Goal: Task Accomplishment & Management: Complete application form

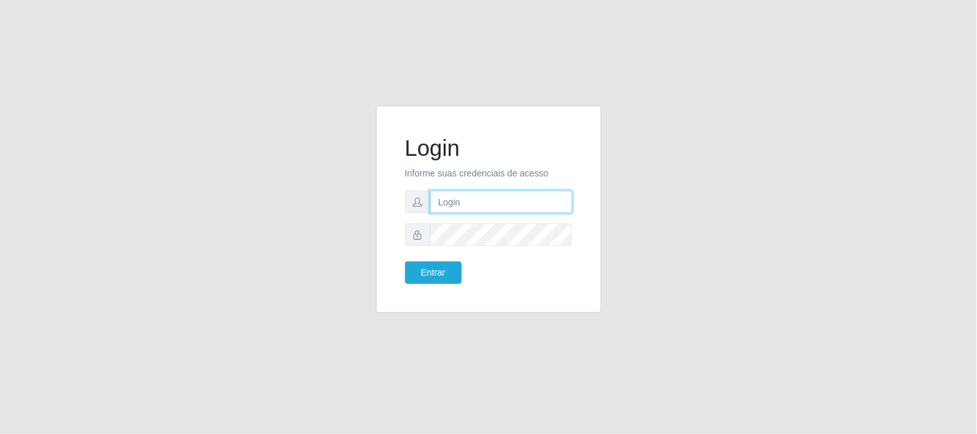
type input "paulo@bemais4"
click at [614, 368] on div "Login Informe suas credenciais de acesso paulo@bemais4 Entrar" at bounding box center [488, 217] width 977 height 434
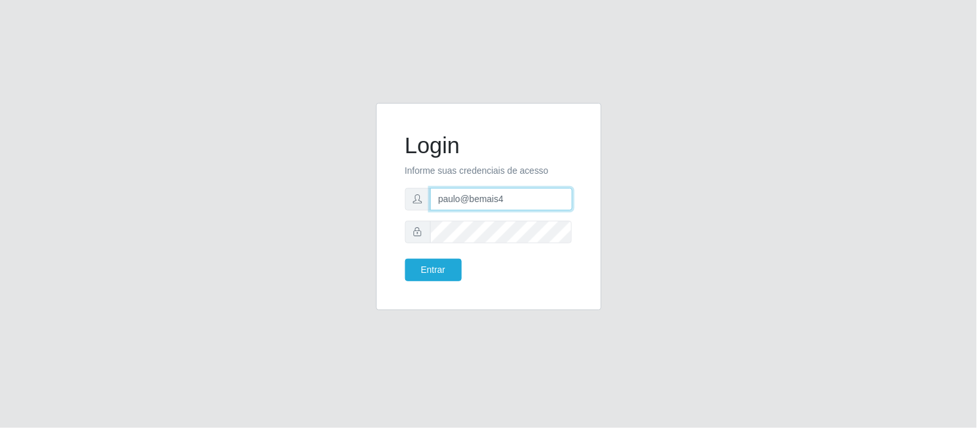
drag, startPoint x: 531, startPoint y: 208, endPoint x: 419, endPoint y: 205, distance: 112.8
click at [419, 205] on div "paulo@bemais4" at bounding box center [488, 199] width 167 height 23
drag, startPoint x: 554, startPoint y: 200, endPoint x: 410, endPoint y: 176, distance: 145.5
click at [410, 176] on form "Login Informe suas credenciais de acesso juliogabrielcm17@gmail.com Entrar" at bounding box center [488, 206] width 167 height 149
type input "juliomarques@carone"
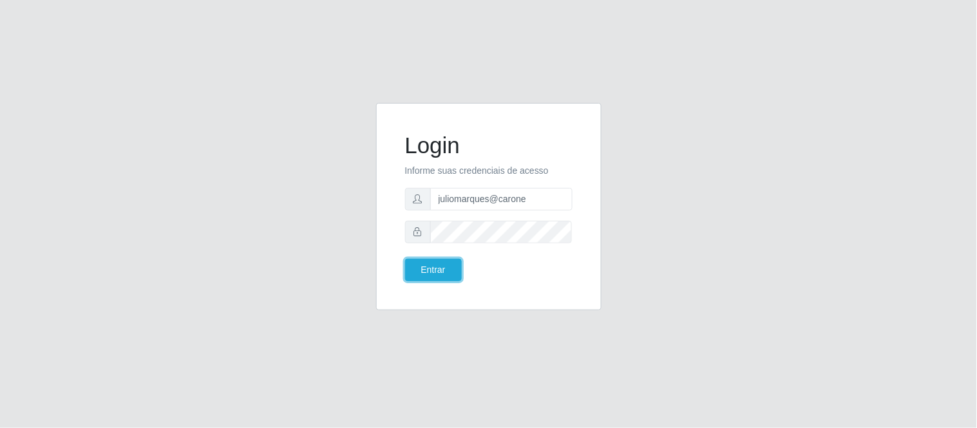
click at [405, 259] on button "Entrar" at bounding box center [433, 270] width 57 height 23
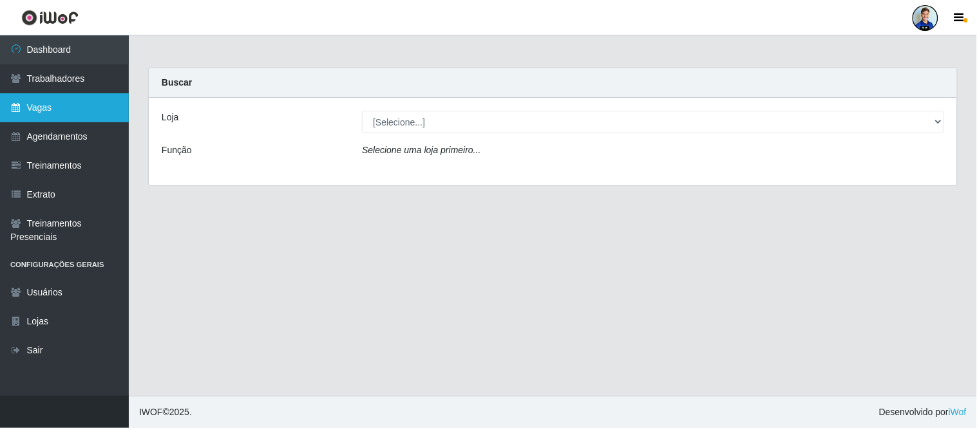
click at [59, 112] on link "Vagas" at bounding box center [64, 107] width 129 height 29
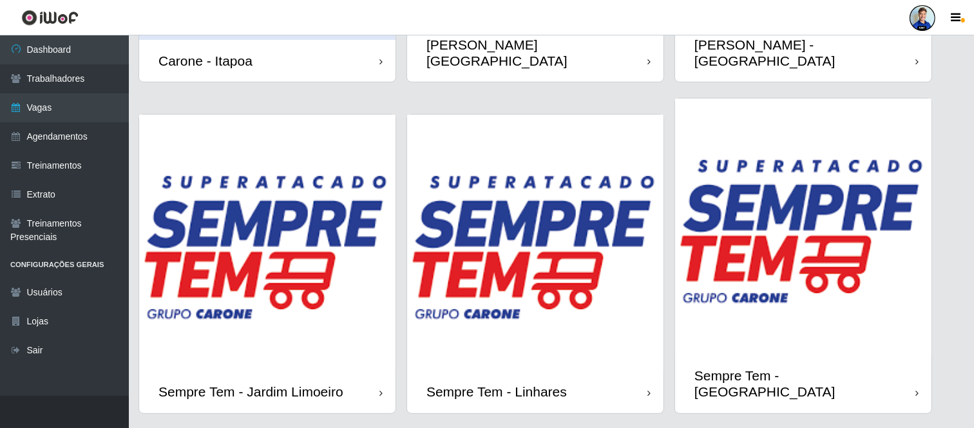
scroll to position [146, 0]
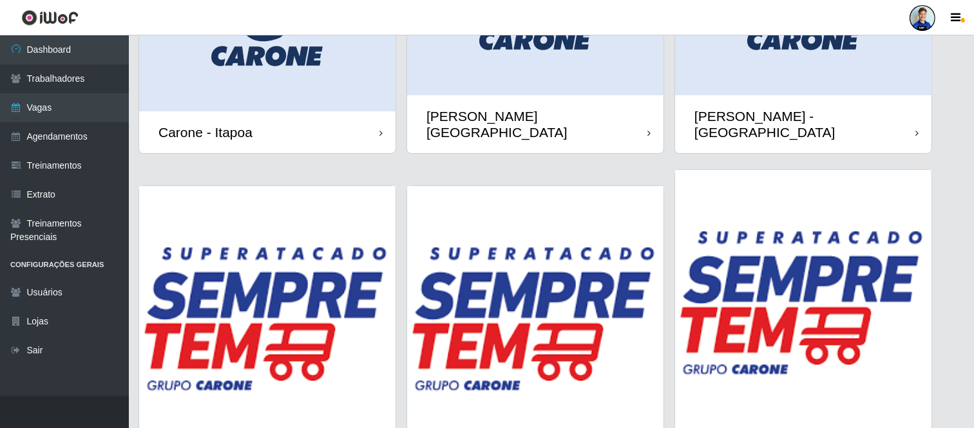
click at [294, 78] on img at bounding box center [267, 31] width 256 height 160
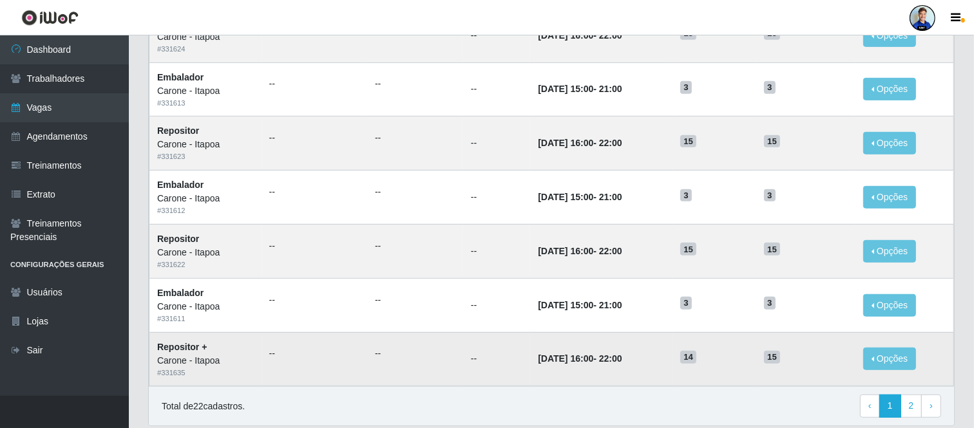
scroll to position [663, 0]
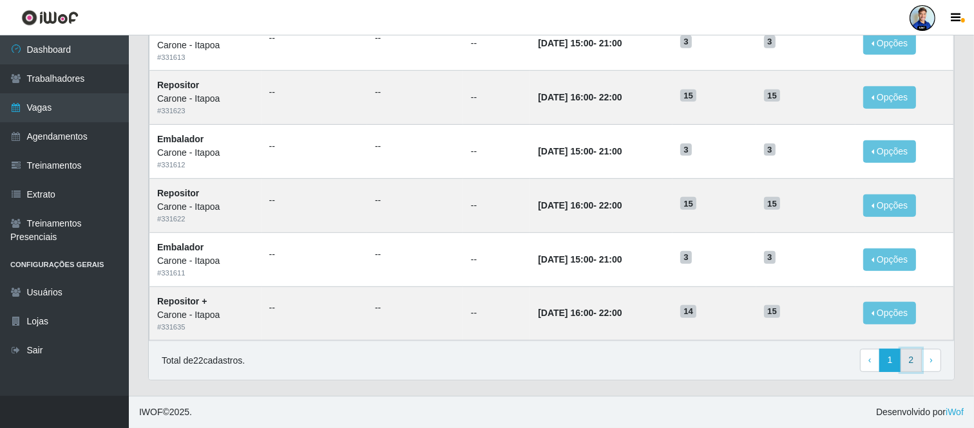
click at [910, 370] on link "2" at bounding box center [912, 360] width 22 height 23
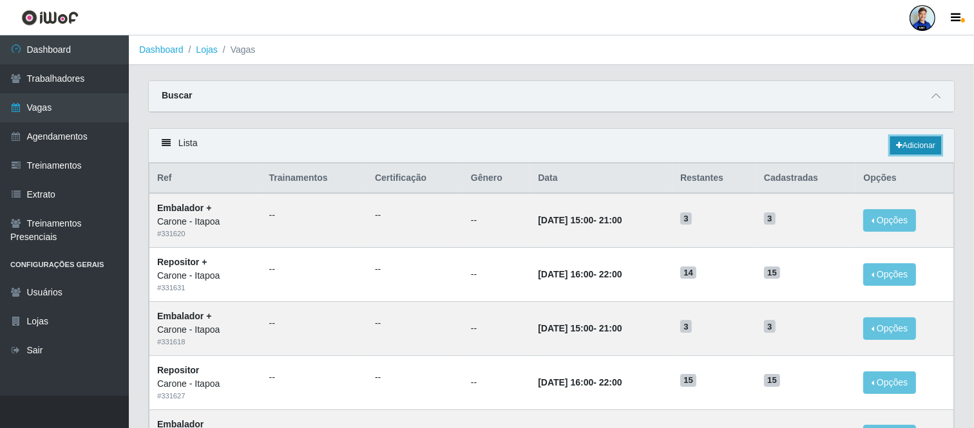
click at [907, 155] on link "Adicionar" at bounding box center [915, 146] width 51 height 18
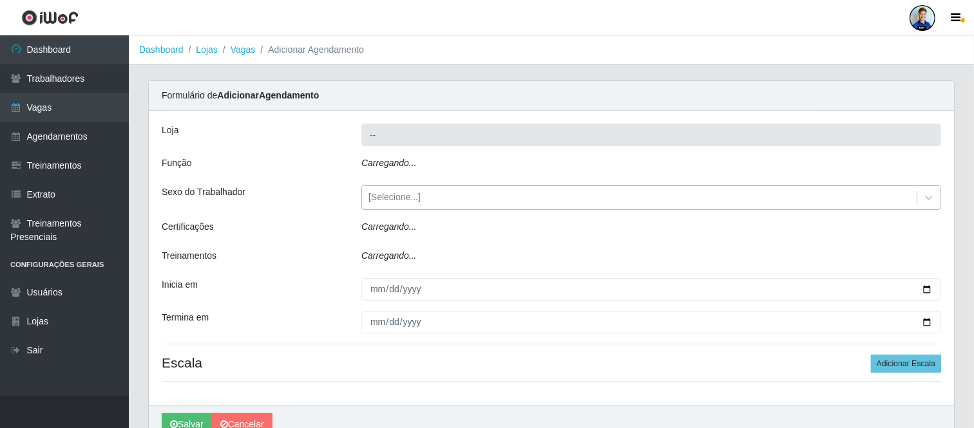
type input "Carone - Itapoa"
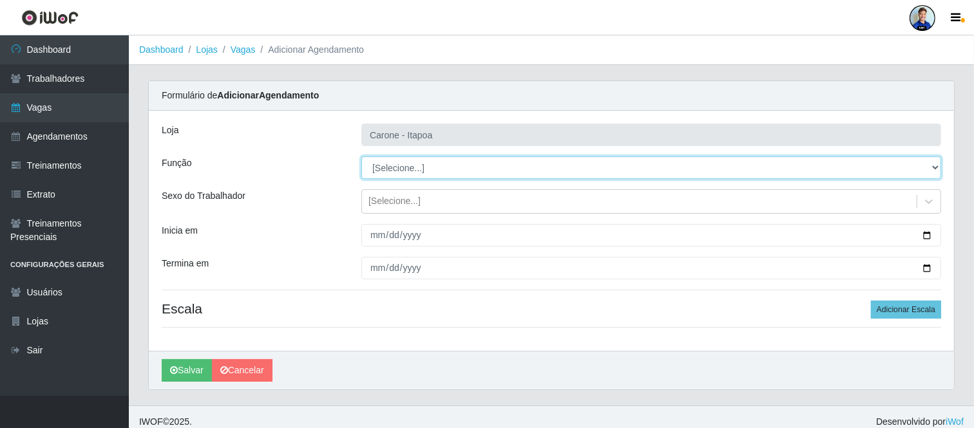
click at [448, 167] on select "[Selecione...] Embalador Embalador + Embalador ++ Repositor Repositor + Reposit…" at bounding box center [651, 168] width 580 height 23
select select "1"
click at [361, 157] on select "[Selecione...] Embalador Embalador + Embalador ++ Repositor Repositor + Reposit…" at bounding box center [651, 168] width 580 height 23
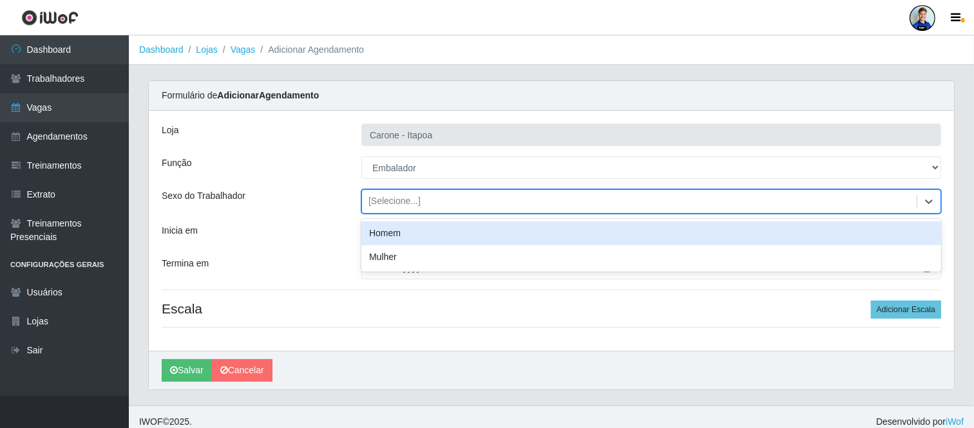
click at [402, 204] on div "[Selecione...]" at bounding box center [394, 202] width 52 height 14
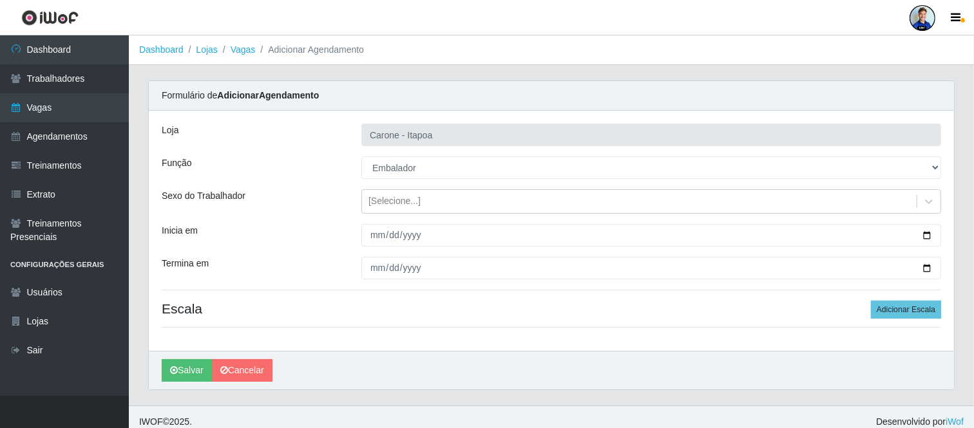
click at [322, 207] on div "Sexo do Trabalhador" at bounding box center [252, 201] width 200 height 24
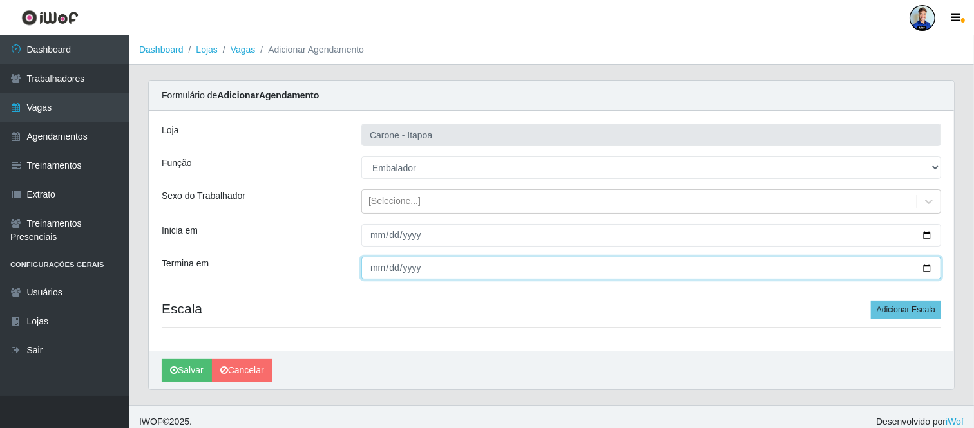
click at [389, 257] on input "Termina em" at bounding box center [651, 268] width 580 height 23
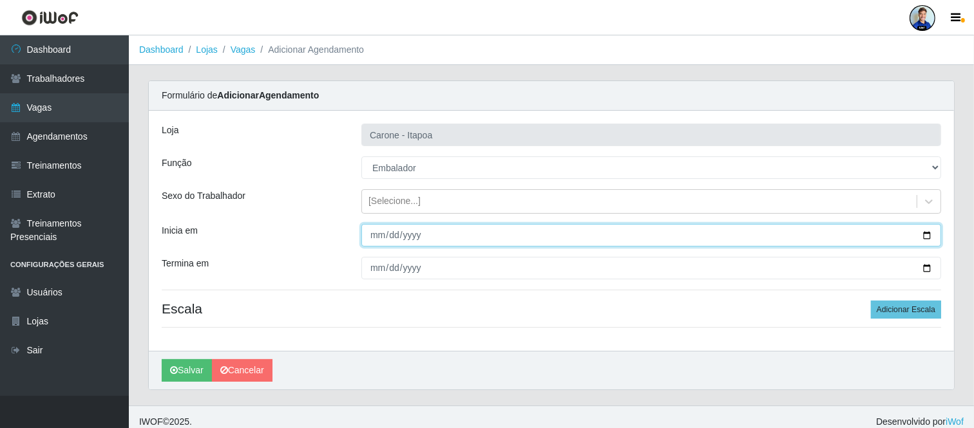
click at [381, 236] on input "Inicia em" at bounding box center [651, 235] width 580 height 23
type input "[DATE]"
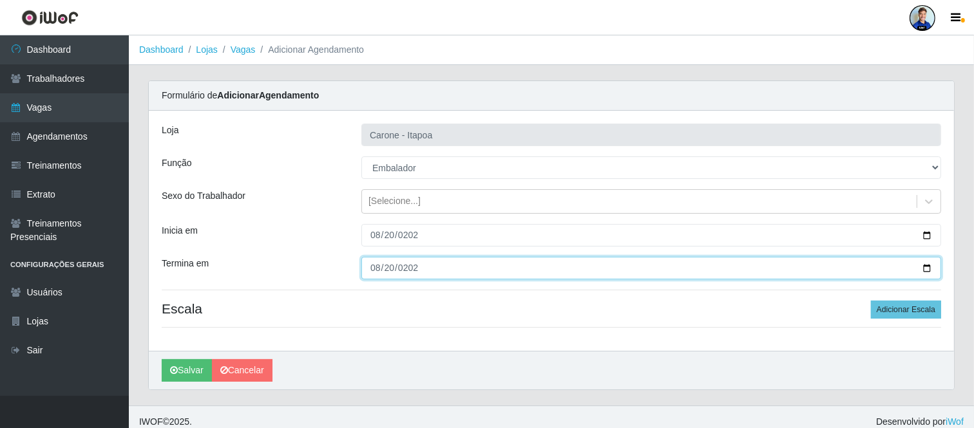
type input "[DATE]"
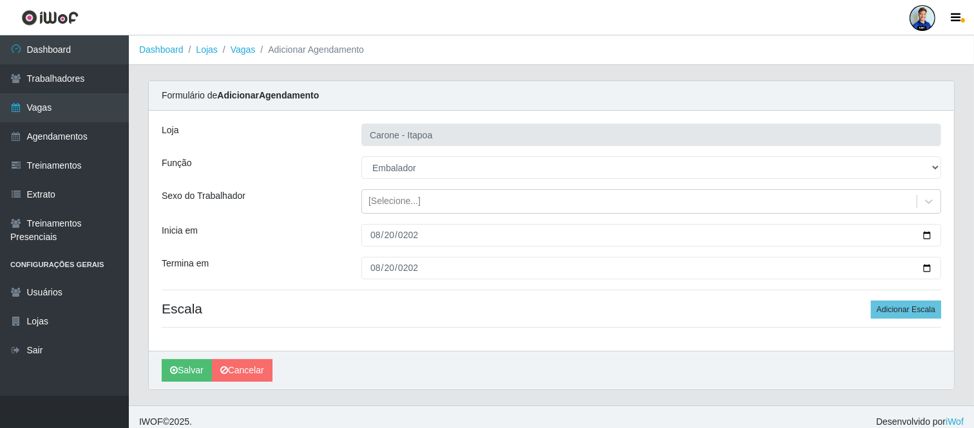
click at [311, 261] on div "Termina em" at bounding box center [252, 268] width 200 height 23
click at [928, 300] on div "Loja Carone - Itapoa Função [Selecione...] Embalador Embalador + Embalador ++ R…" at bounding box center [551, 231] width 805 height 240
click at [899, 310] on button "Adicionar Escala" at bounding box center [906, 310] width 70 height 18
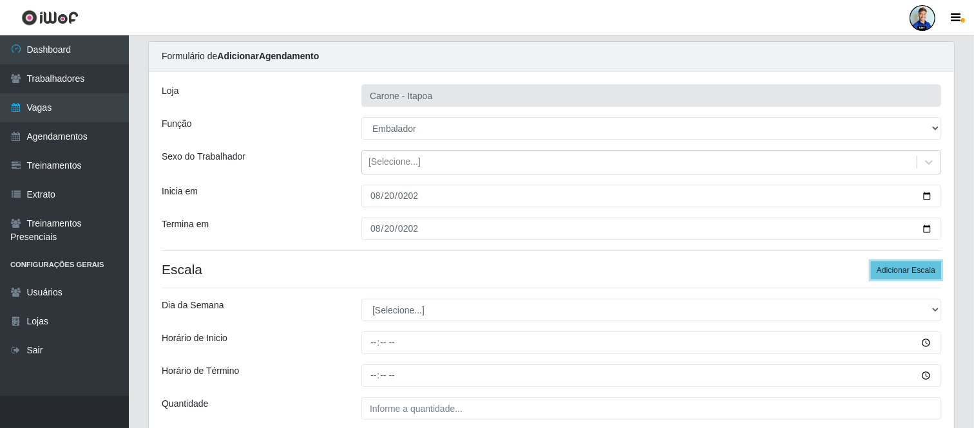
scroll to position [72, 0]
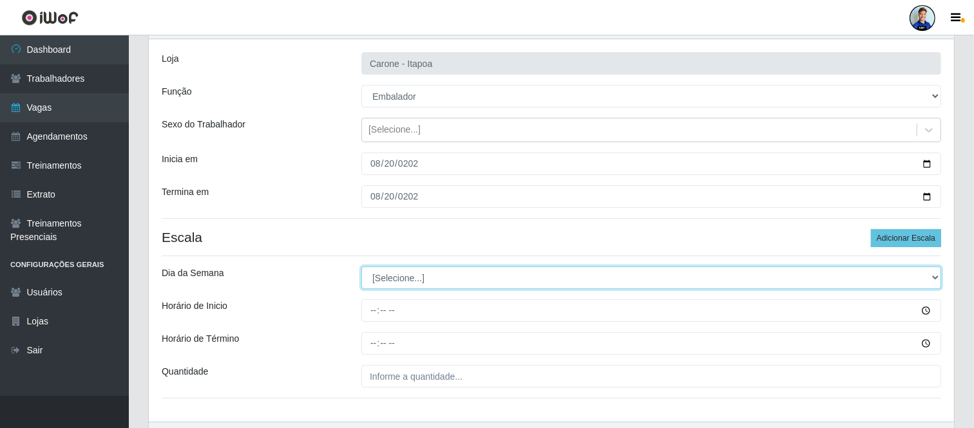
click at [402, 281] on select "[Selecione...] Segunda Terça Quarta Quinta Sexta Sábado Domingo" at bounding box center [651, 278] width 580 height 23
click at [414, 289] on select "[Selecione...] Segunda Terça Quarta Quinta Sexta Sábado Domingo" at bounding box center [651, 278] width 580 height 23
select select "3"
click at [361, 267] on select "[Selecione...] Segunda Terça Quarta Quinta Sexta Sábado Domingo" at bounding box center [651, 278] width 580 height 23
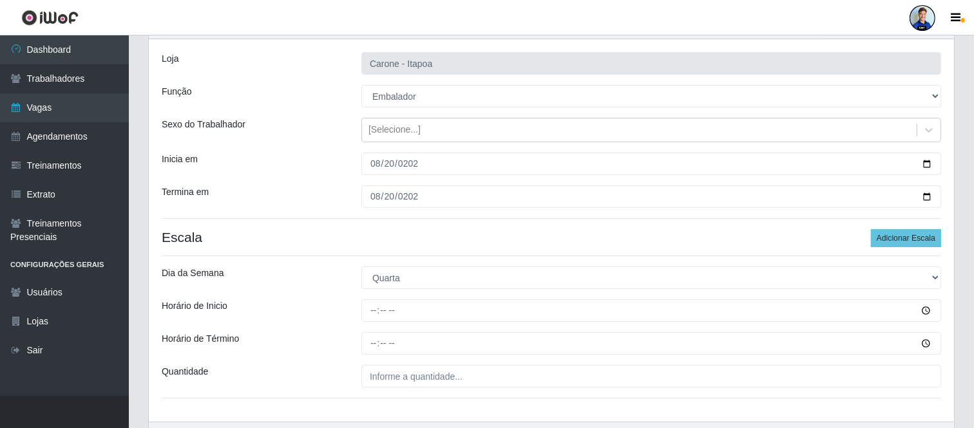
click at [329, 247] on div "Loja Carone - Itapoa Função [Selecione...] Embalador Embalador + Embalador ++ R…" at bounding box center [551, 230] width 805 height 383
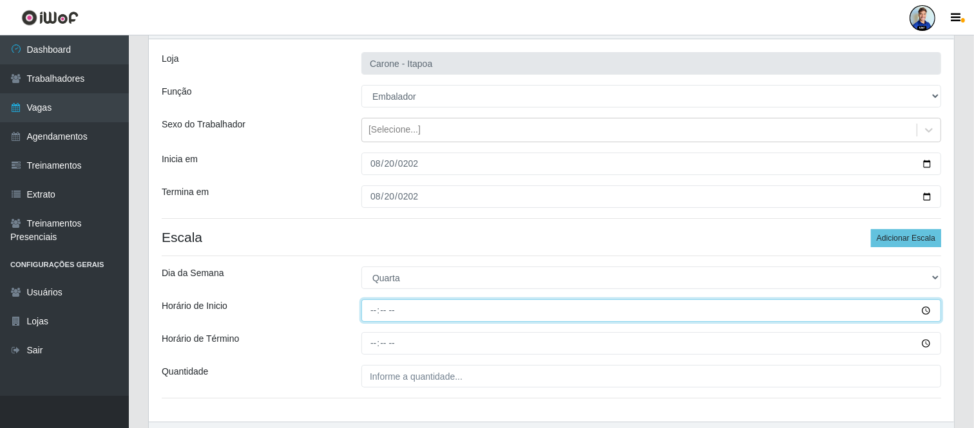
click at [376, 314] on input "Horário de Inicio" at bounding box center [651, 311] width 580 height 23
click at [368, 306] on input "Horário de Inicio" at bounding box center [651, 311] width 580 height 23
type input "15:00"
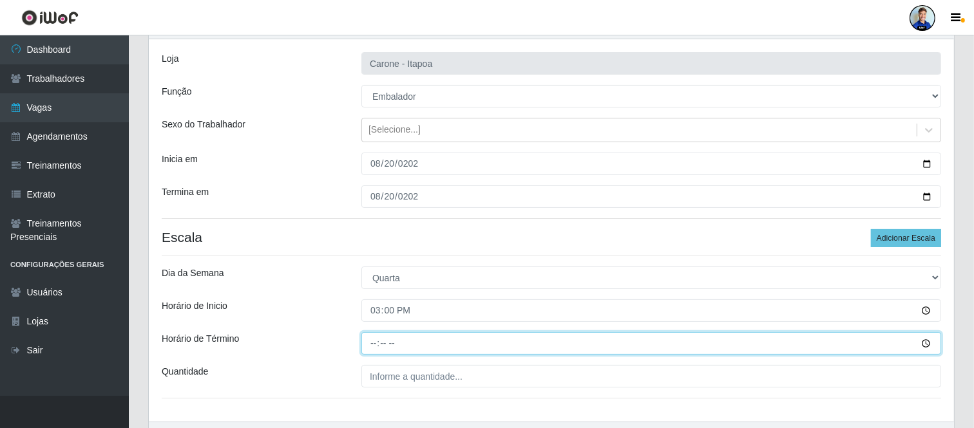
type input "21:00"
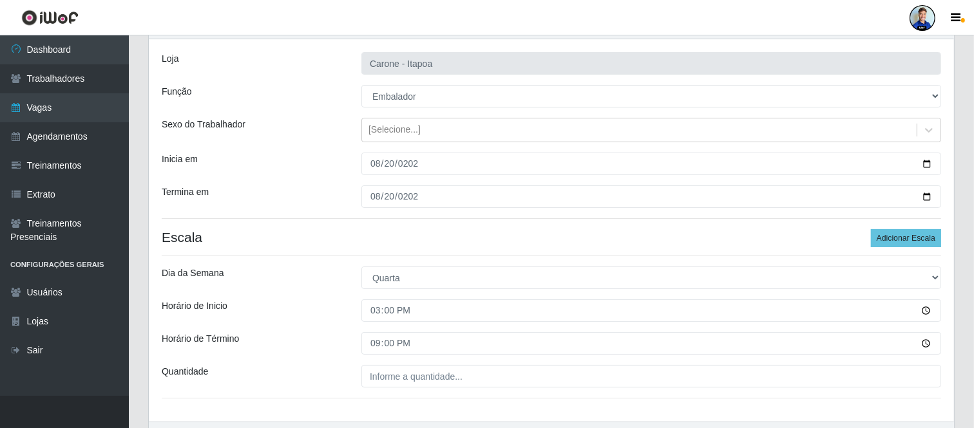
click at [271, 241] on h4 "Escala Adicionar Escala" at bounding box center [551, 237] width 779 height 16
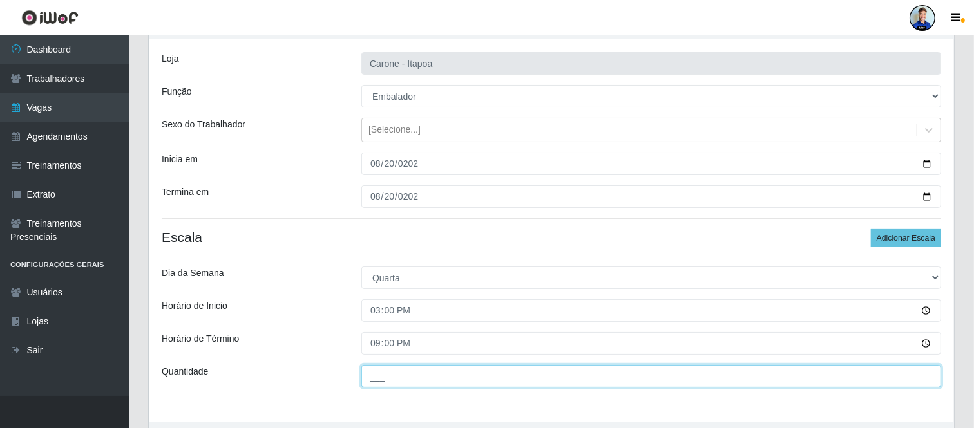
drag, startPoint x: 400, startPoint y: 372, endPoint x: 406, endPoint y: 353, distance: 19.6
click at [400, 372] on input "___" at bounding box center [651, 376] width 580 height 23
type input "3__"
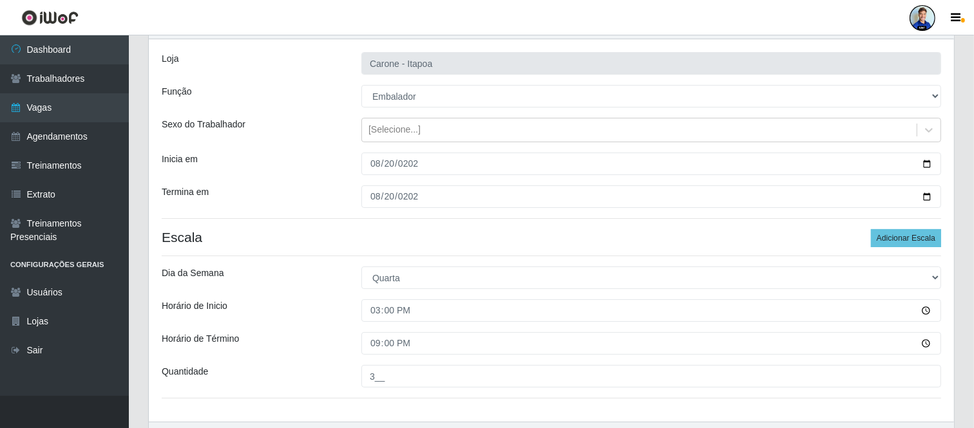
click at [332, 316] on div "Horário de Inicio" at bounding box center [252, 311] width 200 height 23
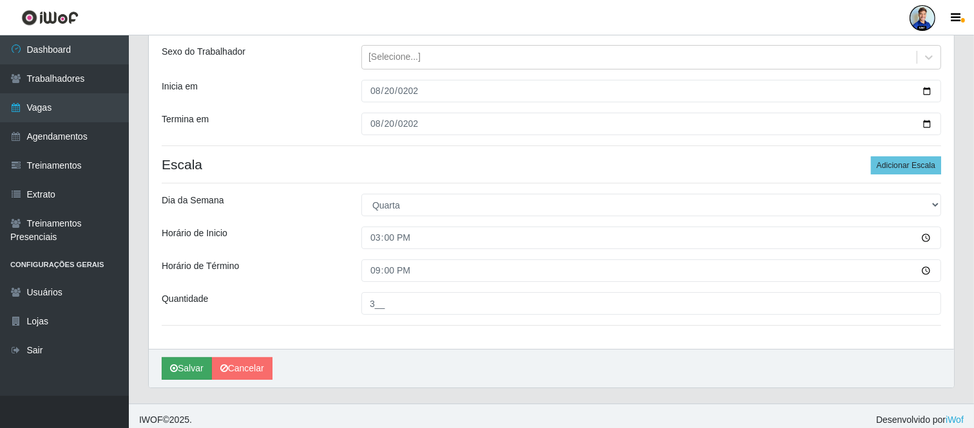
scroll to position [145, 0]
click at [191, 363] on button "Salvar" at bounding box center [187, 368] width 50 height 23
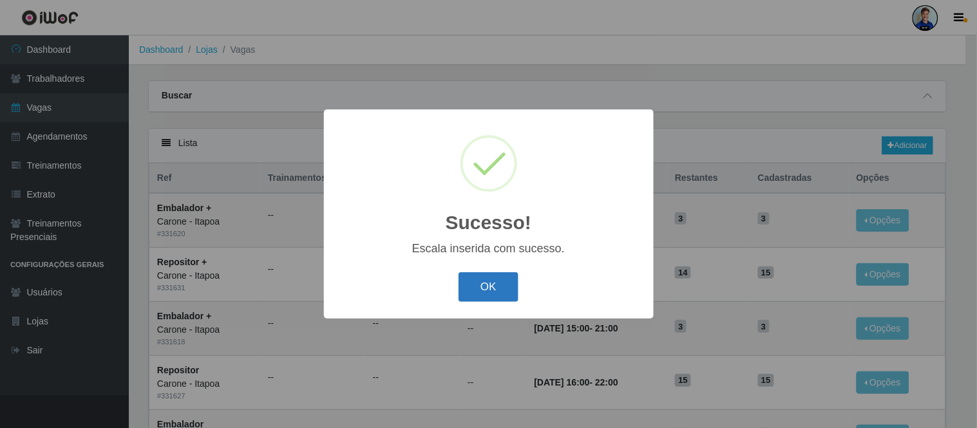
click at [502, 291] on button "OK" at bounding box center [489, 287] width 60 height 30
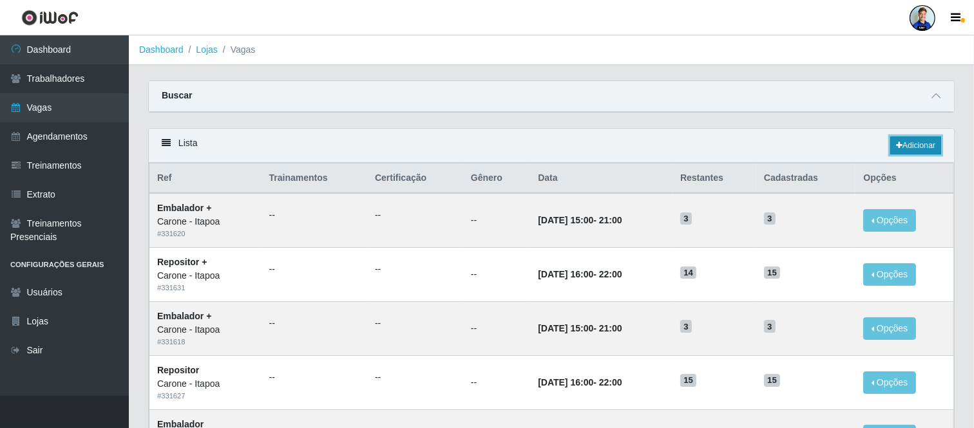
click at [904, 142] on link "Adicionar" at bounding box center [915, 146] width 51 height 18
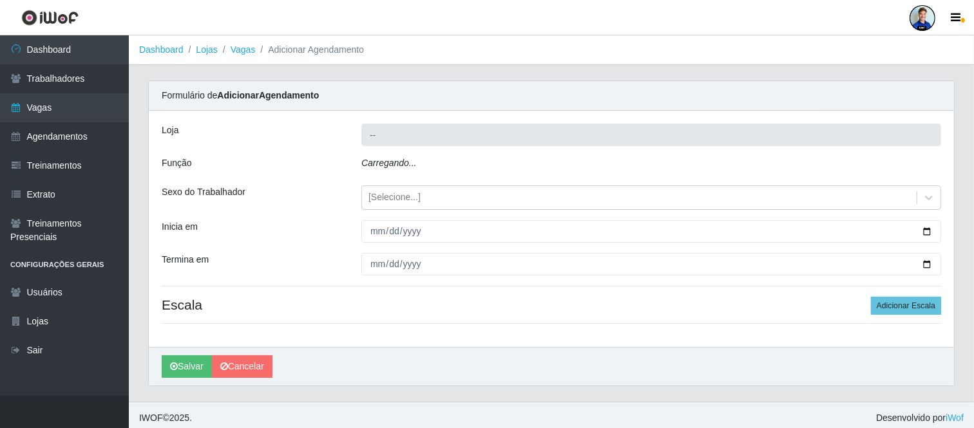
type input "Carone - Itapoa"
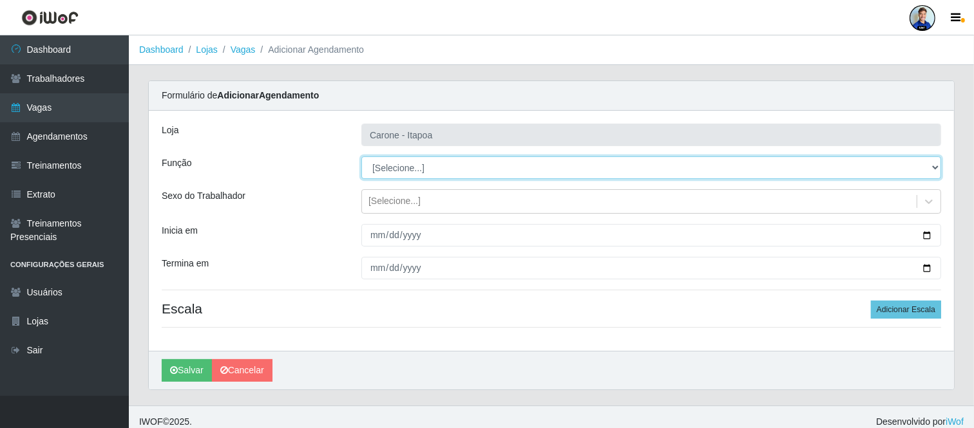
click at [468, 168] on select "[Selecione...] Embalador Embalador + Embalador ++ Repositor Repositor + Reposit…" at bounding box center [651, 168] width 580 height 23
select select "24"
click at [361, 157] on select "[Selecione...] Embalador Embalador + Embalador ++ Repositor Repositor + Reposit…" at bounding box center [651, 168] width 580 height 23
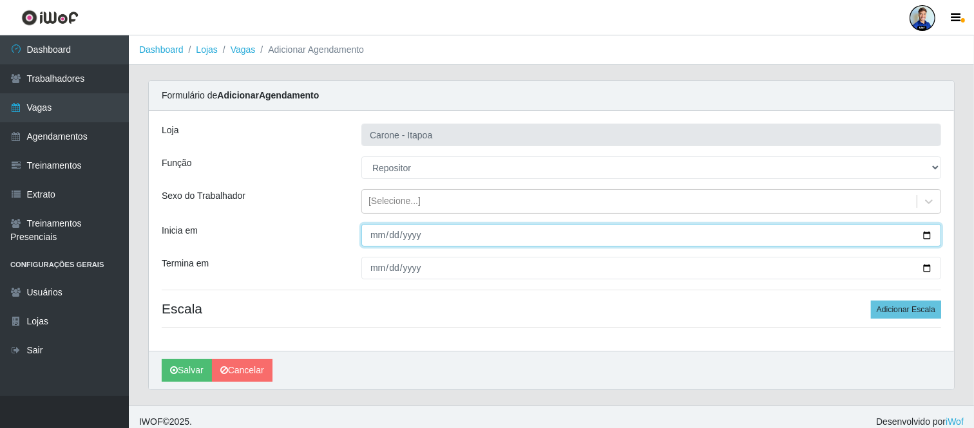
click at [375, 236] on input "Inicia em" at bounding box center [651, 235] width 580 height 23
type input "2025-08-20"
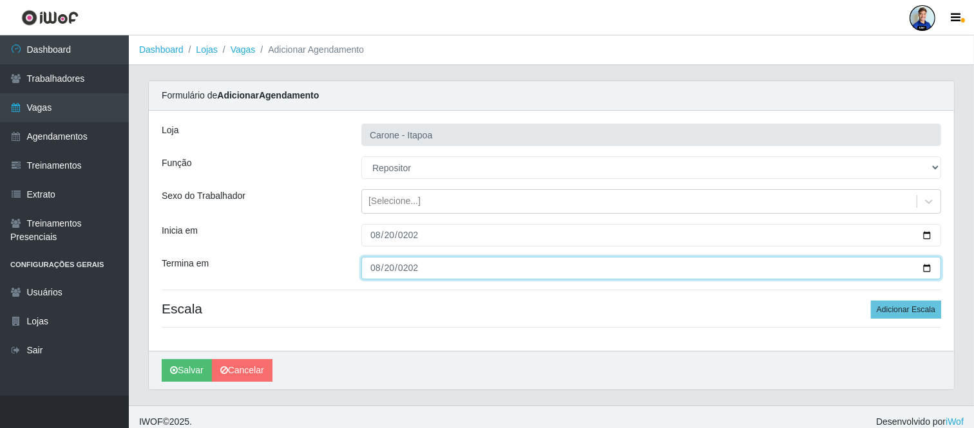
type input "2025-08-20"
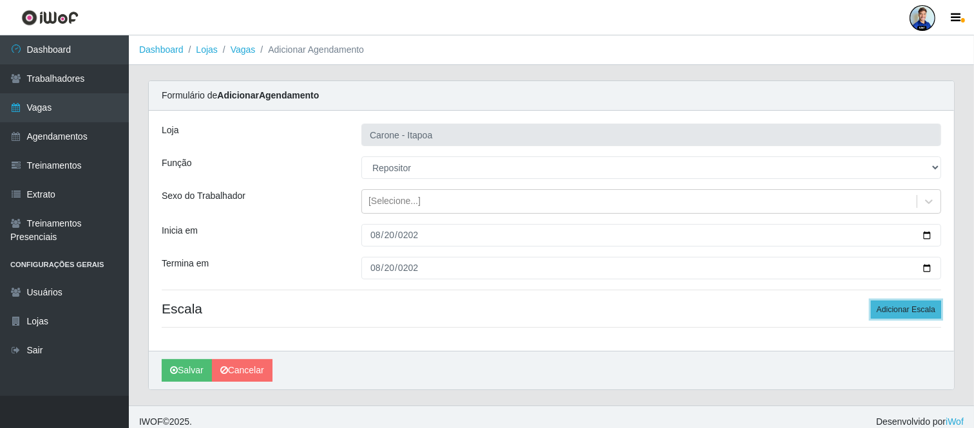
click at [908, 301] on button "Adicionar Escala" at bounding box center [906, 310] width 70 height 18
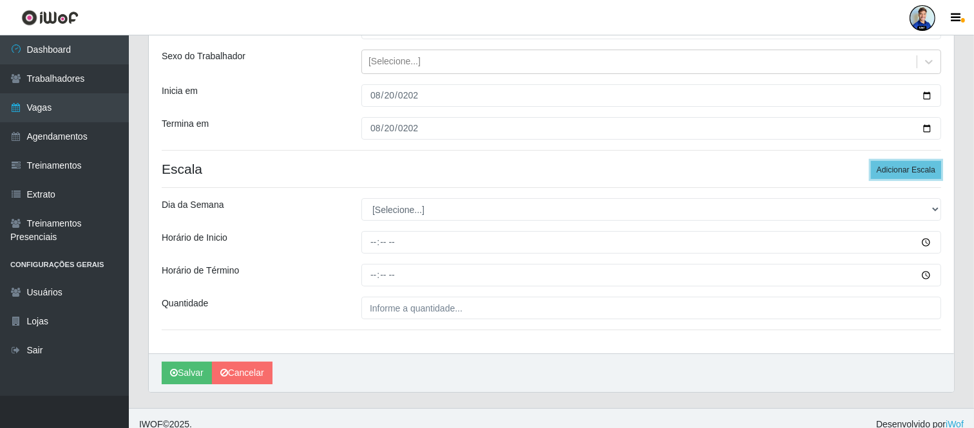
scroll to position [143, 0]
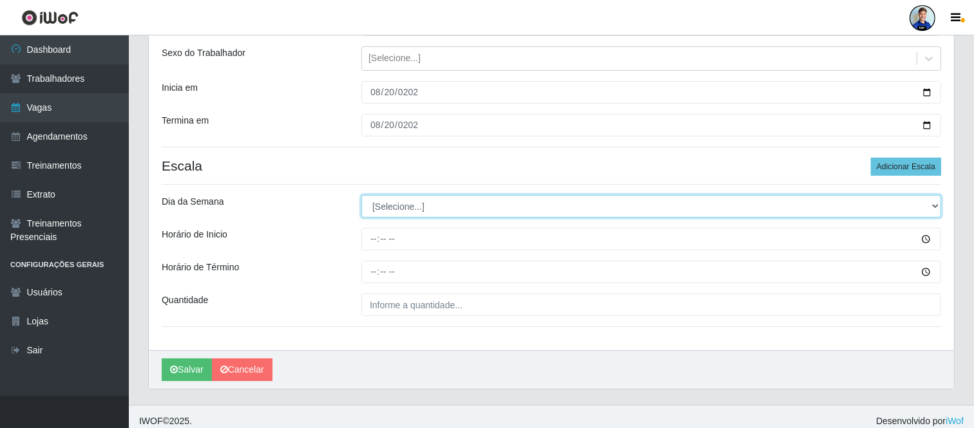
click at [421, 209] on select "[Selecione...] Segunda Terça Quarta Quinta Sexta Sábado Domingo" at bounding box center [651, 206] width 580 height 23
select select "3"
click at [361, 195] on select "[Selecione...] Segunda Terça Quarta Quinta Sexta Sábado Domingo" at bounding box center [651, 206] width 580 height 23
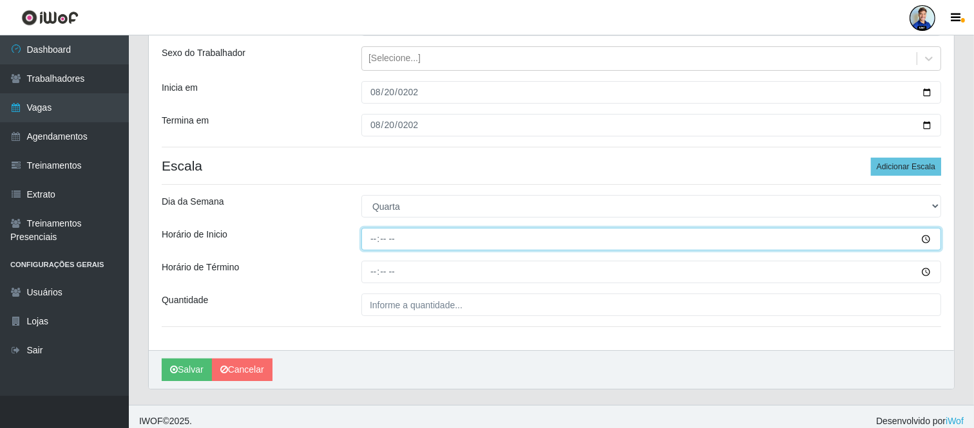
click at [372, 243] on input "Horário de Inicio" at bounding box center [651, 239] width 580 height 23
type input "16:00"
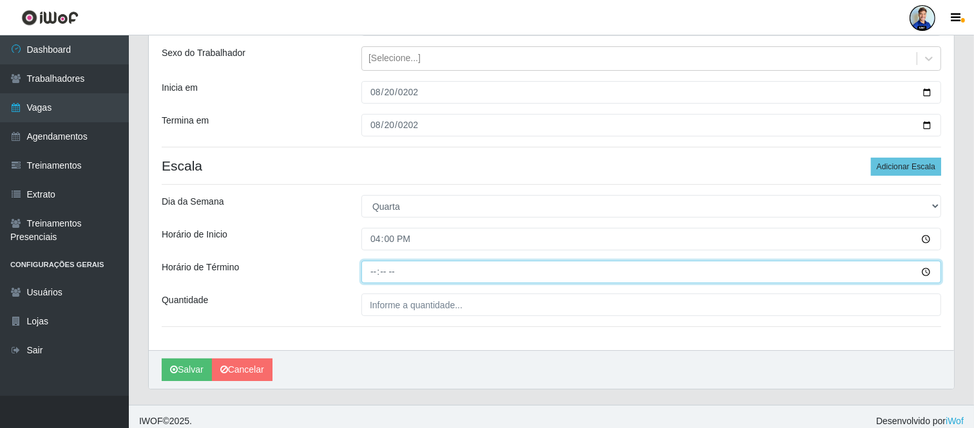
click at [477, 267] on input "Horário de Término" at bounding box center [651, 272] width 580 height 23
type input "22:00"
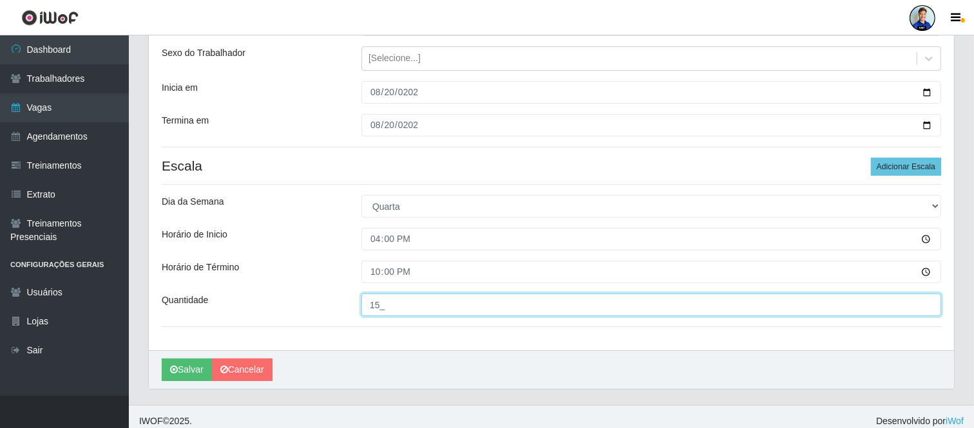
type input "15_"
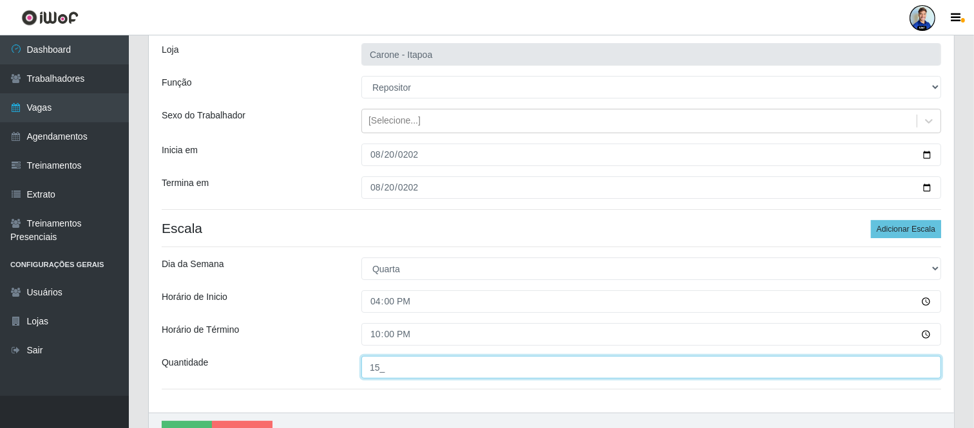
scroll to position [152, 0]
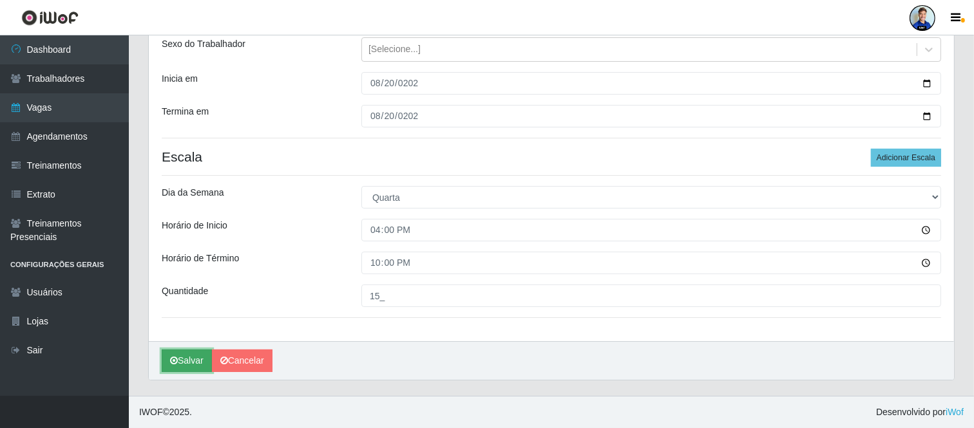
click at [182, 359] on button "Salvar" at bounding box center [187, 361] width 50 height 23
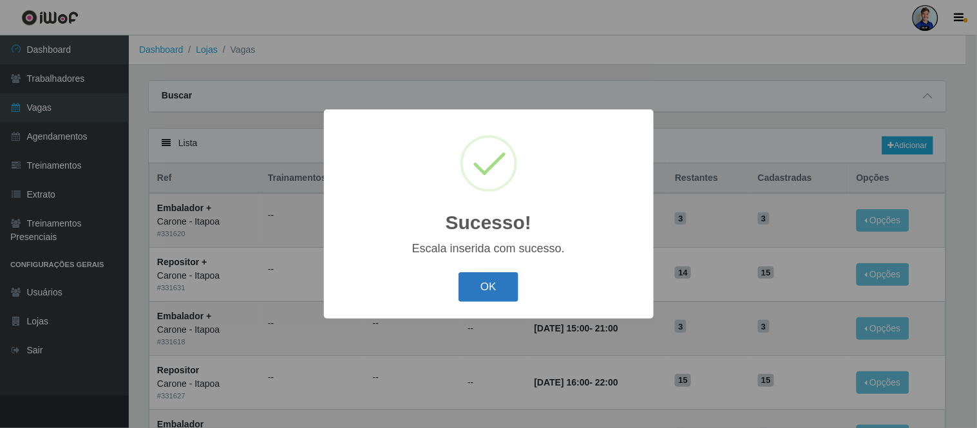
click at [486, 291] on button "OK" at bounding box center [489, 287] width 60 height 30
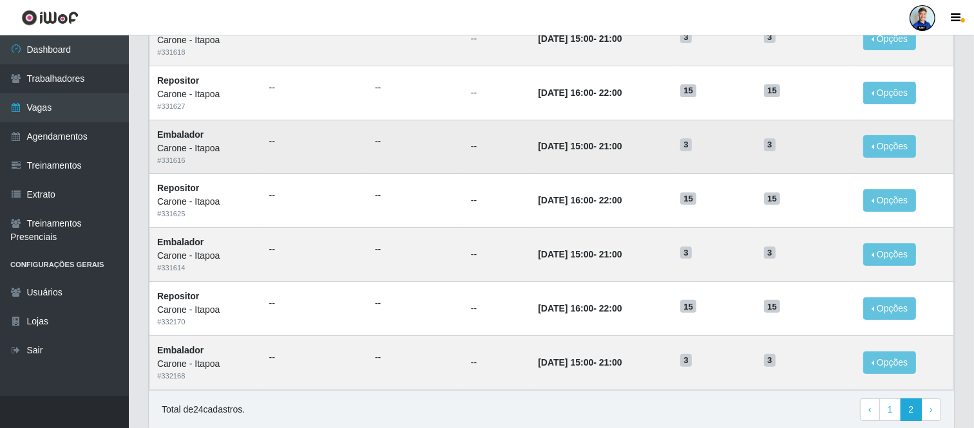
scroll to position [339, 0]
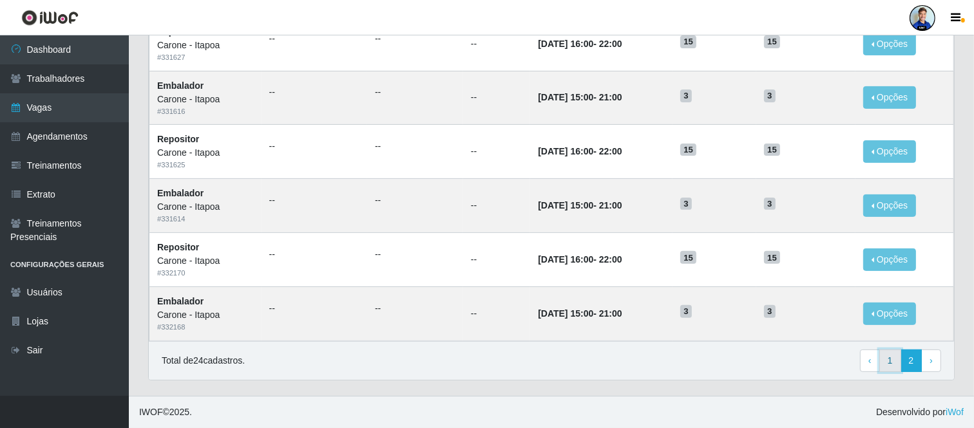
click at [888, 363] on link "1" at bounding box center [890, 361] width 22 height 23
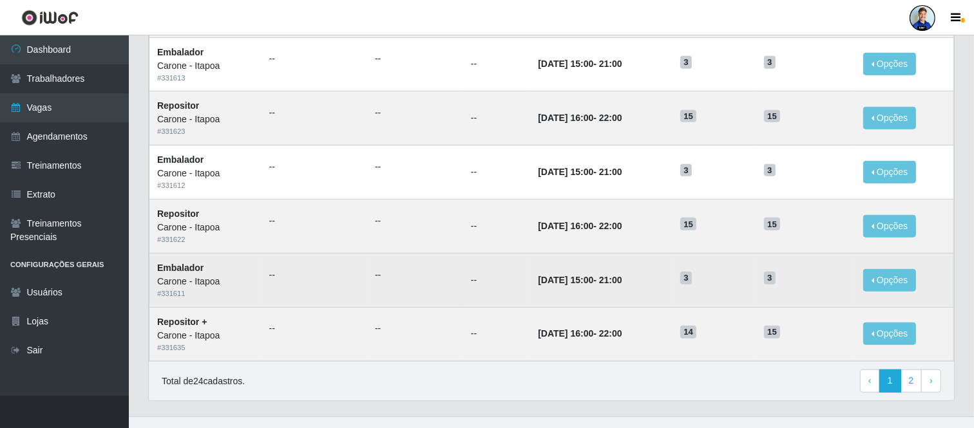
scroll to position [663, 0]
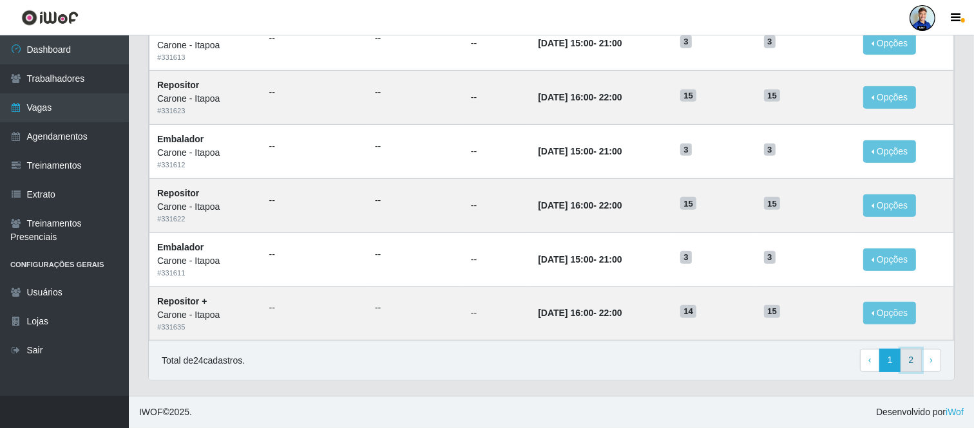
click at [901, 363] on link "2" at bounding box center [912, 360] width 22 height 23
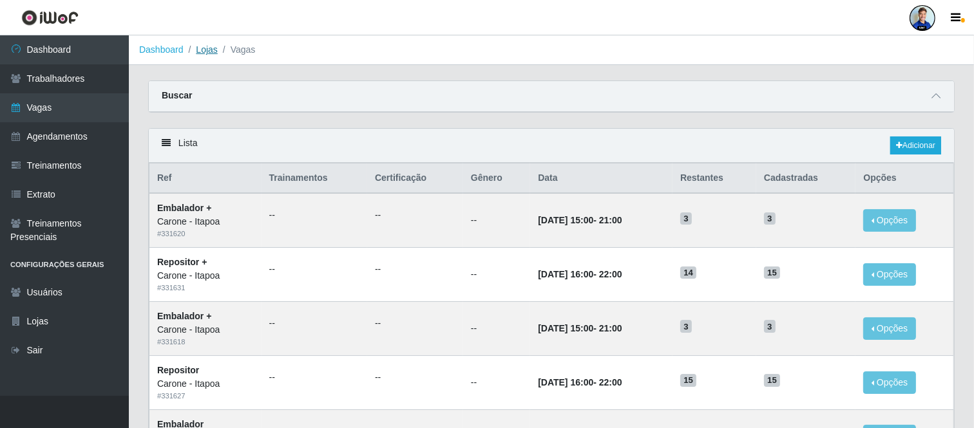
click at [200, 50] on link "Lojas" at bounding box center [206, 49] width 21 height 10
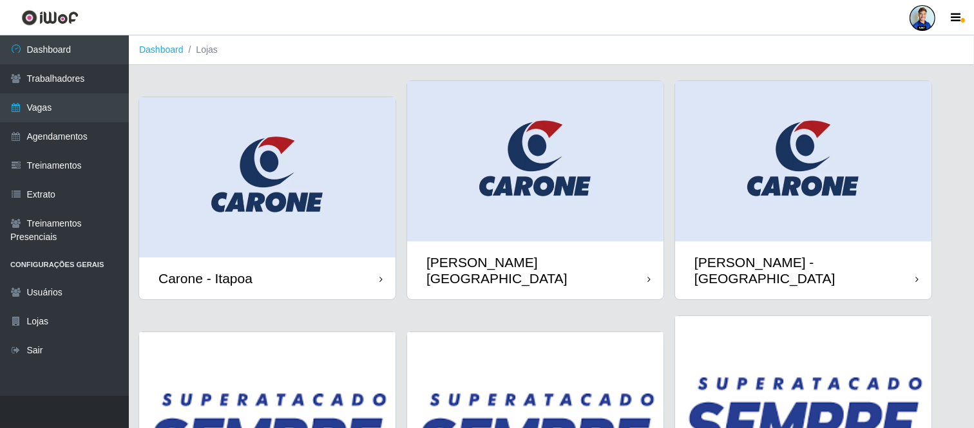
scroll to position [72, 0]
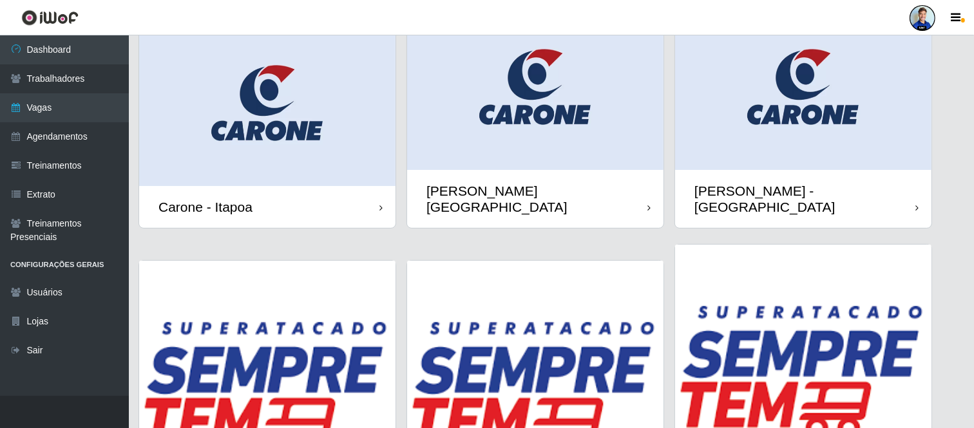
click at [584, 157] on img at bounding box center [535, 90] width 256 height 160
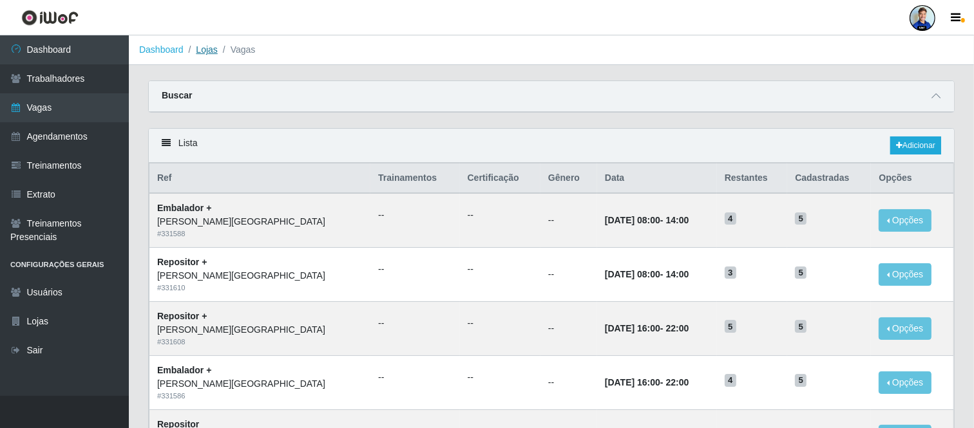
click at [202, 52] on link "Lojas" at bounding box center [206, 49] width 21 height 10
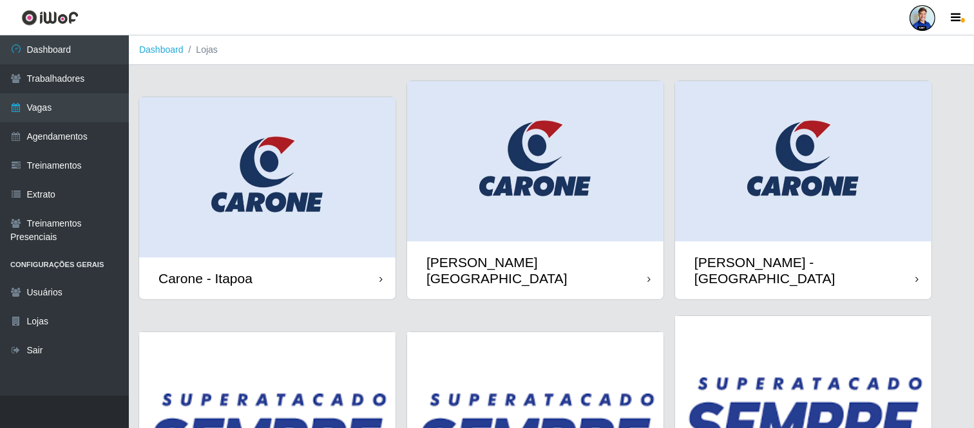
click at [563, 226] on img at bounding box center [535, 161] width 256 height 160
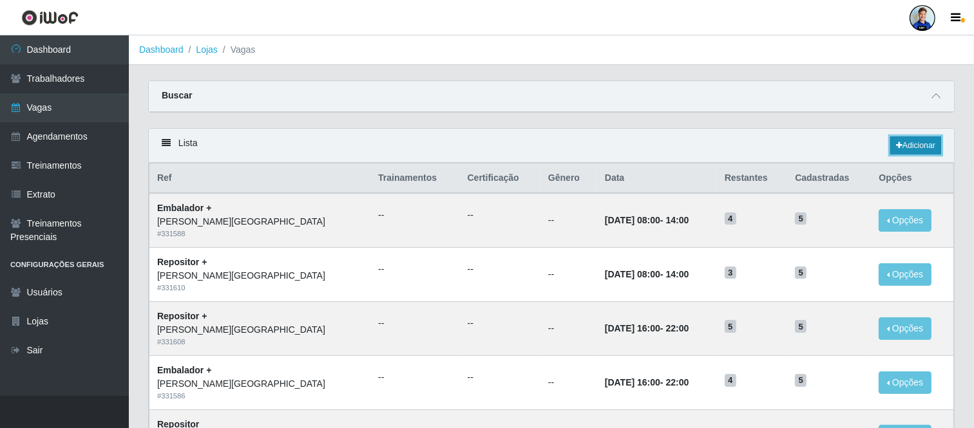
click at [909, 140] on link "Adicionar" at bounding box center [915, 146] width 51 height 18
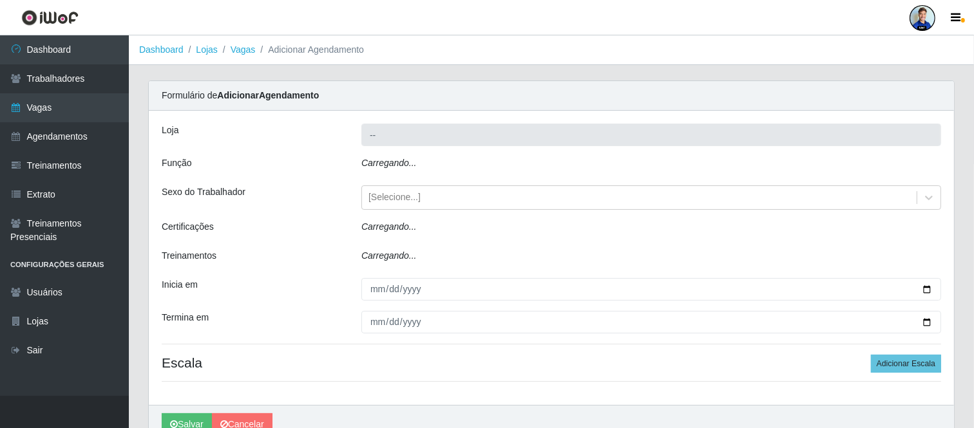
type input "[PERSON_NAME][GEOGRAPHIC_DATA]"
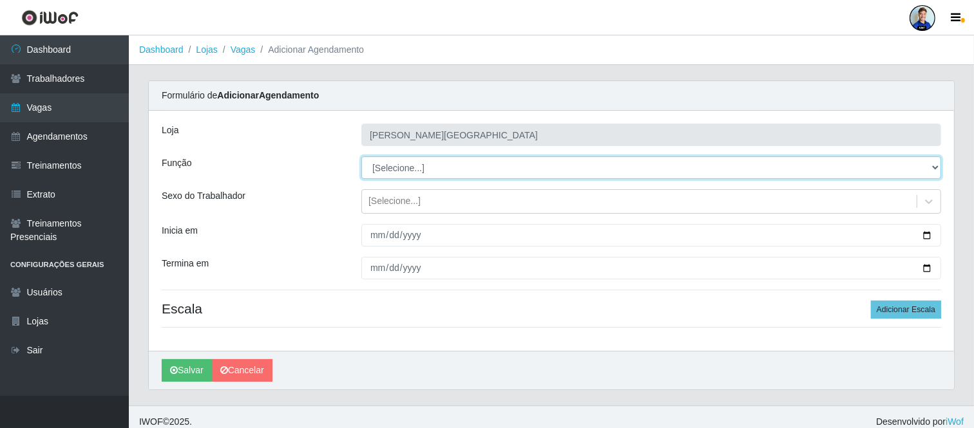
click at [403, 166] on select "[Selecione...] Embalador Embalador + Embalador ++ Repositor Repositor + Reposit…" at bounding box center [651, 168] width 580 height 23
select select "1"
click at [361, 157] on select "[Selecione...] Embalador Embalador + Embalador ++ Repositor Repositor + Reposit…" at bounding box center [651, 168] width 580 height 23
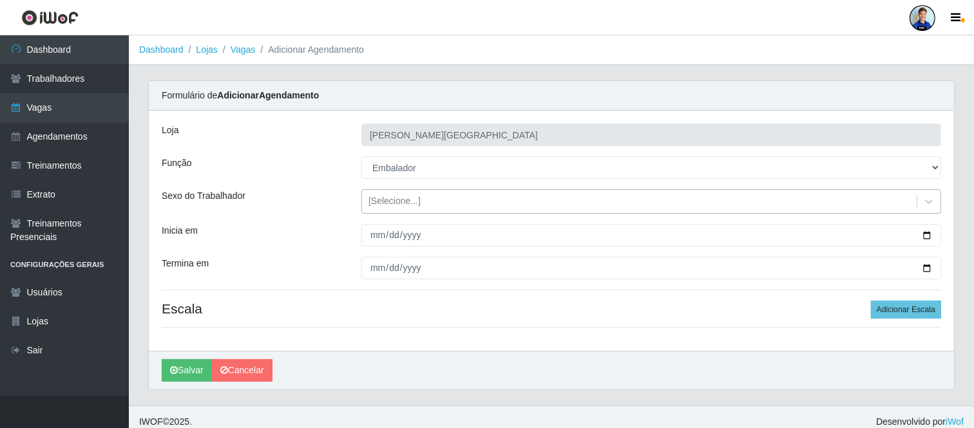
click at [397, 202] on div "[Selecione...]" at bounding box center [394, 202] width 52 height 14
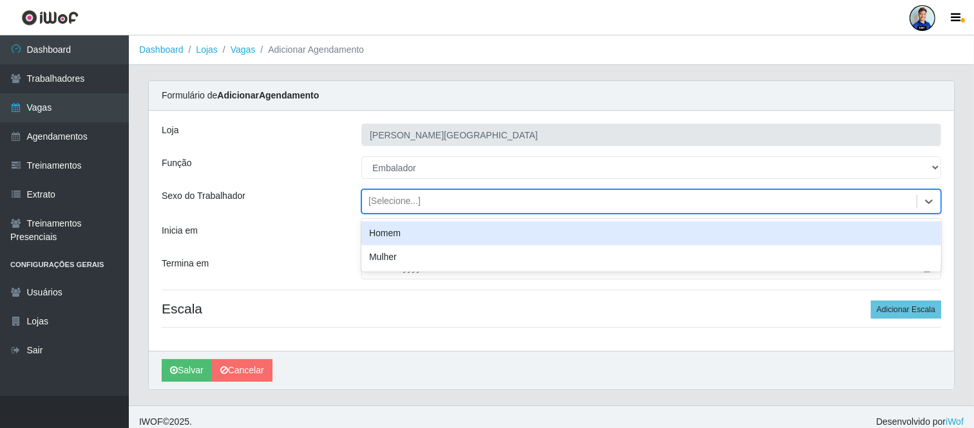
click at [334, 197] on div "Sexo do Trabalhador" at bounding box center [252, 201] width 200 height 24
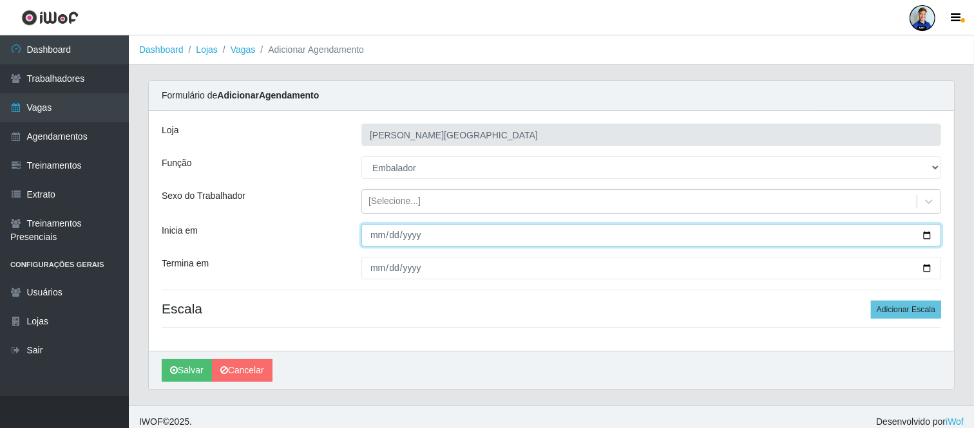
click at [362, 237] on input "Inicia em" at bounding box center [651, 235] width 580 height 23
type input "[DATE]"
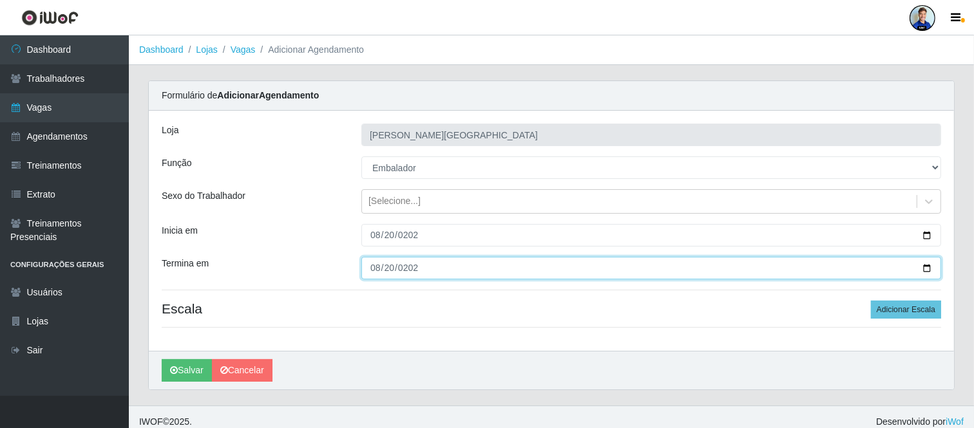
type input "[DATE]"
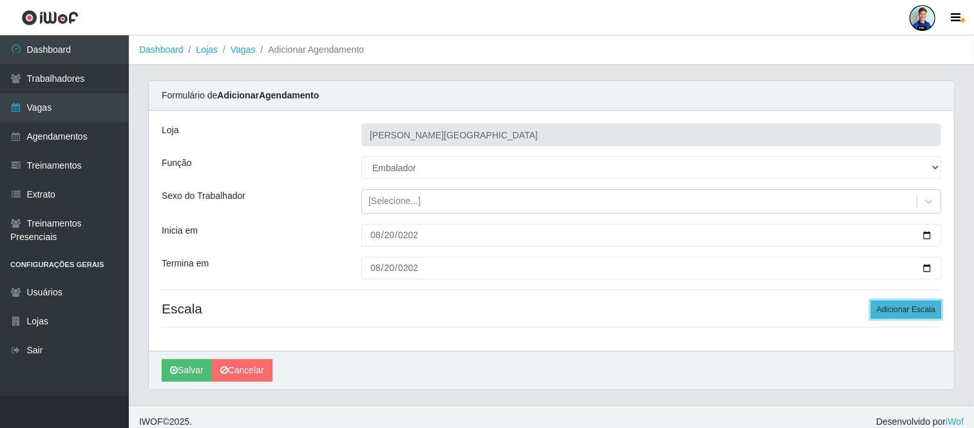
click at [917, 314] on button "Adicionar Escala" at bounding box center [906, 310] width 70 height 18
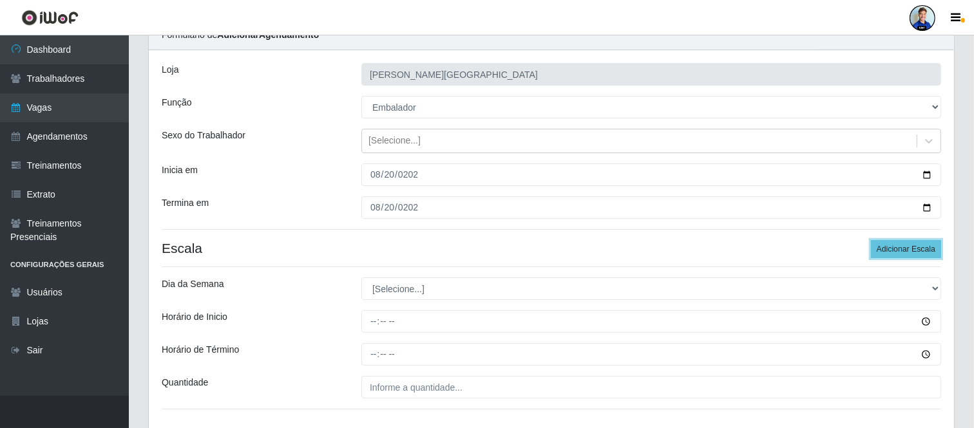
scroll to position [143, 0]
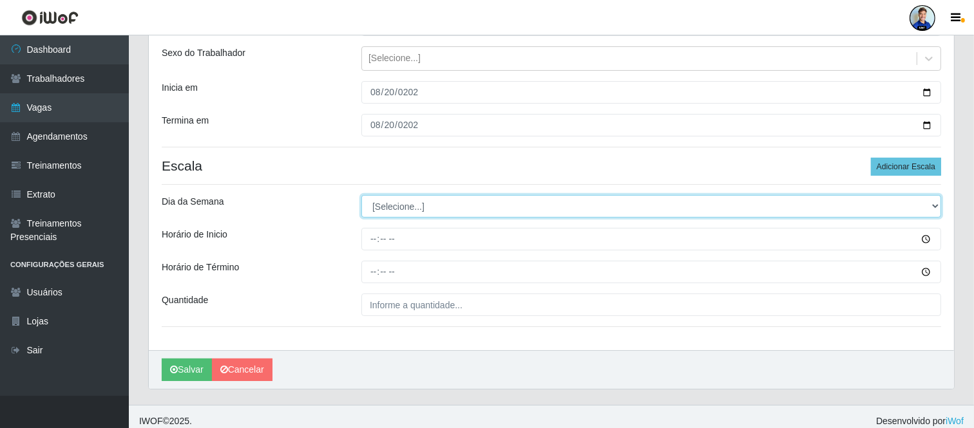
click at [424, 213] on select "[Selecione...] Segunda Terça Quarta Quinta Sexta Sábado Domingo" at bounding box center [651, 206] width 580 height 23
select select "3"
click at [361, 195] on select "[Selecione...] Segunda Terça Quarta Quinta Sexta Sábado Domingo" at bounding box center [651, 206] width 580 height 23
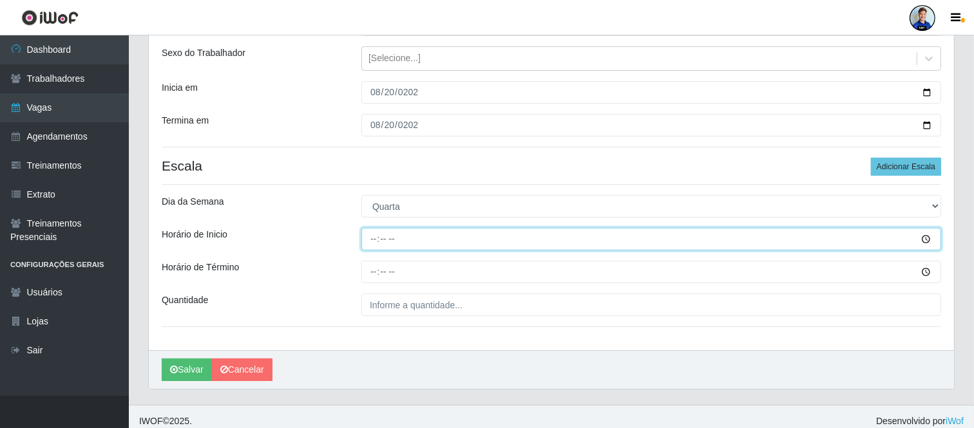
click at [378, 234] on input "Horário de Inicio" at bounding box center [651, 239] width 580 height 23
type input "15:00"
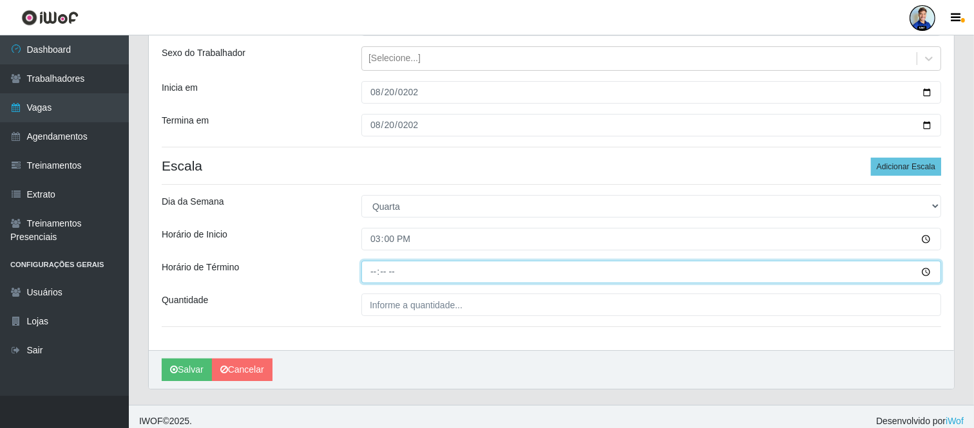
type input "21:00"
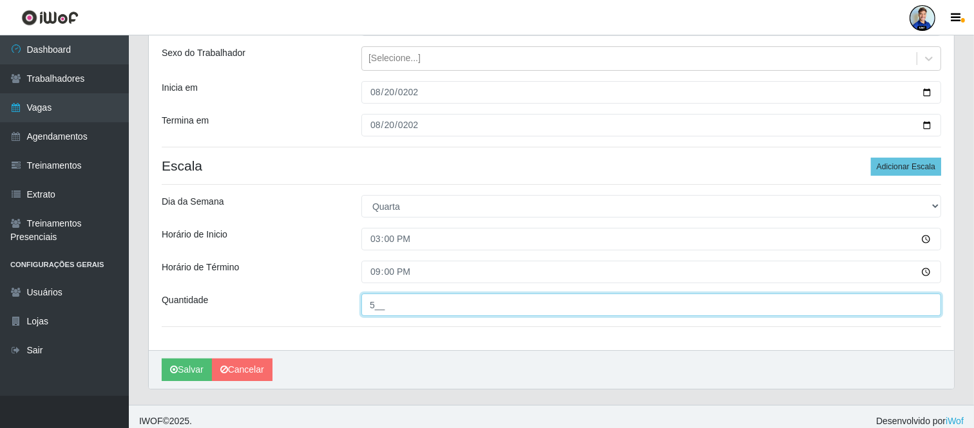
type input "5__"
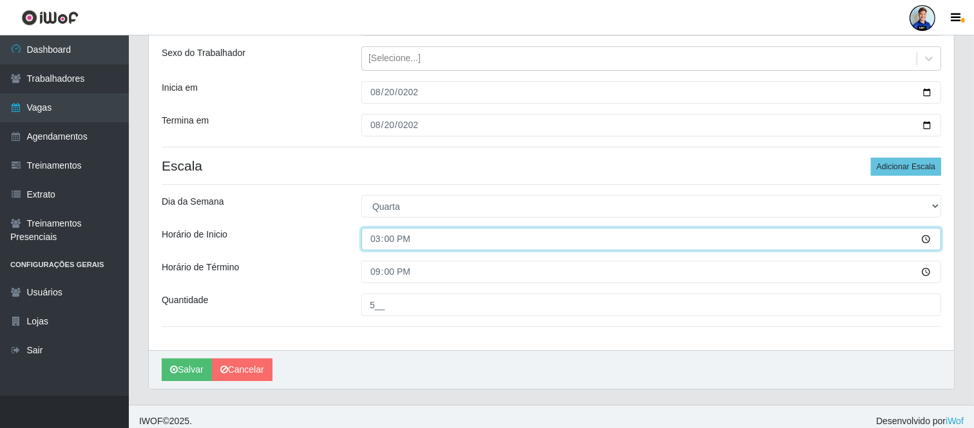
click at [377, 242] on input "15:00" at bounding box center [651, 239] width 580 height 23
type input "16:00"
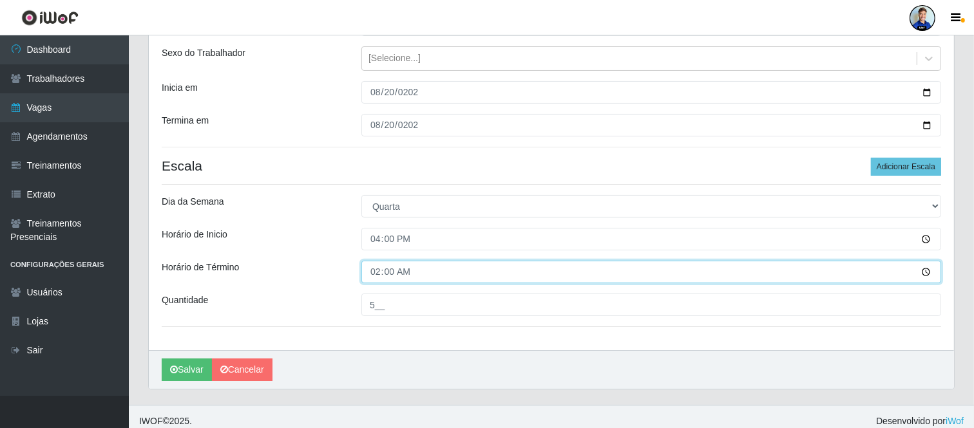
type input "22:00"
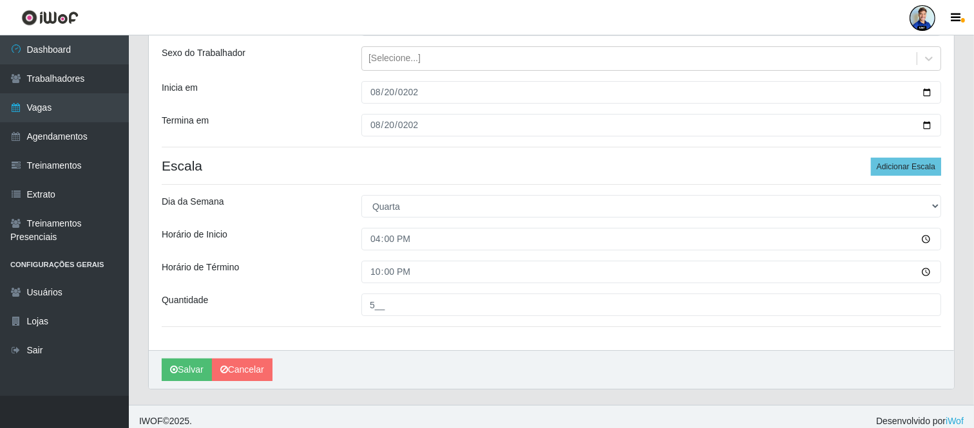
click at [350, 307] on div "Quantidade" at bounding box center [252, 305] width 200 height 23
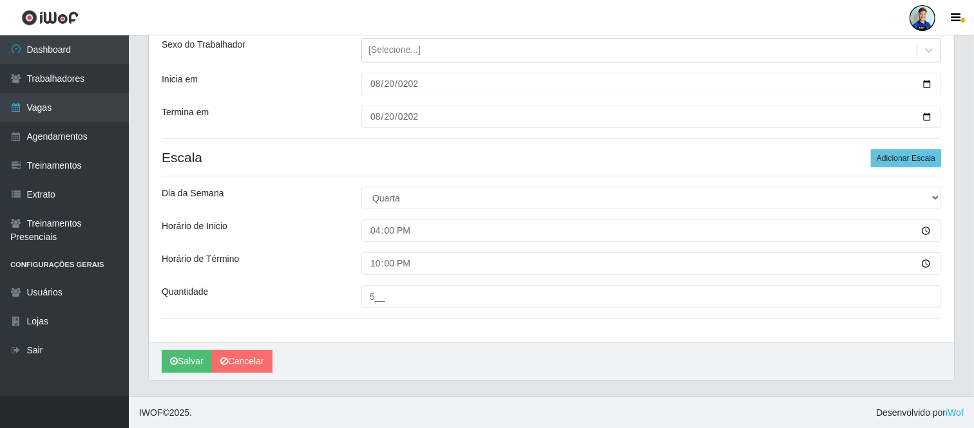
scroll to position [152, 0]
click at [183, 358] on button "Salvar" at bounding box center [187, 361] width 50 height 23
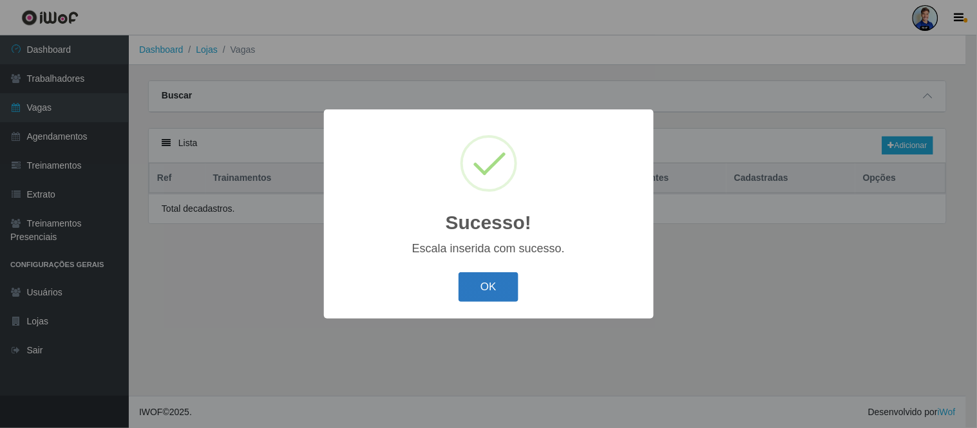
click at [466, 284] on button "OK" at bounding box center [489, 287] width 60 height 30
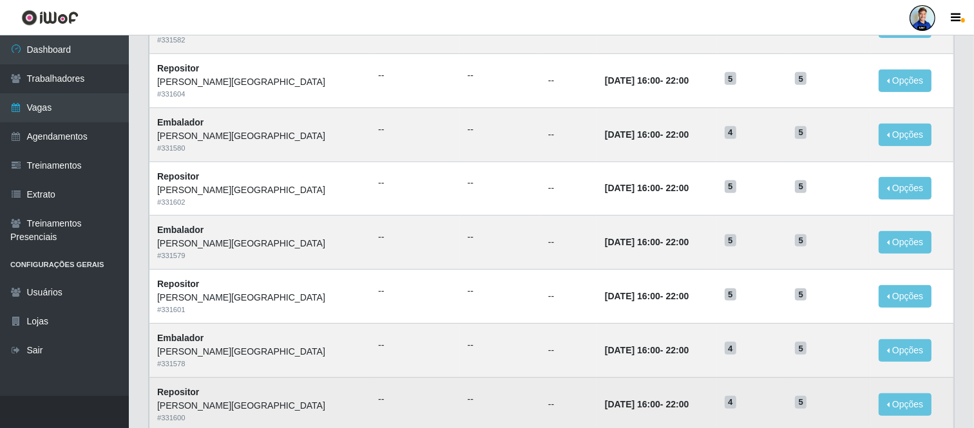
scroll to position [663, 0]
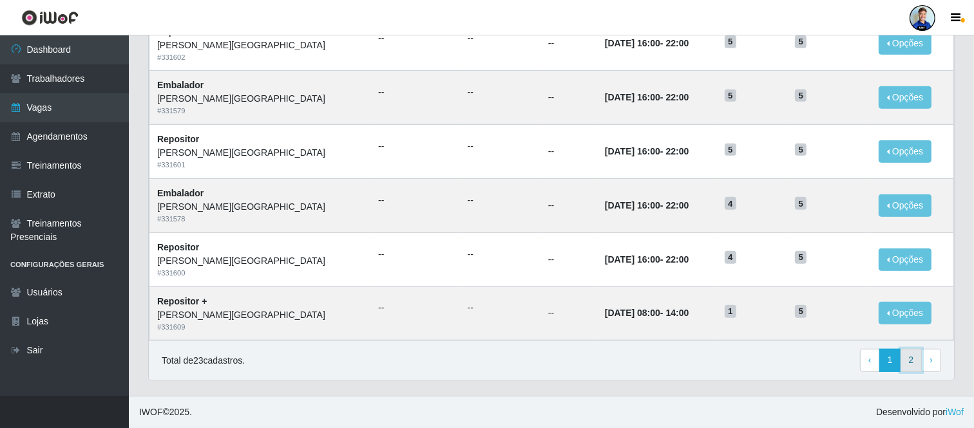
click at [910, 363] on link "2" at bounding box center [912, 360] width 22 height 23
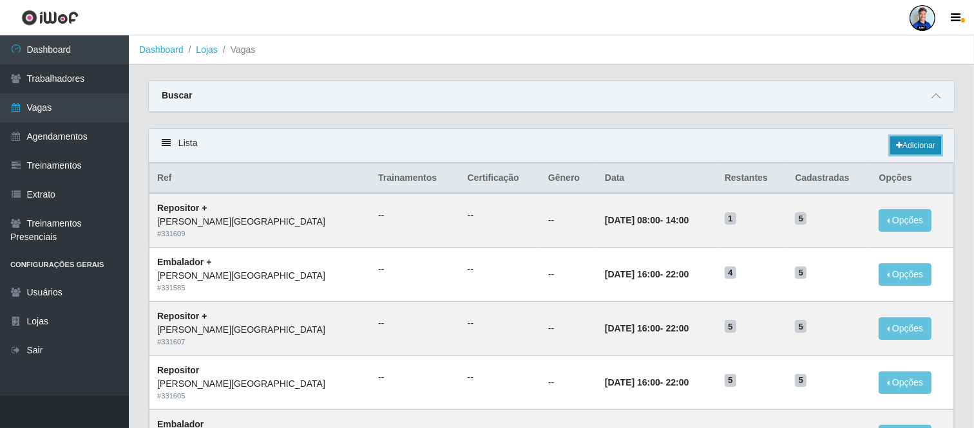
click at [924, 147] on link "Adicionar" at bounding box center [915, 146] width 51 height 18
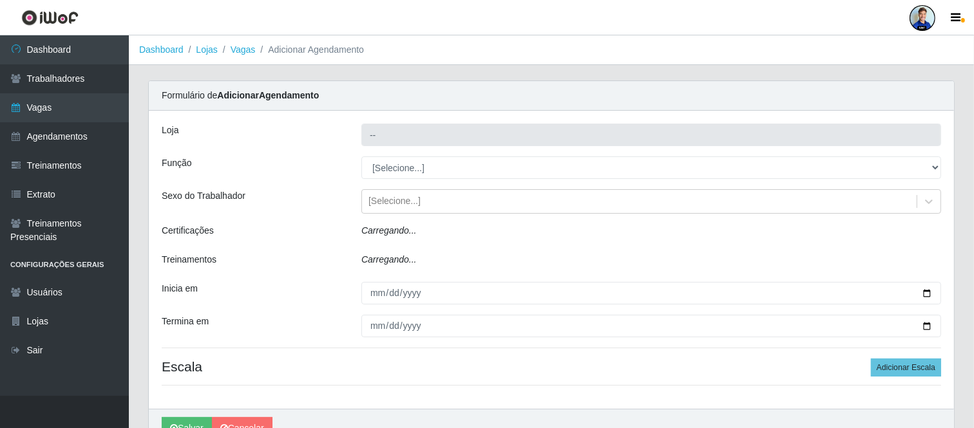
type input "[PERSON_NAME][GEOGRAPHIC_DATA]"
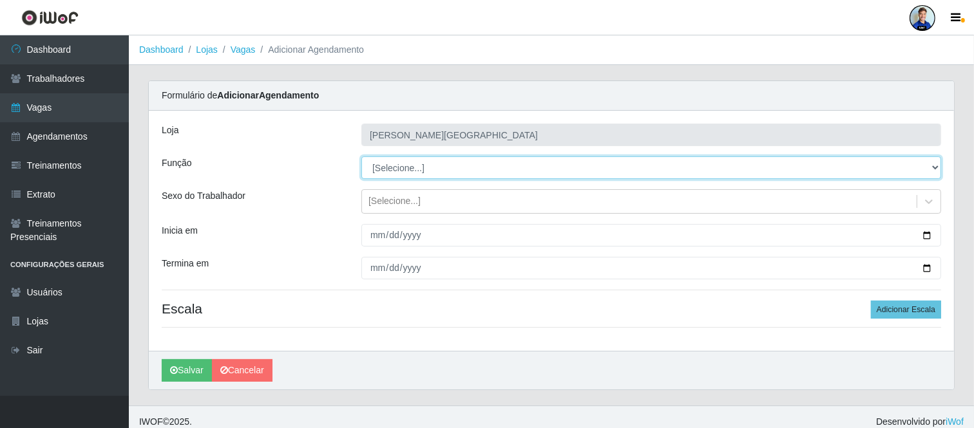
click at [613, 169] on select "[Selecione...] Embalador Embalador + Embalador ++ Repositor Repositor + Reposit…" at bounding box center [651, 168] width 580 height 23
click at [361, 157] on select "[Selecione...] Embalador Embalador + Embalador ++ Repositor Repositor + Reposit…" at bounding box center [651, 168] width 580 height 23
click at [430, 171] on select "[Selecione...] Embalador Embalador + Embalador ++ Repositor Repositor + Reposit…" at bounding box center [651, 168] width 580 height 23
select select "24"
click at [361, 157] on select "[Selecione...] Embalador Embalador + Embalador ++ Repositor Repositor + Reposit…" at bounding box center [651, 168] width 580 height 23
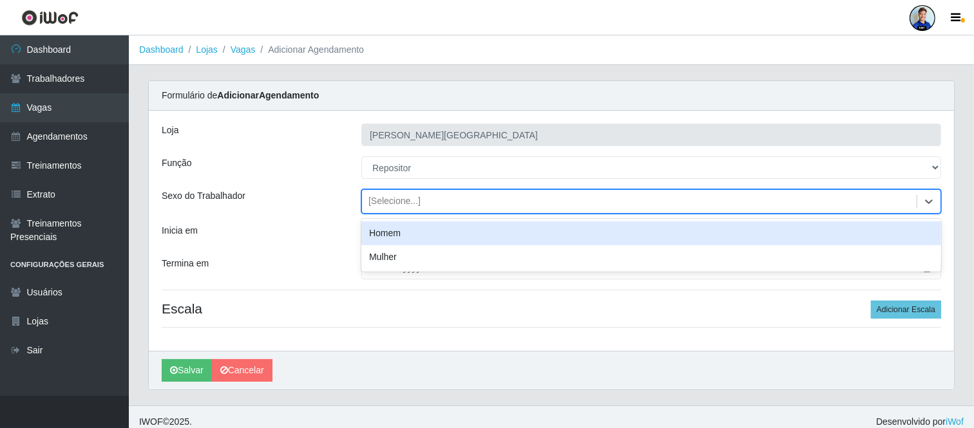
click at [396, 201] on div "[Selecione...]" at bounding box center [394, 202] width 52 height 14
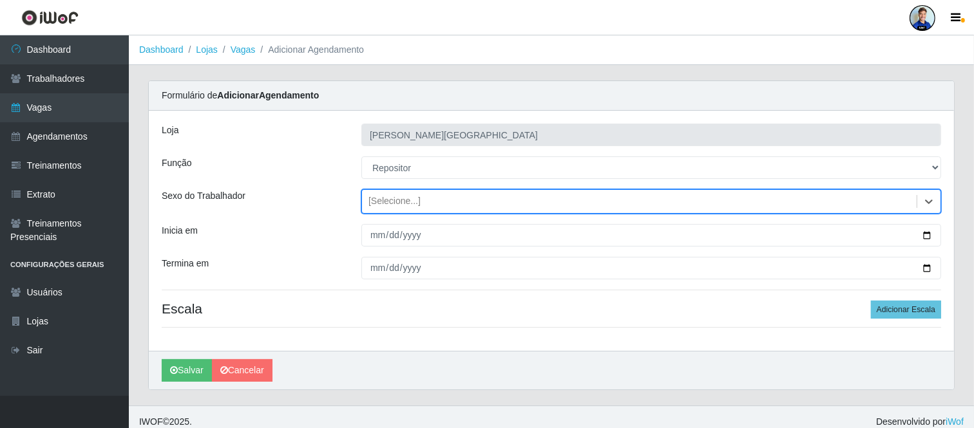
click at [396, 201] on div "[Selecione...]" at bounding box center [394, 202] width 52 height 14
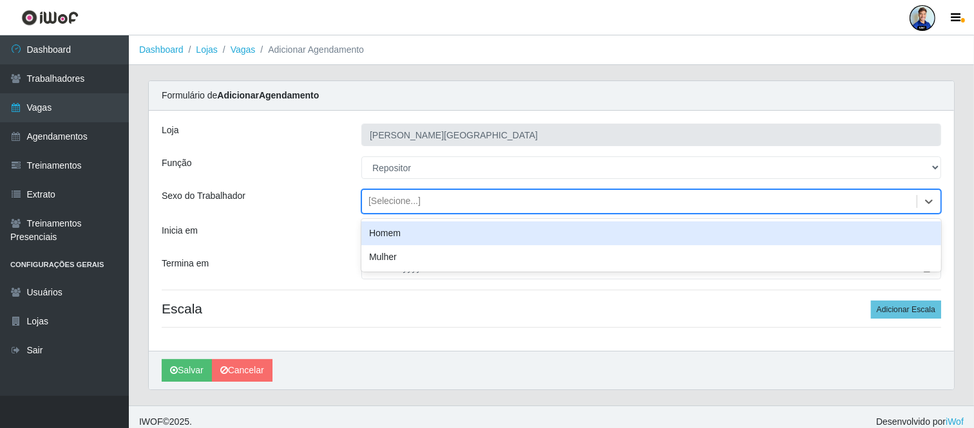
click at [396, 201] on div "[Selecione...]" at bounding box center [394, 202] width 52 height 14
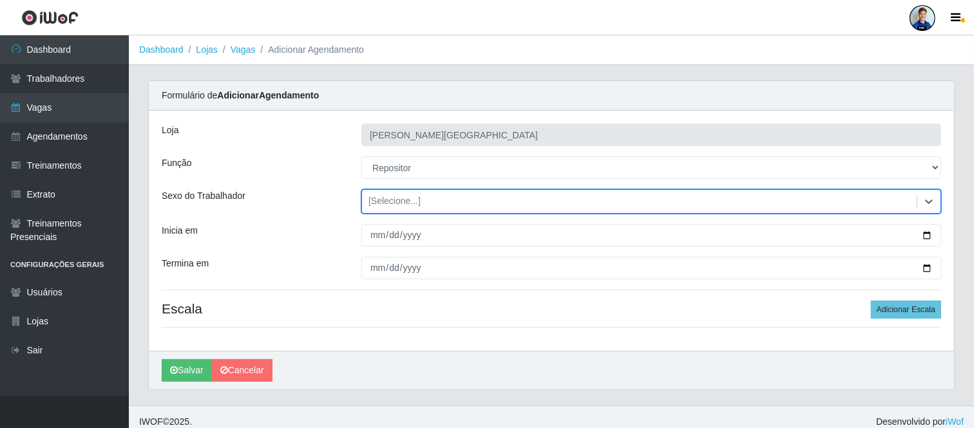
click at [396, 201] on div "[Selecione...]" at bounding box center [394, 202] width 52 height 14
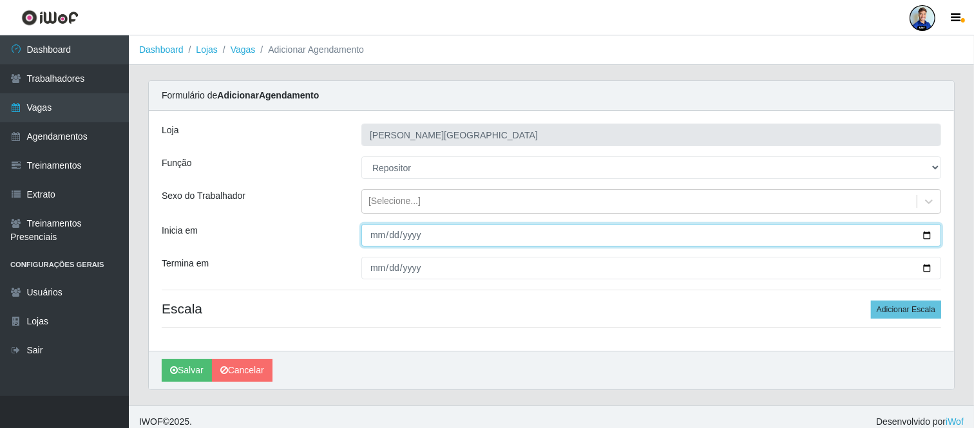
click at [372, 240] on input "Inicia em" at bounding box center [651, 235] width 580 height 23
type input "[DATE]"
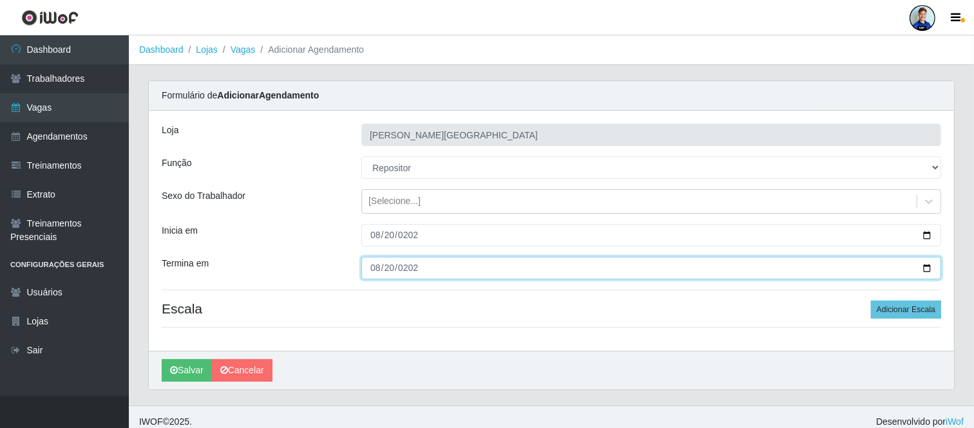
type input "[DATE]"
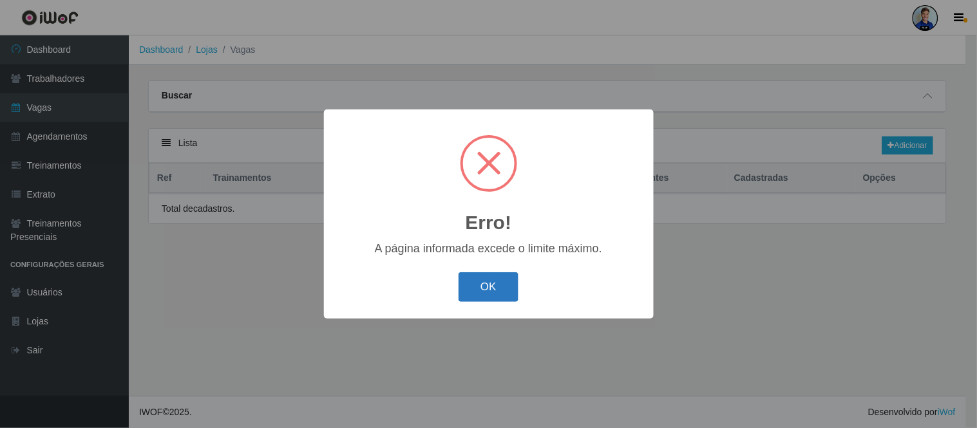
click at [484, 284] on button "OK" at bounding box center [489, 287] width 60 height 30
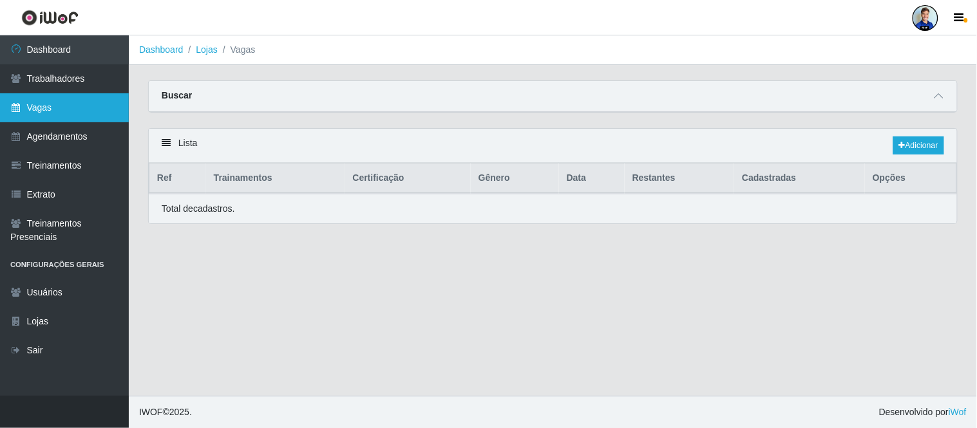
click at [79, 107] on link "Vagas" at bounding box center [64, 107] width 129 height 29
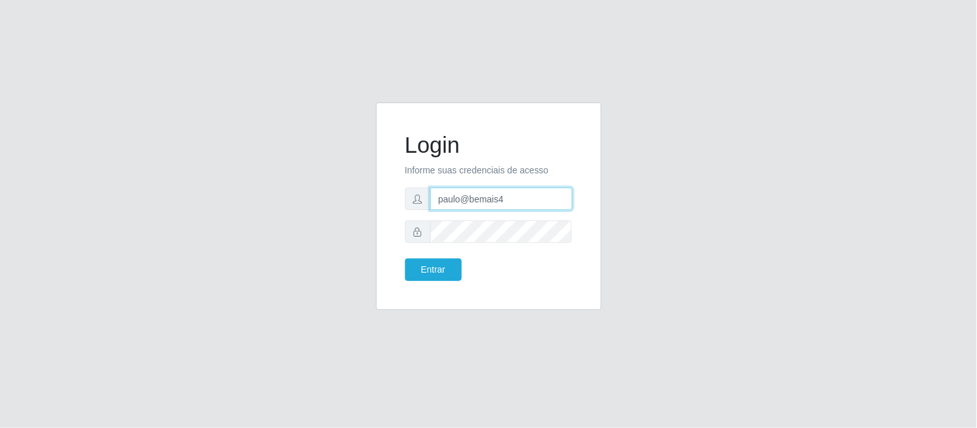
drag, startPoint x: 517, startPoint y: 196, endPoint x: 413, endPoint y: 218, distance: 106.0
click at [413, 218] on form "Login Informe suas credenciais de acesso paulo@bemais4 Entrar" at bounding box center [488, 205] width 167 height 149
type input "i"
type input "[EMAIL_ADDRESS][DOMAIN_NAME]"
click at [405, 258] on button "Entrar" at bounding box center [433, 269] width 57 height 23
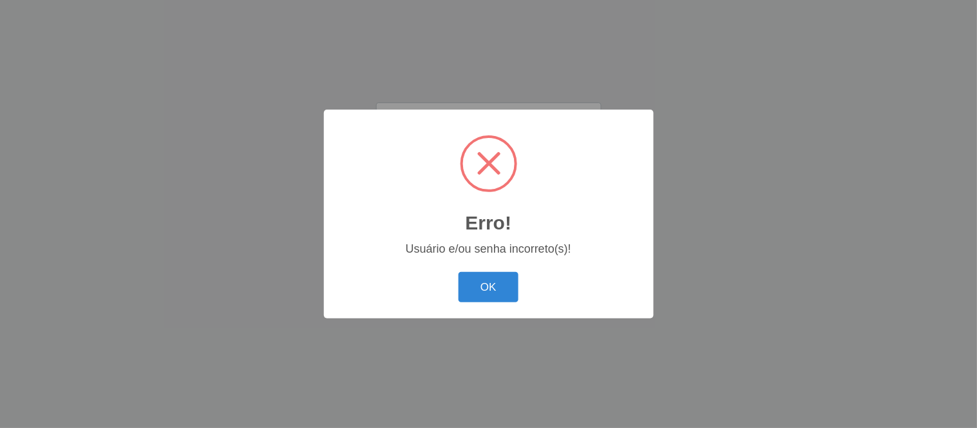
click at [459, 272] on button "OK" at bounding box center [489, 287] width 60 height 30
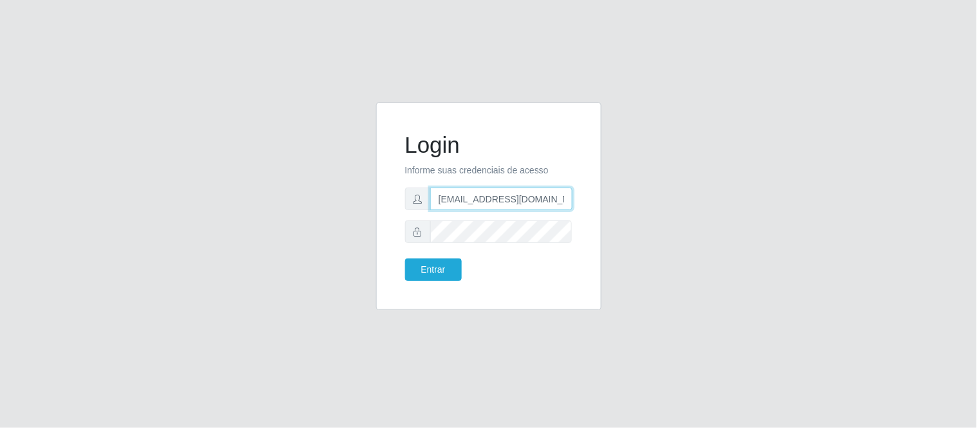
drag, startPoint x: 559, startPoint y: 198, endPoint x: 336, endPoint y: 202, distance: 222.9
click at [336, 202] on div "Login Informe suas credenciais de acesso [EMAIL_ADDRESS][DOMAIN_NAME] Entrar" at bounding box center [489, 213] width 734 height 223
type input "juliomarques@glacer"
click at [405, 258] on button "Entrar" at bounding box center [433, 269] width 57 height 23
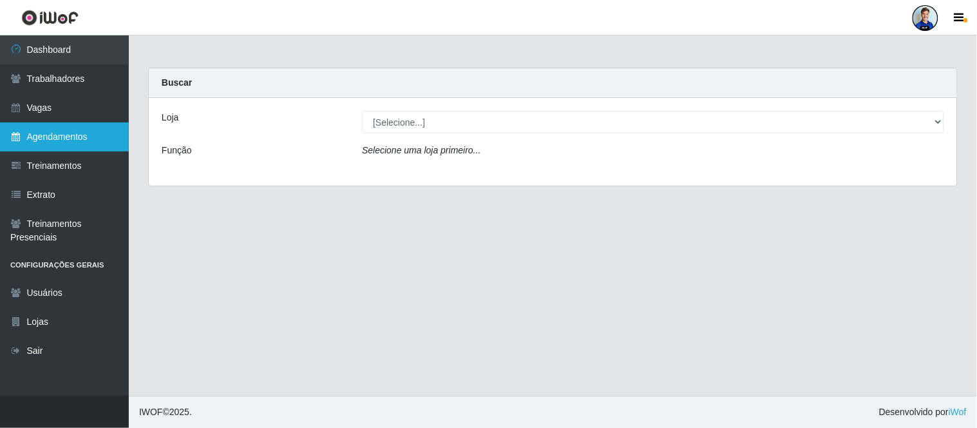
click at [59, 137] on link "Agendamentos" at bounding box center [64, 136] width 129 height 29
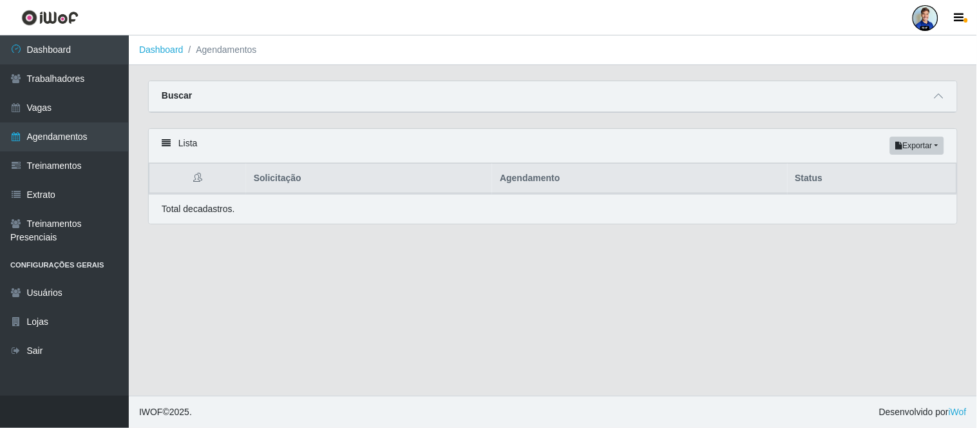
click at [930, 97] on div "Buscar" at bounding box center [553, 96] width 808 height 31
click at [944, 97] on span at bounding box center [938, 96] width 15 height 15
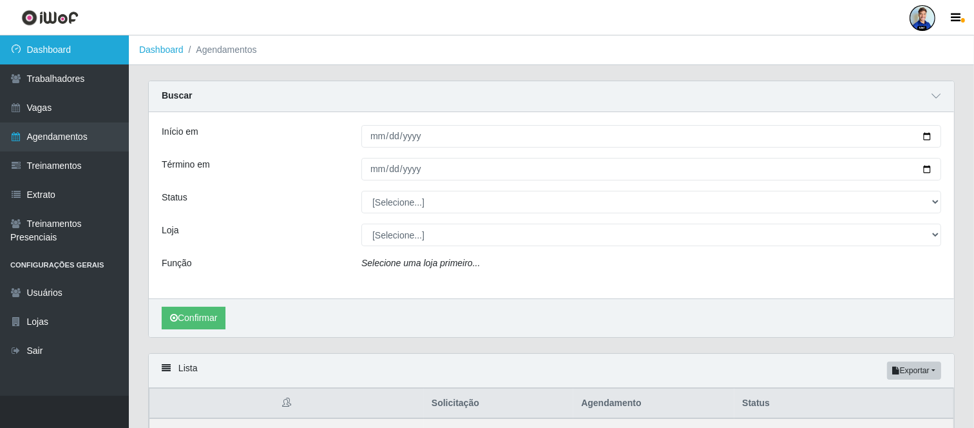
click at [68, 53] on link "Dashboard" at bounding box center [64, 49] width 129 height 29
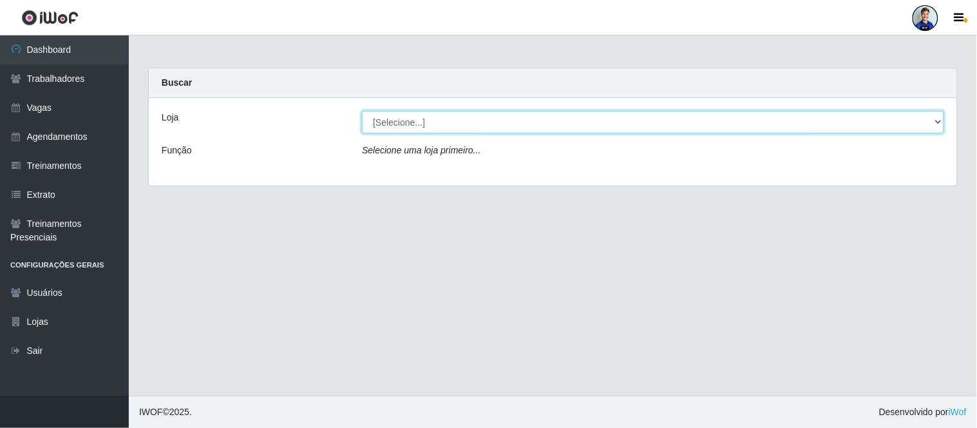
click at [454, 123] on select "[Selecione...] Glace Real Confeitaria" at bounding box center [653, 122] width 582 height 23
select select "445"
click at [362, 111] on select "[Selecione...] Glace Real Confeitaria" at bounding box center [653, 122] width 582 height 23
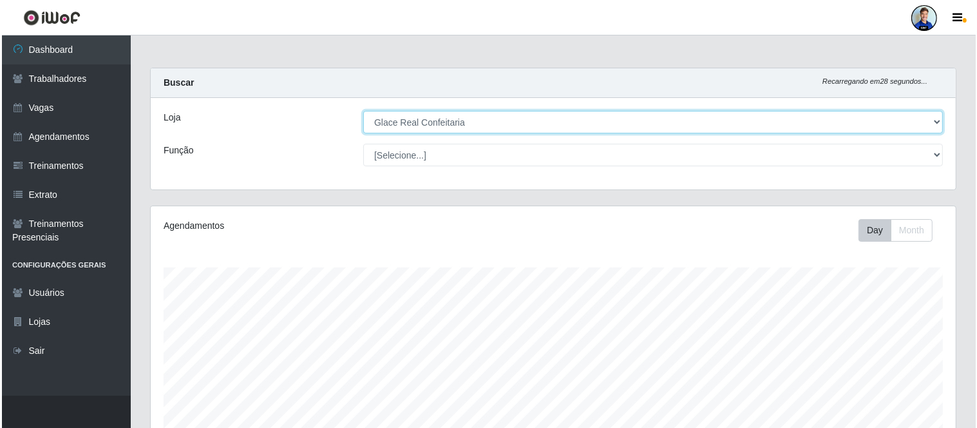
scroll to position [255, 0]
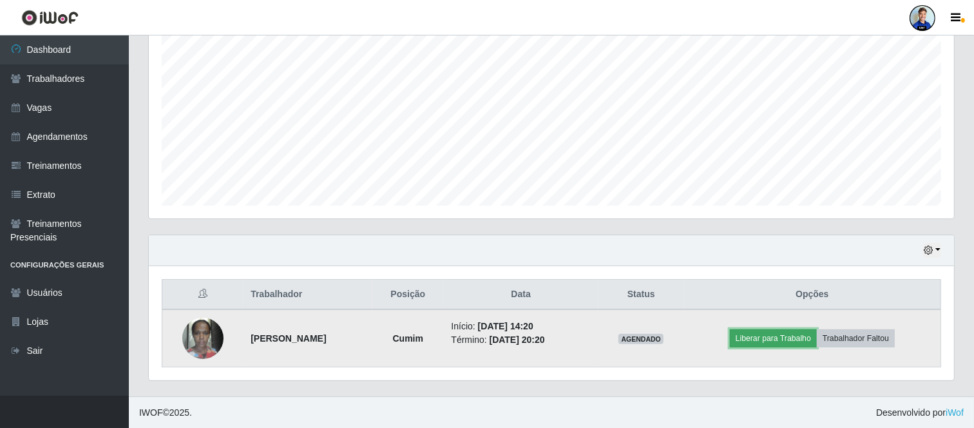
click at [799, 342] on button "Liberar para Trabalho" at bounding box center [773, 338] width 87 height 18
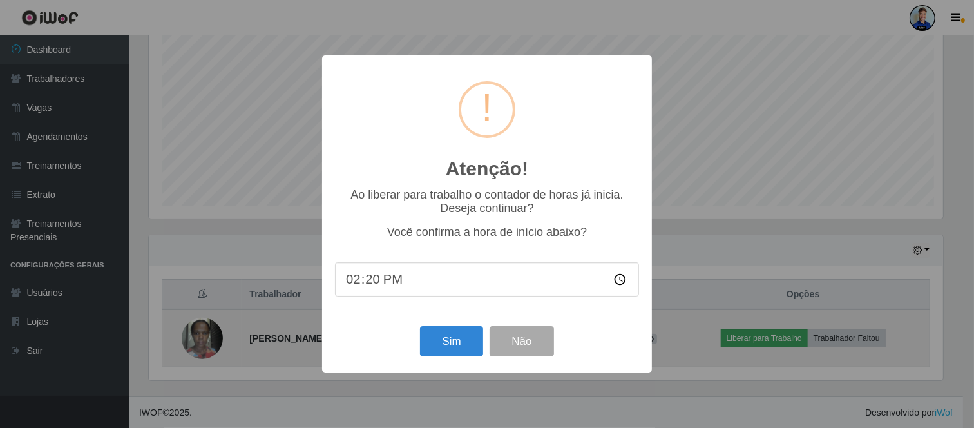
scroll to position [267, 797]
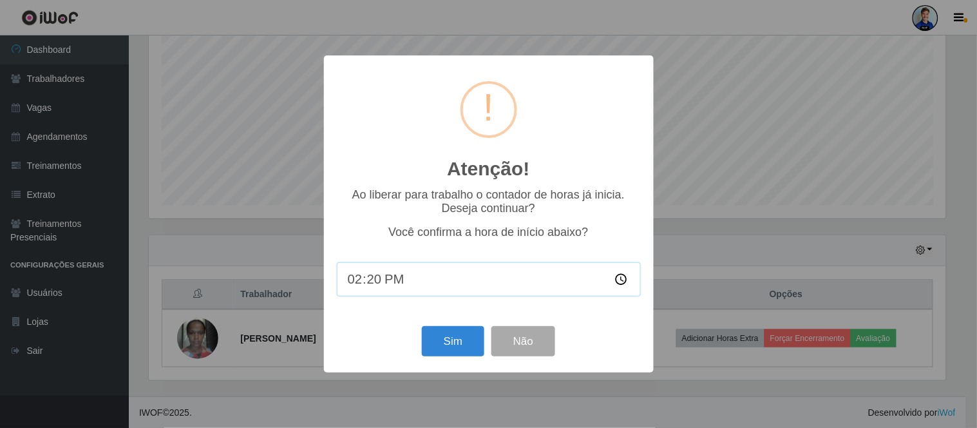
click at [374, 284] on input "14:20" at bounding box center [489, 279] width 304 height 34
click at [761, 256] on div "Atenção! × Ao liberar para trabalho o contador de horas já inicia. Deseja conti…" at bounding box center [488, 214] width 977 height 428
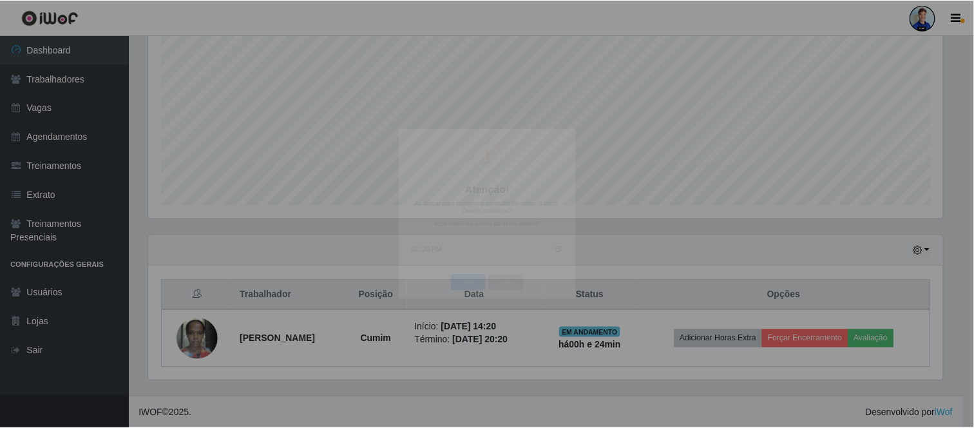
scroll to position [267, 805]
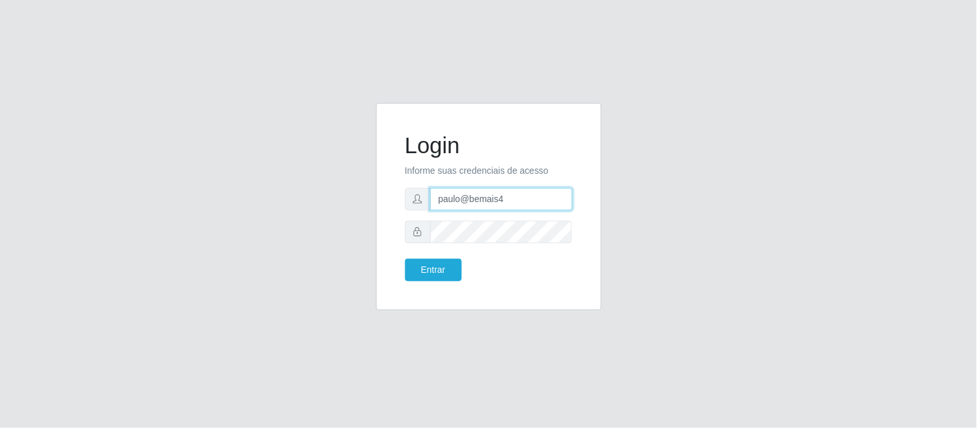
drag, startPoint x: 510, startPoint y: 203, endPoint x: 350, endPoint y: 204, distance: 159.8
click at [350, 204] on div "Login Informe suas credenciais de acesso paulo@bemais4 Entrar" at bounding box center [489, 214] width 734 height 223
type input "juliomarques@carone"
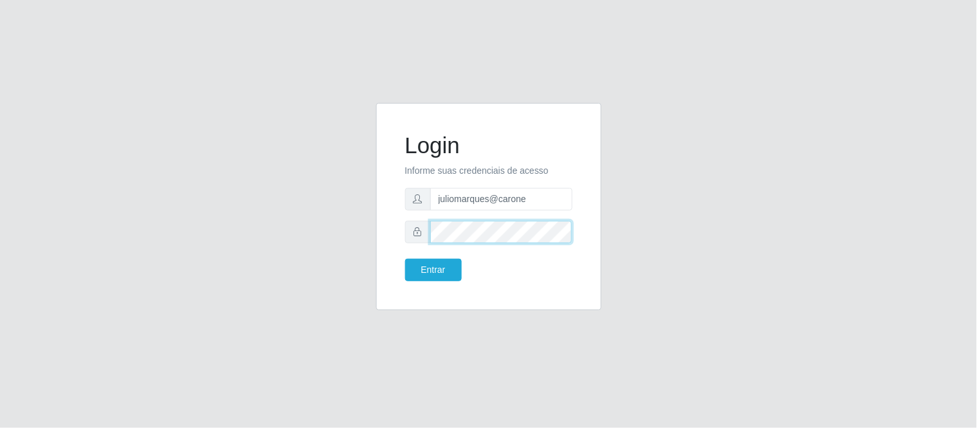
click at [421, 233] on div at bounding box center [488, 232] width 167 height 23
click at [405, 259] on button "Entrar" at bounding box center [433, 270] width 57 height 23
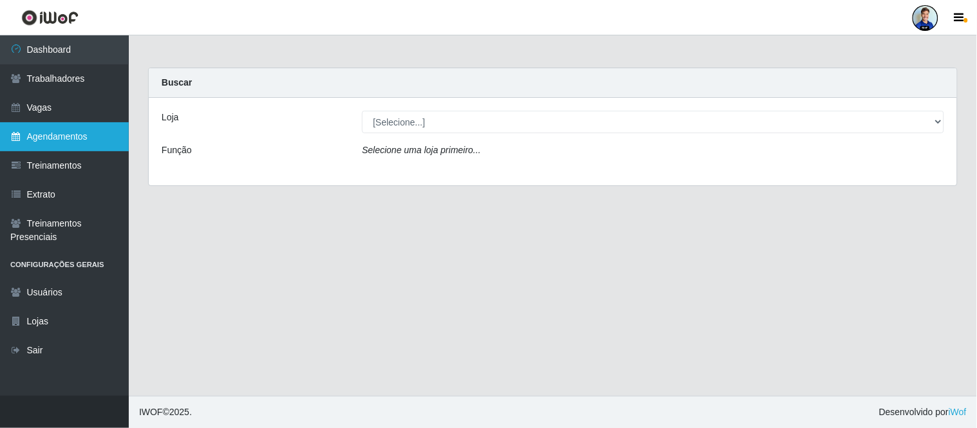
click at [66, 143] on link "Agendamentos" at bounding box center [64, 136] width 129 height 29
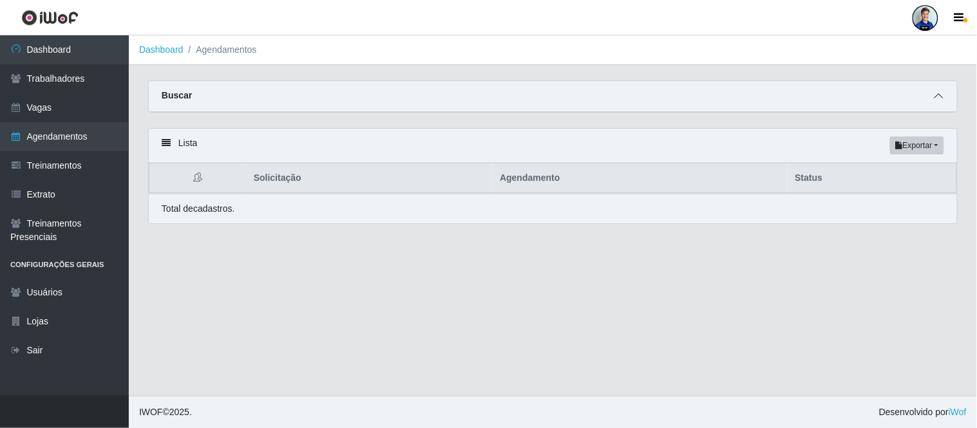
click at [931, 99] on span at bounding box center [938, 96] width 15 height 15
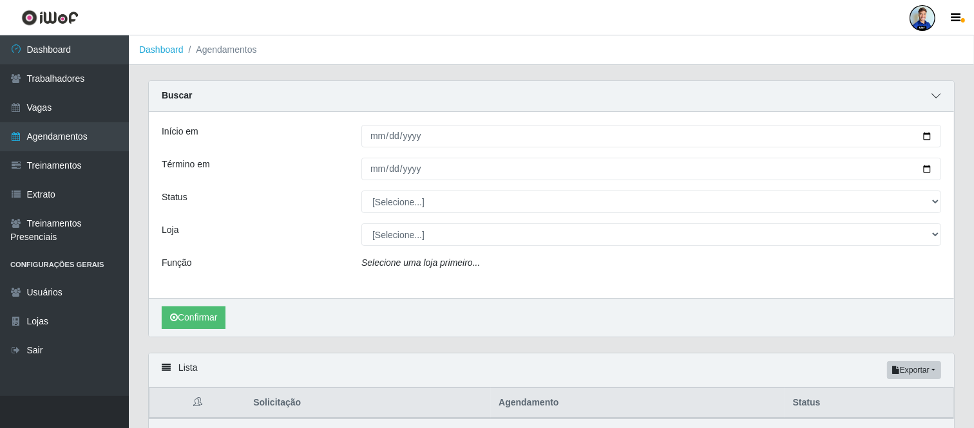
click at [931, 99] on icon at bounding box center [935, 95] width 9 height 9
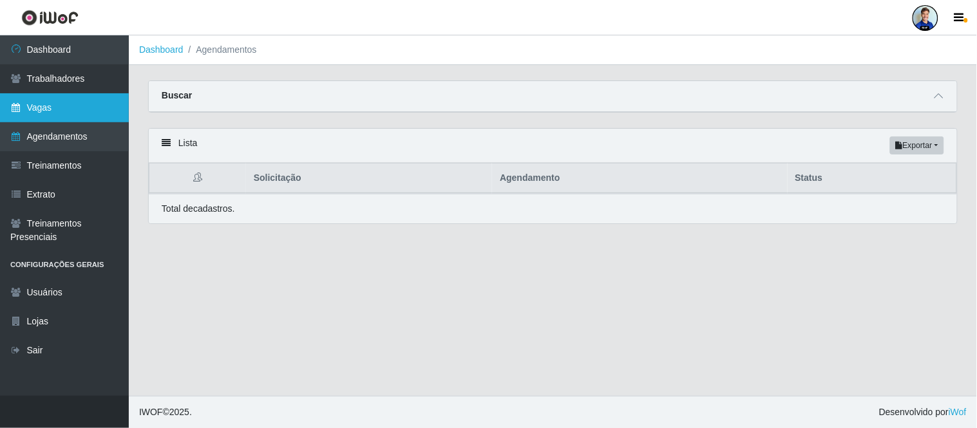
click at [68, 119] on link "Vagas" at bounding box center [64, 107] width 129 height 29
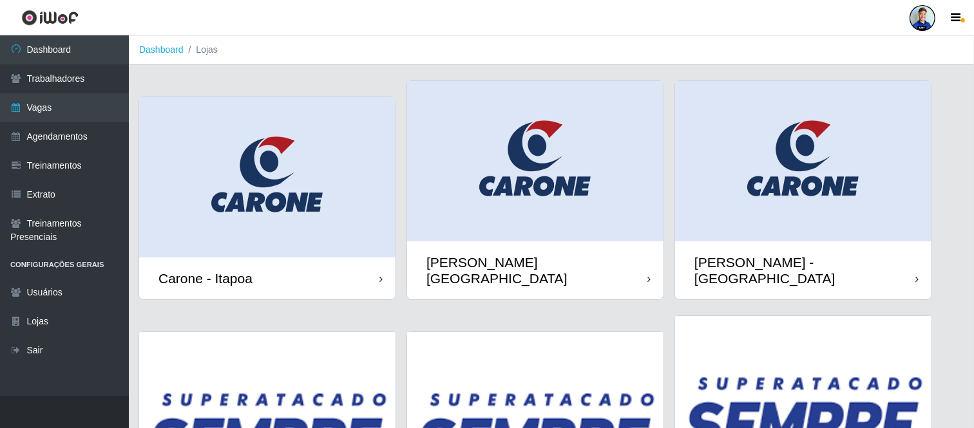
click at [887, 140] on img at bounding box center [803, 161] width 256 height 160
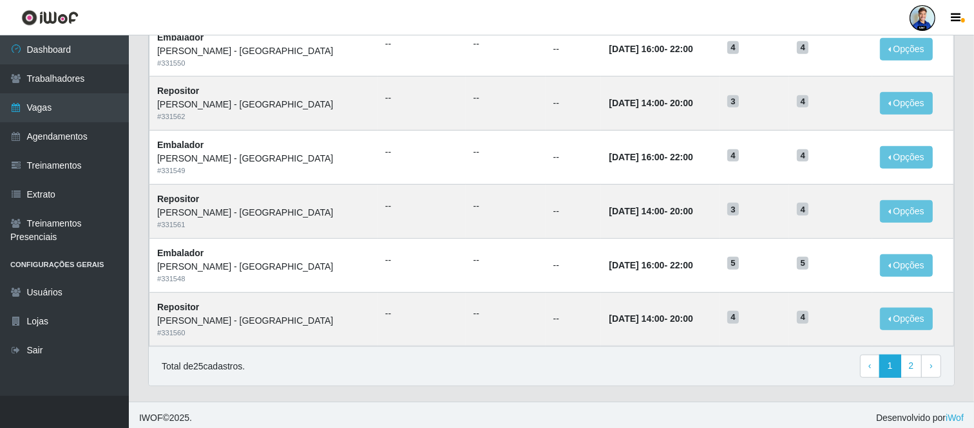
scroll to position [663, 0]
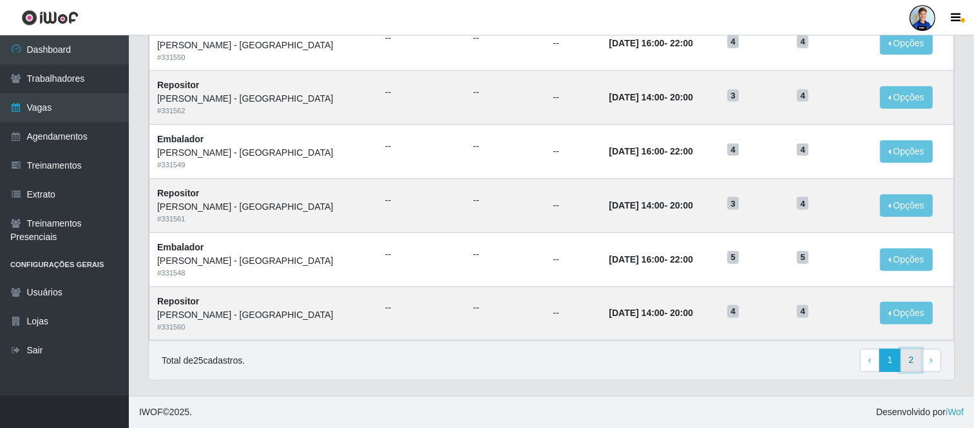
click at [904, 370] on link "2" at bounding box center [912, 360] width 22 height 23
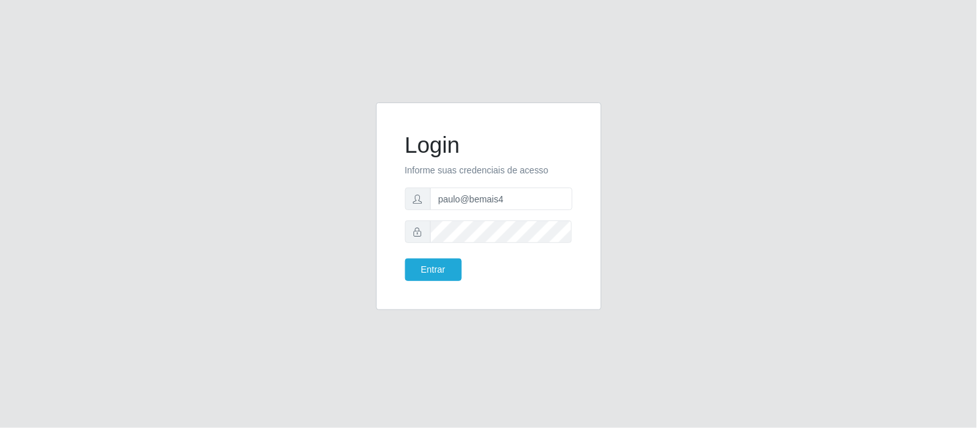
click at [346, 187] on div "Login Informe suas credenciais de acesso paulo@bemais4 Entrar" at bounding box center [489, 213] width 734 height 223
type input "juliomarques@"
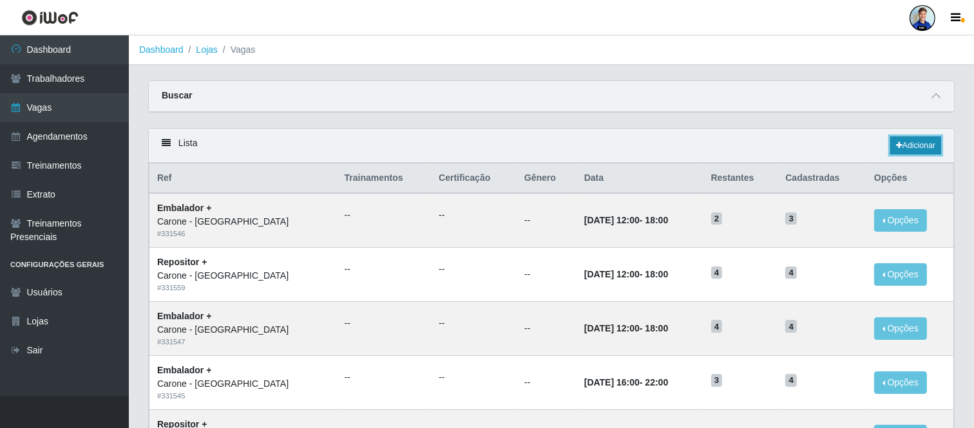
click at [905, 140] on link "Adicionar" at bounding box center [915, 146] width 51 height 18
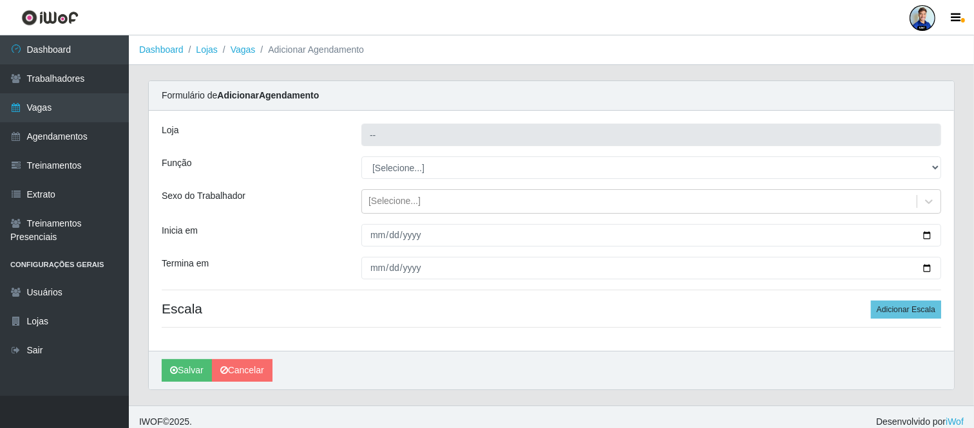
type input "[PERSON_NAME] - [GEOGRAPHIC_DATA]"
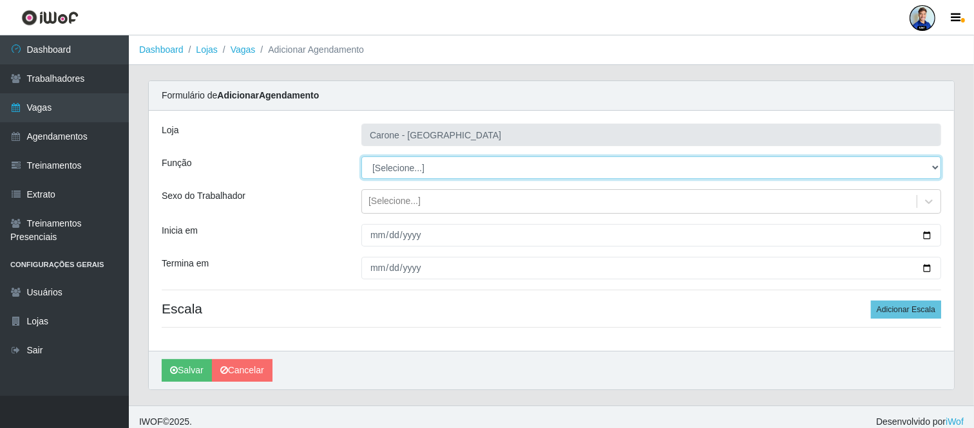
click at [441, 169] on select "[Selecione...] Embalador Embalador + Embalador ++ Repositor Repositor + Reposit…" at bounding box center [651, 168] width 580 height 23
select select "1"
click at [361, 157] on select "[Selecione...] Embalador Embalador + Embalador ++ Repositor Repositor + Reposit…" at bounding box center [651, 168] width 580 height 23
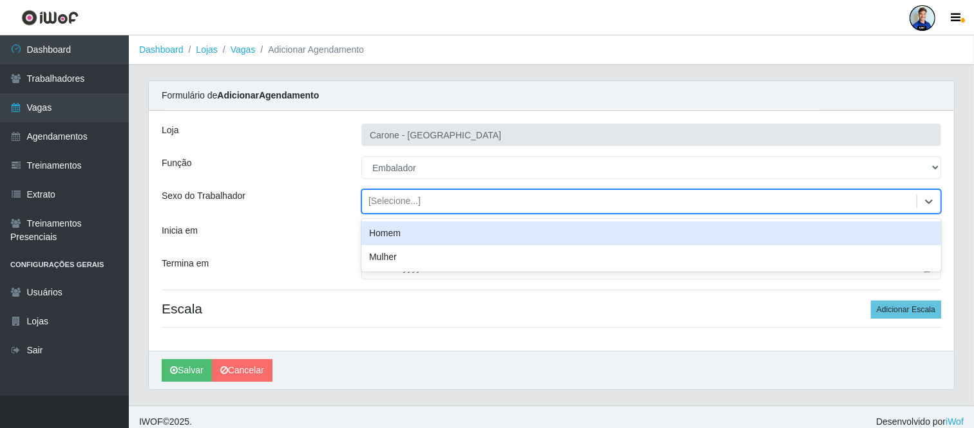
click at [391, 204] on div "[Selecione...]" at bounding box center [394, 202] width 52 height 14
click at [326, 229] on div "Inicia em" at bounding box center [252, 235] width 200 height 23
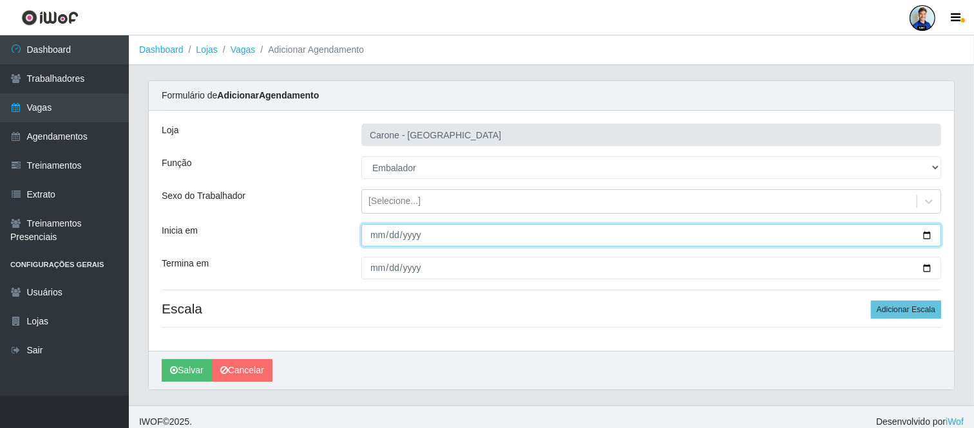
click at [381, 229] on input "Inicia em" at bounding box center [651, 235] width 580 height 23
type input "2020-08-20"
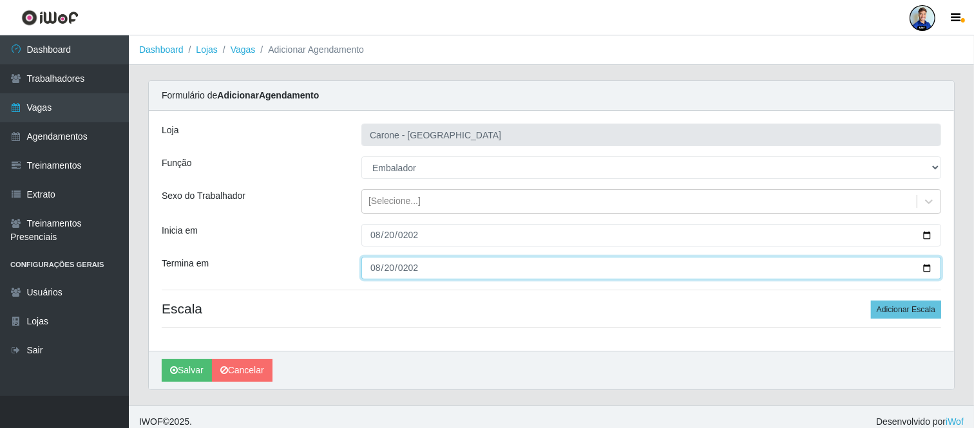
type input "2020-08-20"
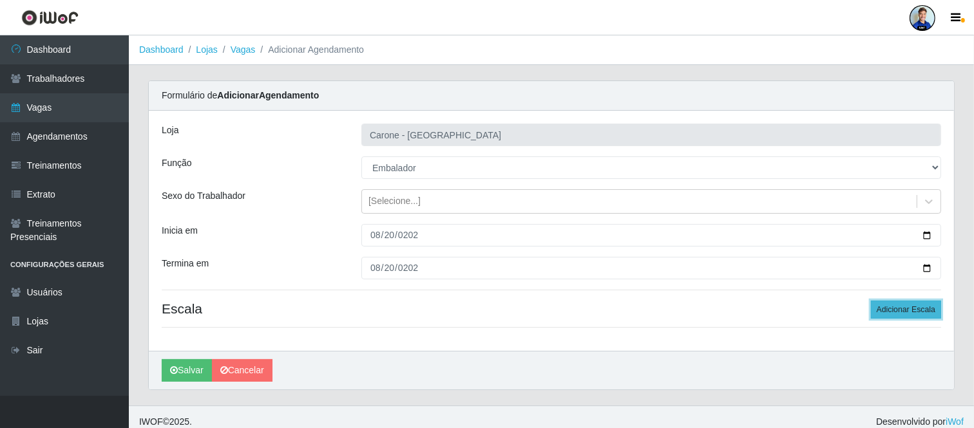
click at [903, 307] on button "Adicionar Escala" at bounding box center [906, 310] width 70 height 18
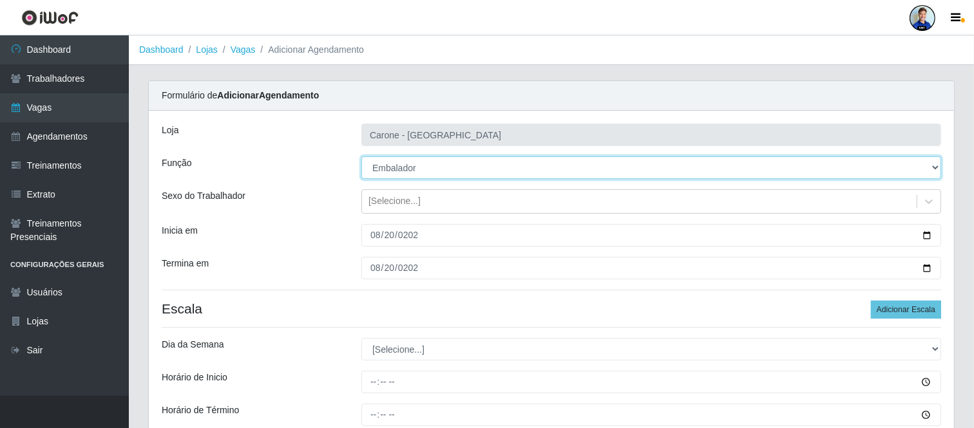
click at [406, 169] on select "[Selecione...] Embalador Embalador + Embalador ++ Repositor Repositor + Reposit…" at bounding box center [651, 168] width 580 height 23
select select "24"
click at [361, 157] on select "[Selecione...] Embalador Embalador + Embalador ++ Repositor Repositor + Reposit…" at bounding box center [651, 168] width 580 height 23
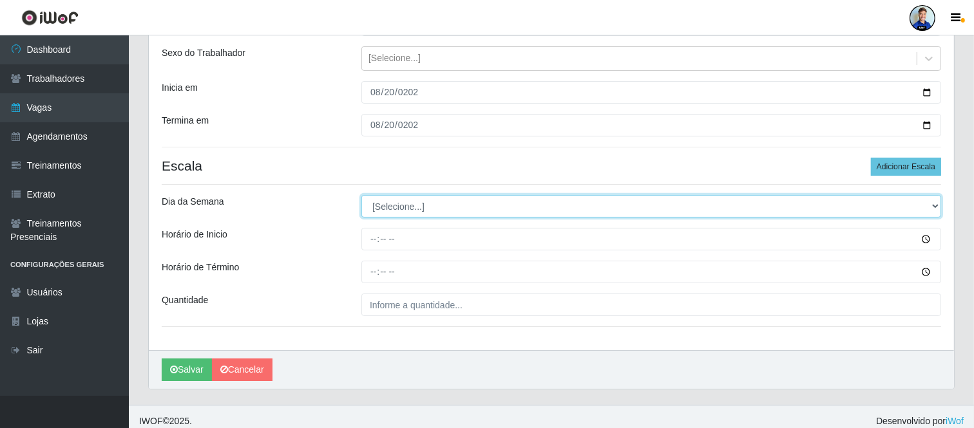
click at [433, 202] on select "[Selecione...] Segunda Terça Quarta Quinta Sexta Sábado Domingo" at bounding box center [651, 206] width 580 height 23
select select "3"
click at [361, 195] on select "[Selecione...] Segunda Terça Quarta Quinta Sexta Sábado Domingo" at bounding box center [651, 206] width 580 height 23
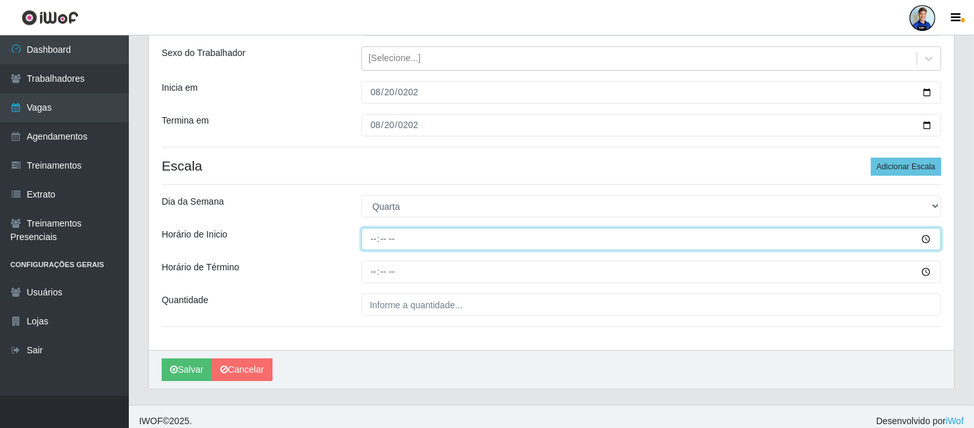
click at [377, 243] on input "Horário de Inicio" at bounding box center [651, 239] width 580 height 23
type input "14:00"
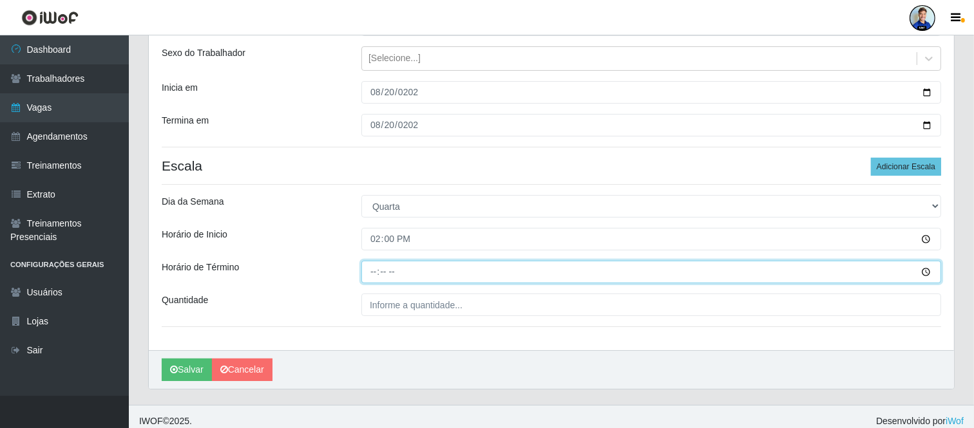
type input "20:00"
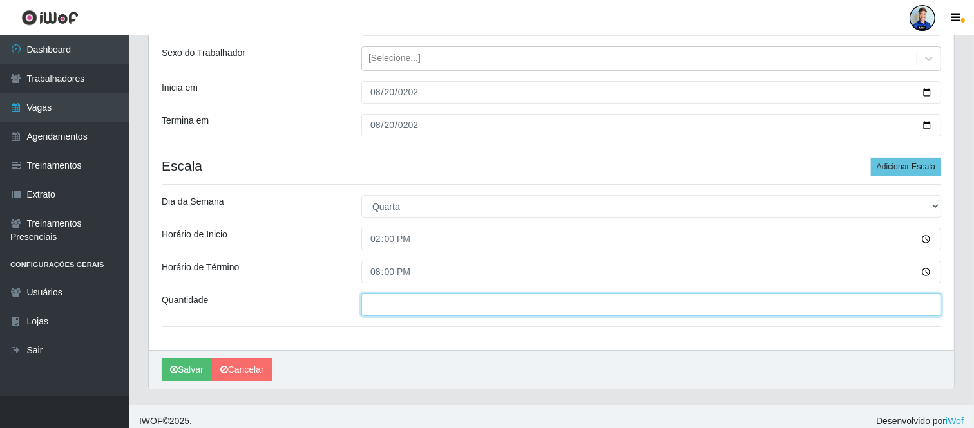
click at [506, 305] on input "___" at bounding box center [651, 305] width 580 height 23
type input "4__"
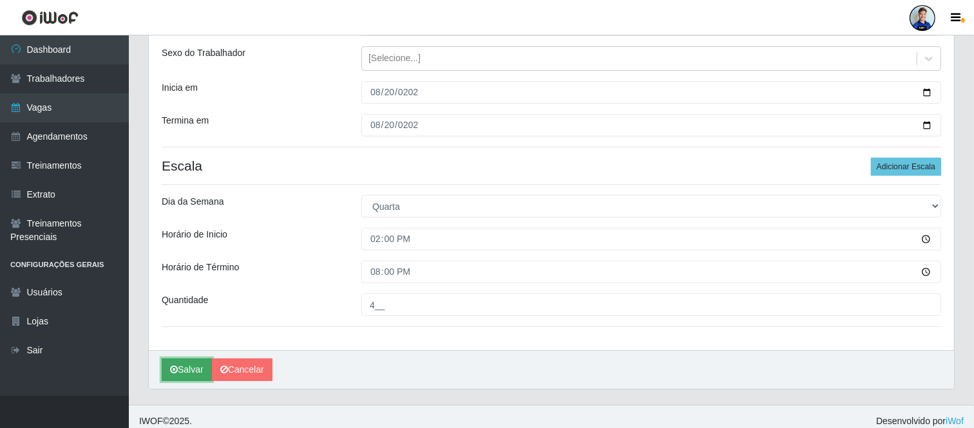
click at [184, 368] on button "Salvar" at bounding box center [187, 370] width 50 height 23
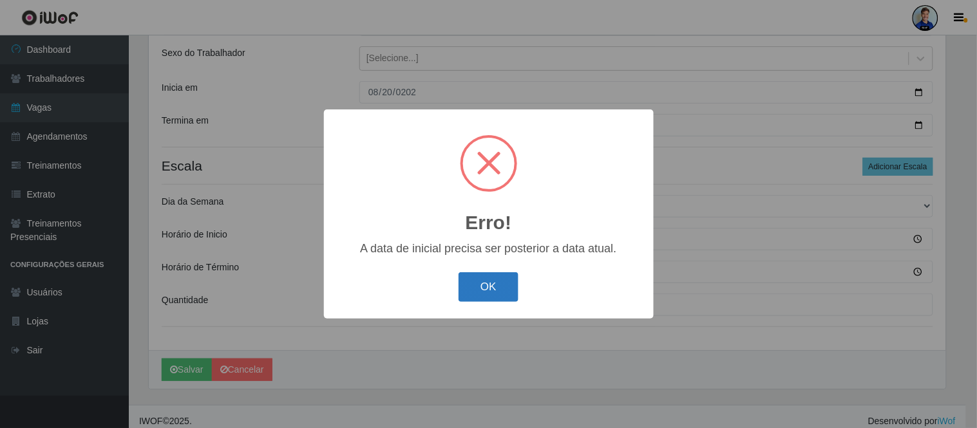
click at [483, 286] on button "OK" at bounding box center [489, 287] width 60 height 30
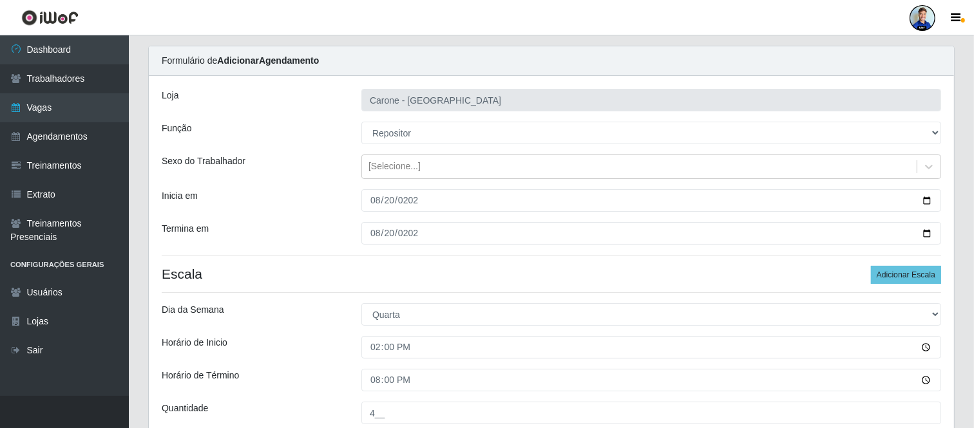
scroll to position [0, 0]
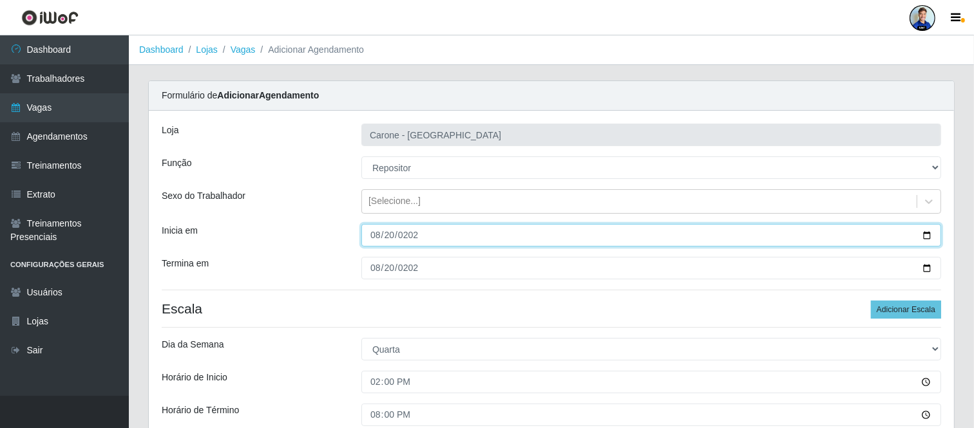
click at [411, 234] on input "2020-08-20" at bounding box center [651, 235] width 580 height 23
type input "[DATE]"
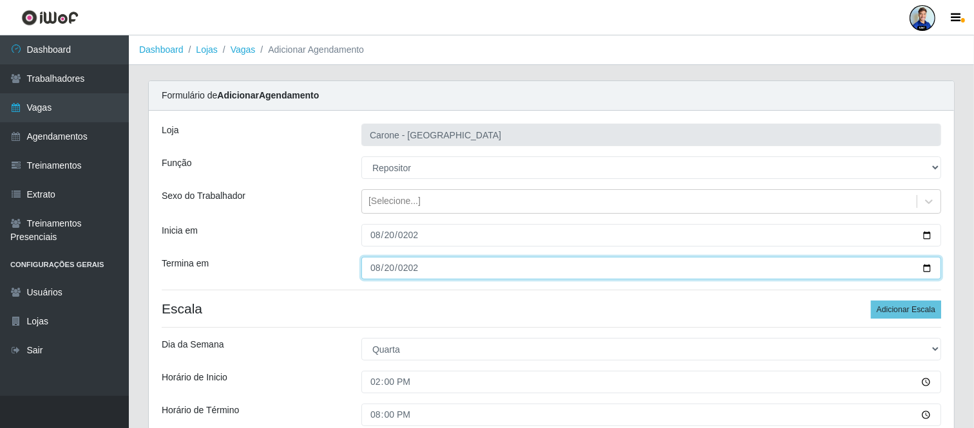
click at [415, 274] on input "2020-08-20" at bounding box center [651, 268] width 580 height 23
type input "[DATE]"
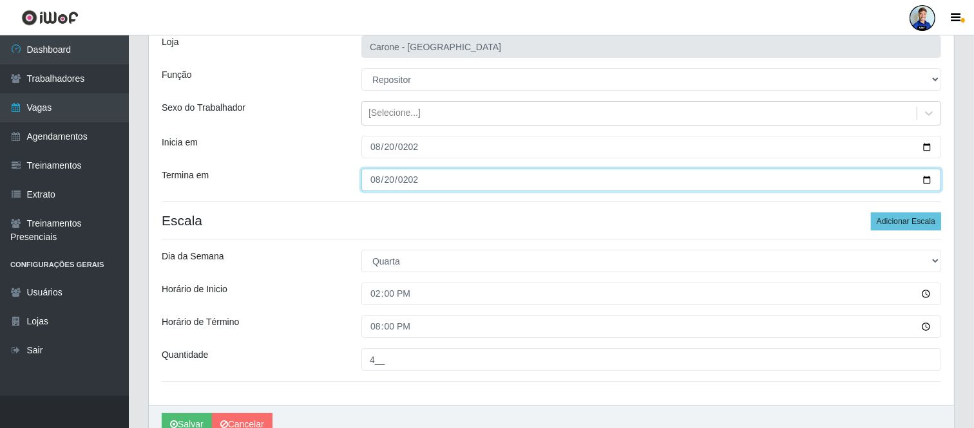
scroll to position [152, 0]
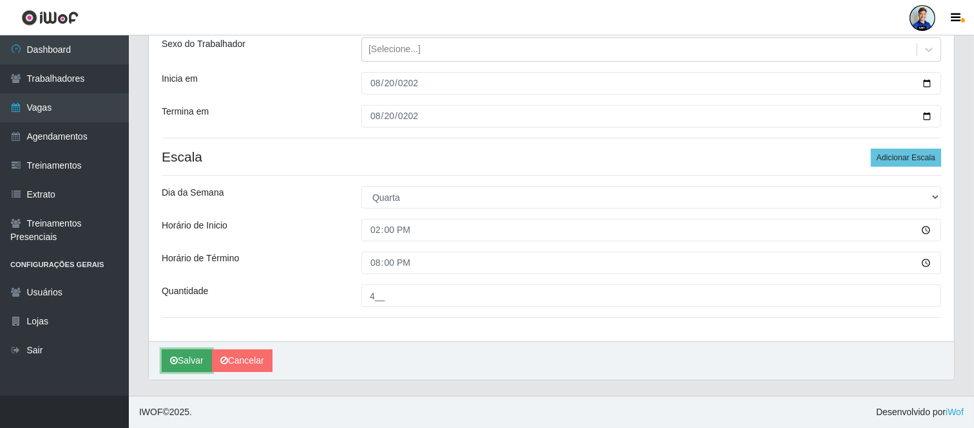
click at [178, 358] on button "Salvar" at bounding box center [187, 361] width 50 height 23
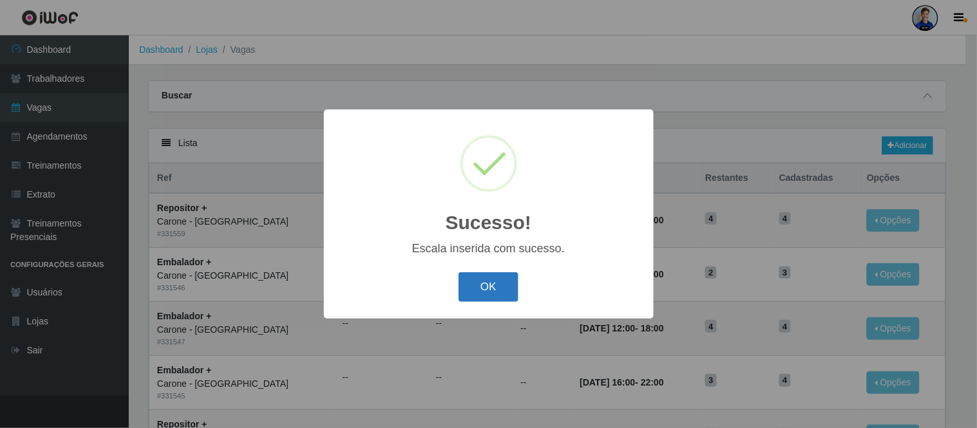
click at [469, 300] on button "OK" at bounding box center [489, 287] width 60 height 30
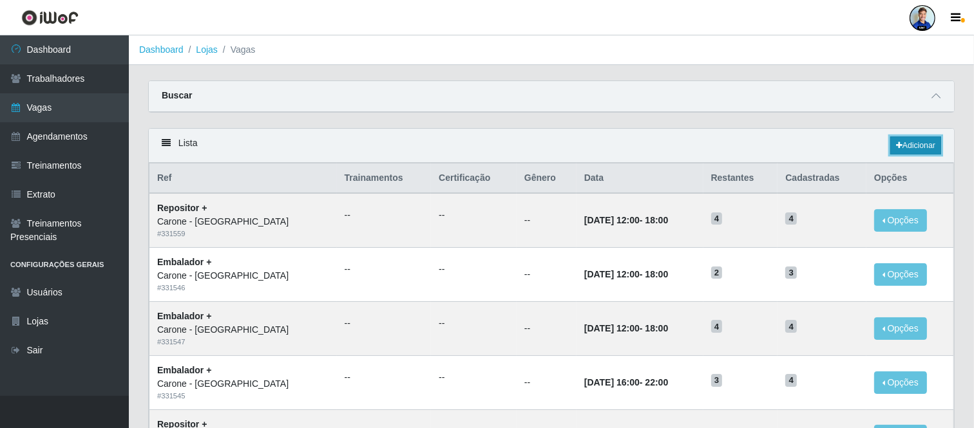
click at [896, 149] on icon at bounding box center [899, 146] width 6 height 8
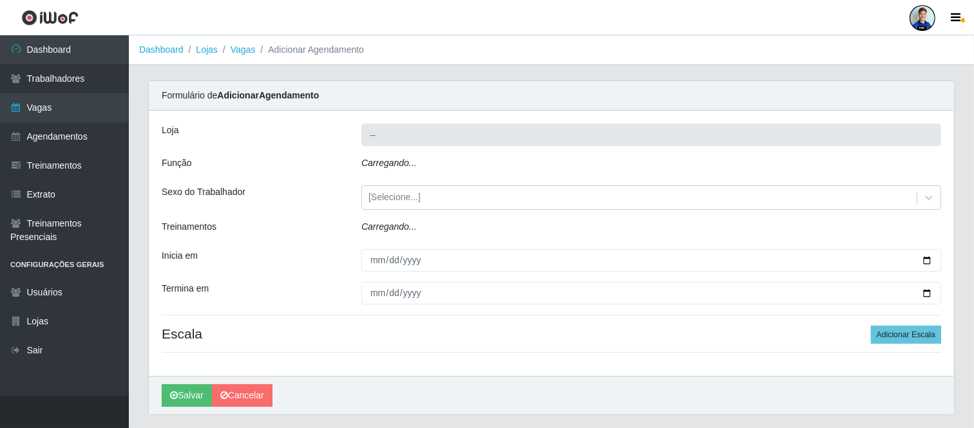
type input "[PERSON_NAME] - [GEOGRAPHIC_DATA]"
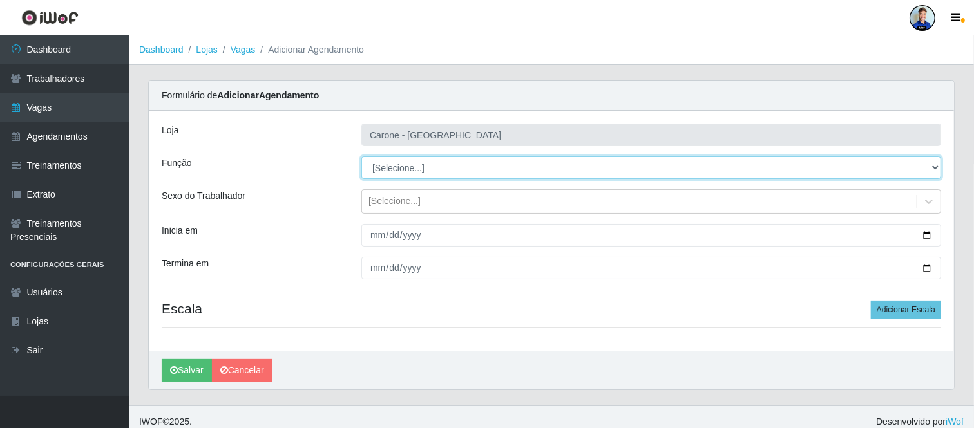
click at [406, 166] on select "[Selecione...] Embalador Embalador + Embalador ++ Repositor Repositor + Reposit…" at bounding box center [651, 168] width 580 height 23
select select "1"
click at [361, 157] on select "[Selecione...] Embalador Embalador + Embalador ++ Repositor Repositor + Reposit…" at bounding box center [651, 168] width 580 height 23
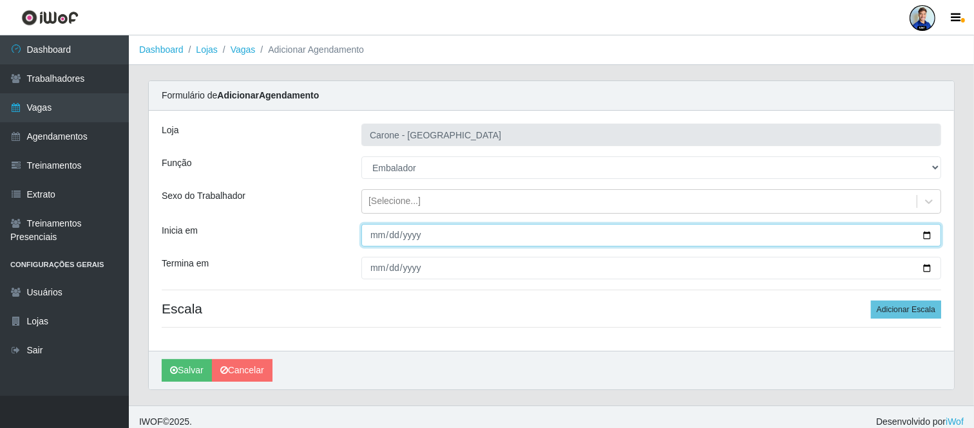
click at [396, 234] on input "Inicia em" at bounding box center [651, 235] width 580 height 23
click at [379, 235] on input "Inicia em" at bounding box center [651, 235] width 580 height 23
type input "0001-02-20"
type input "[DATE]"
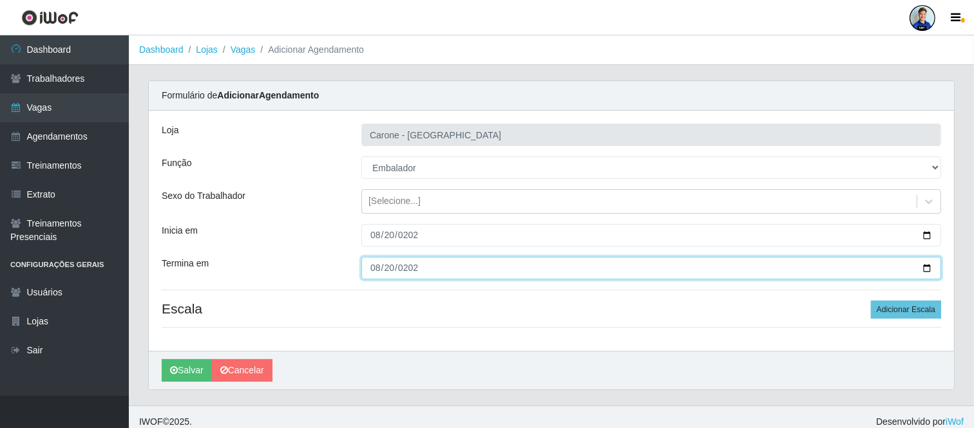
type input "[DATE]"
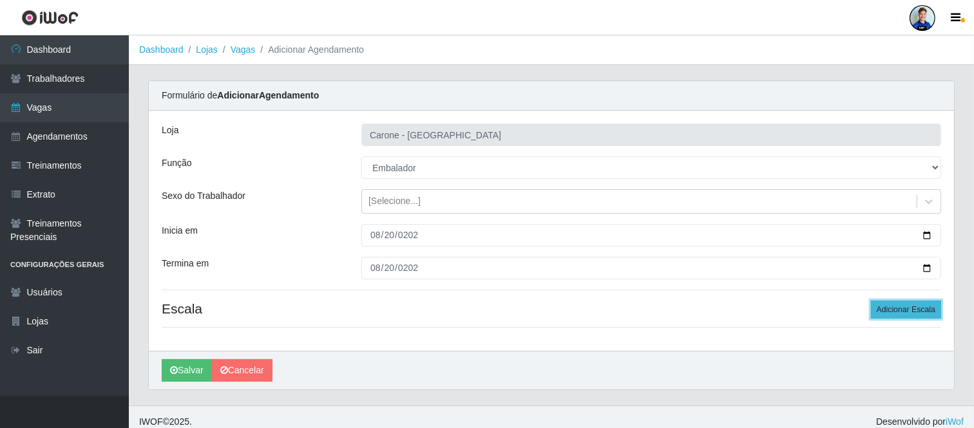
click at [897, 312] on button "Adicionar Escala" at bounding box center [906, 310] width 70 height 18
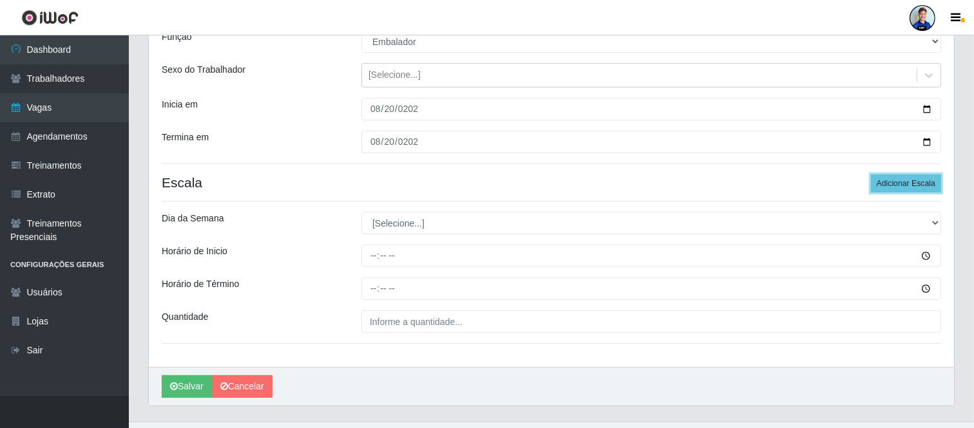
scroll to position [152, 0]
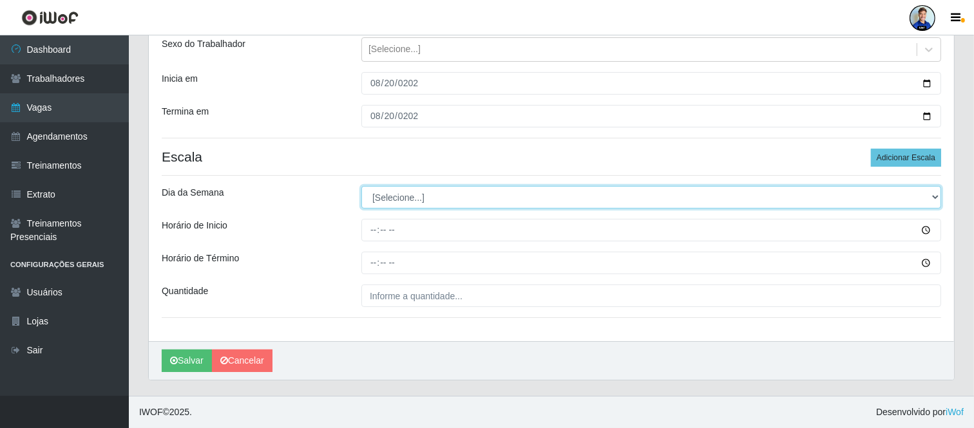
click at [437, 202] on select "[Selecione...] Segunda Terça Quarta Quinta Sexta Sábado Domingo" at bounding box center [651, 197] width 580 height 23
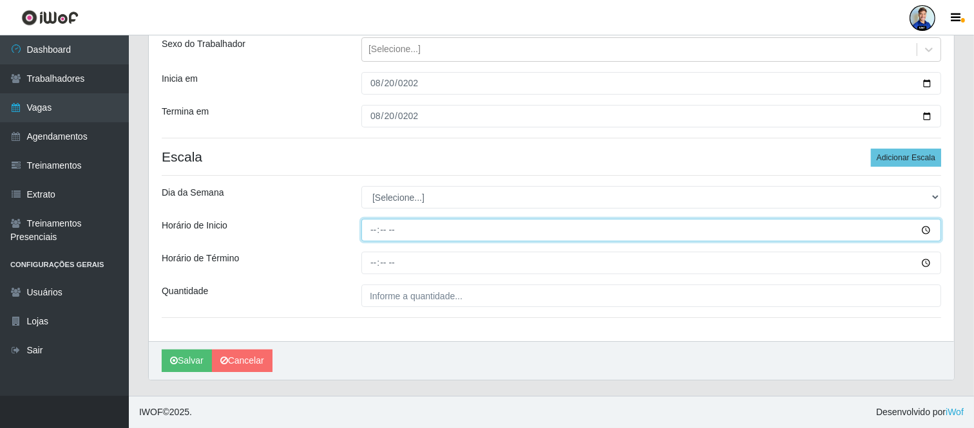
click at [374, 229] on input "Horário de Inicio" at bounding box center [651, 230] width 580 height 23
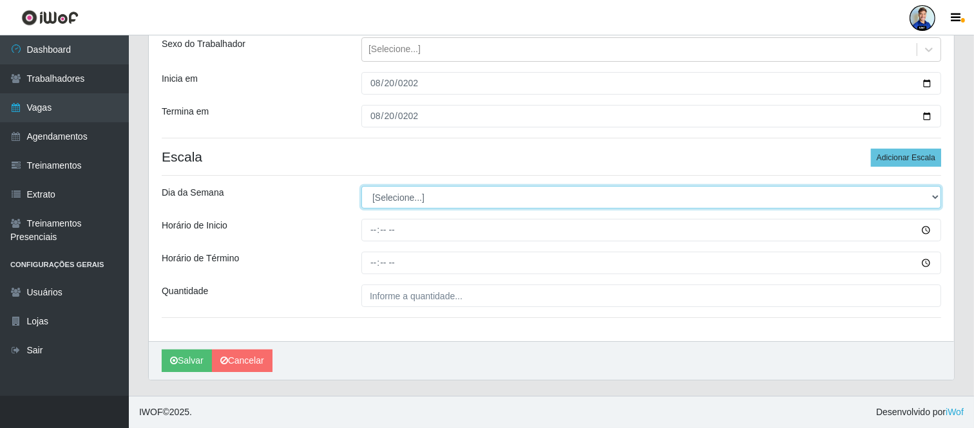
click at [435, 200] on select "[Selecione...] Segunda Terça Quarta Quinta Sexta Sábado Domingo" at bounding box center [651, 197] width 580 height 23
select select "3"
click at [361, 186] on select "[Selecione...] Segunda Terça Quarta Quinta Sexta Sábado Domingo" at bounding box center [651, 197] width 580 height 23
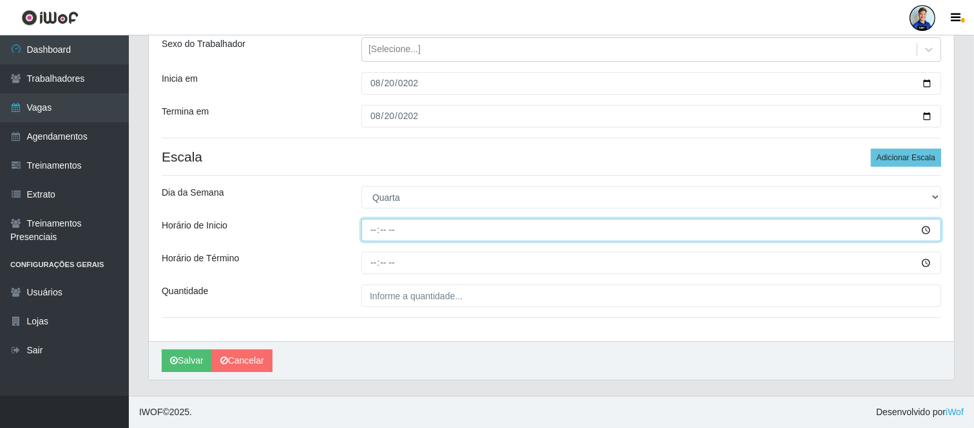
click at [374, 234] on input "Horário de Inicio" at bounding box center [651, 230] width 580 height 23
type input "16:00"
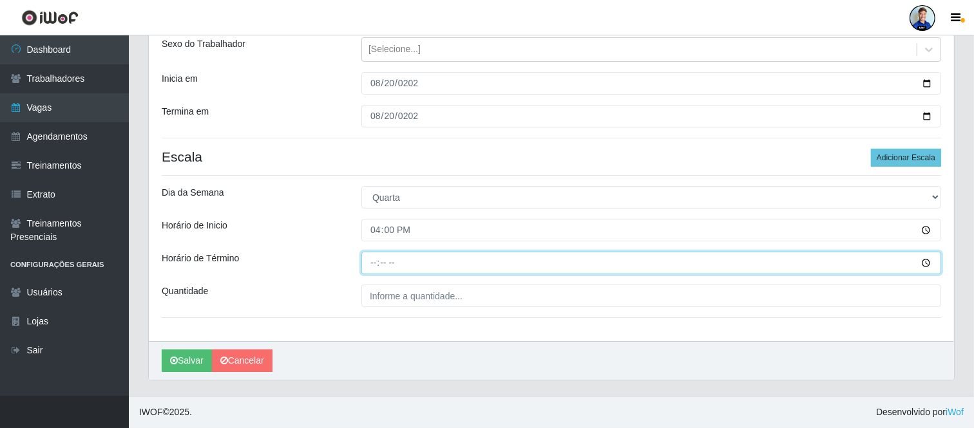
type input "22:00"
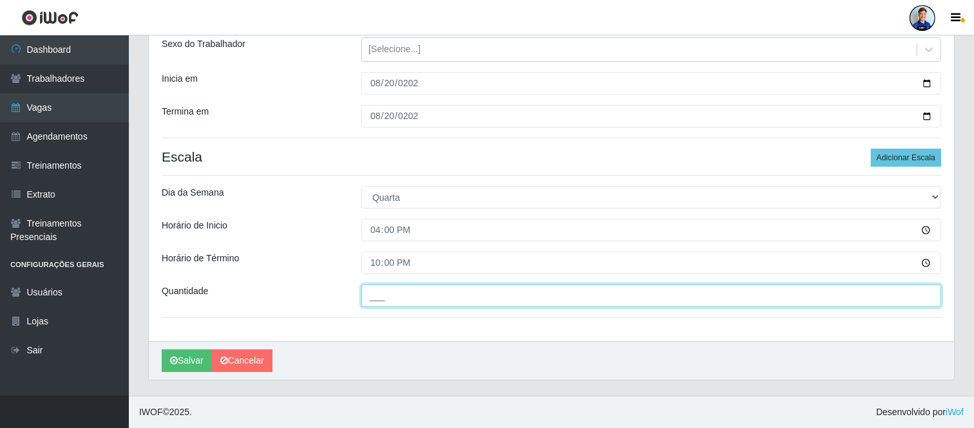
click at [531, 295] on input "___" at bounding box center [651, 296] width 580 height 23
type input "4__"
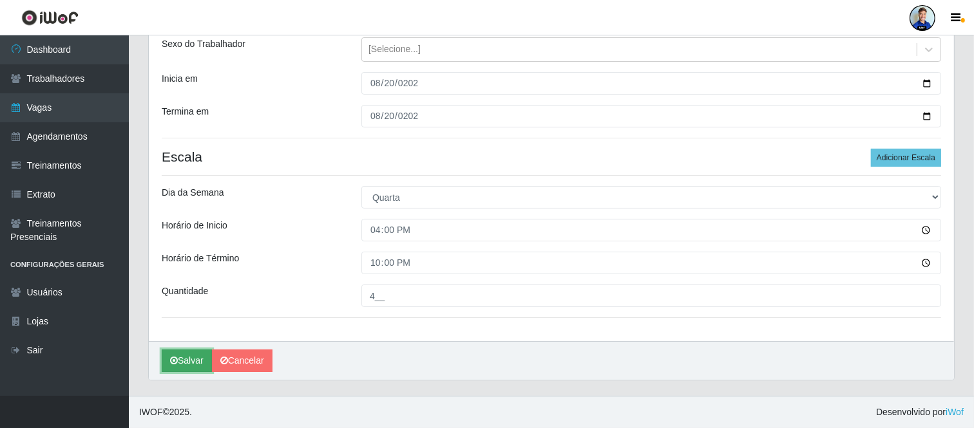
click at [198, 350] on button "Salvar" at bounding box center [187, 361] width 50 height 23
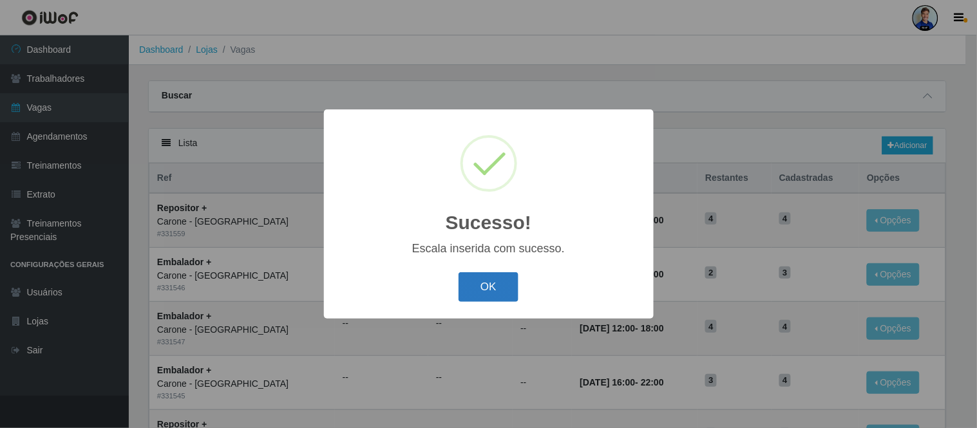
click at [483, 291] on button "OK" at bounding box center [489, 287] width 60 height 30
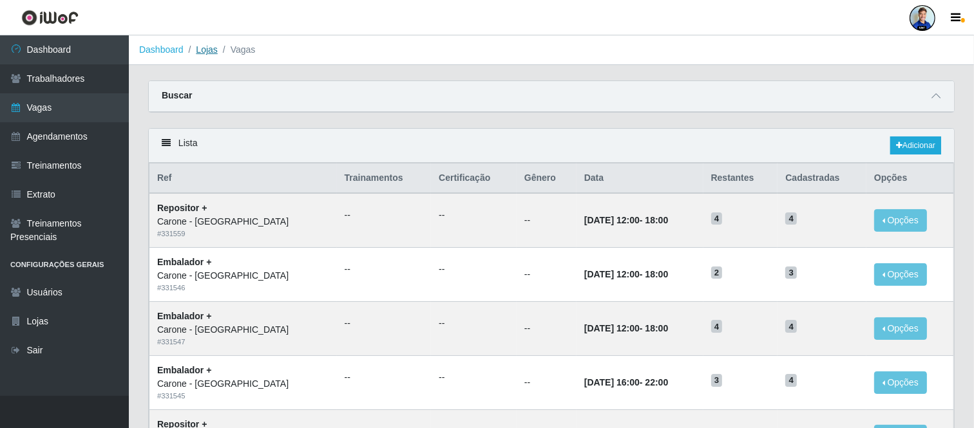
click at [209, 44] on link "Lojas" at bounding box center [206, 49] width 21 height 10
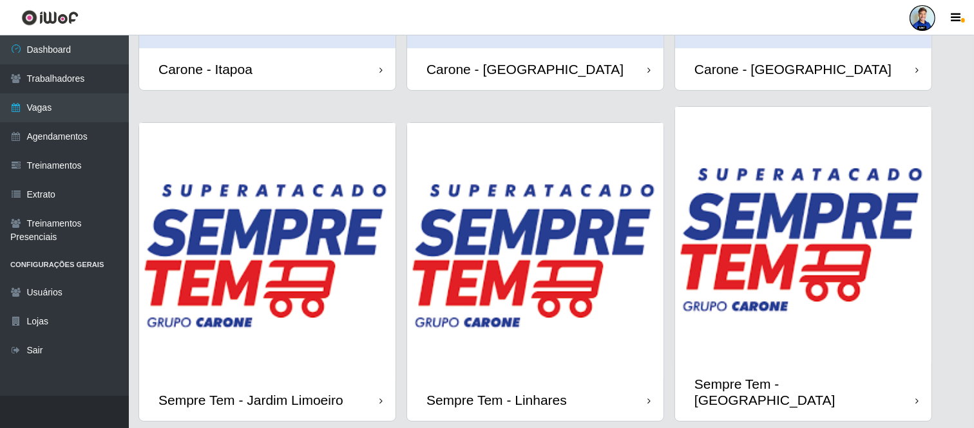
scroll to position [215, 0]
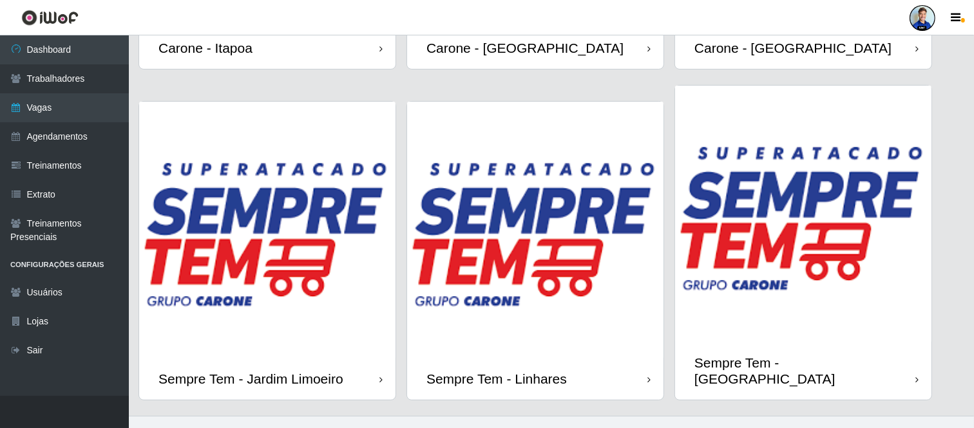
click at [283, 222] on img at bounding box center [267, 230] width 256 height 256
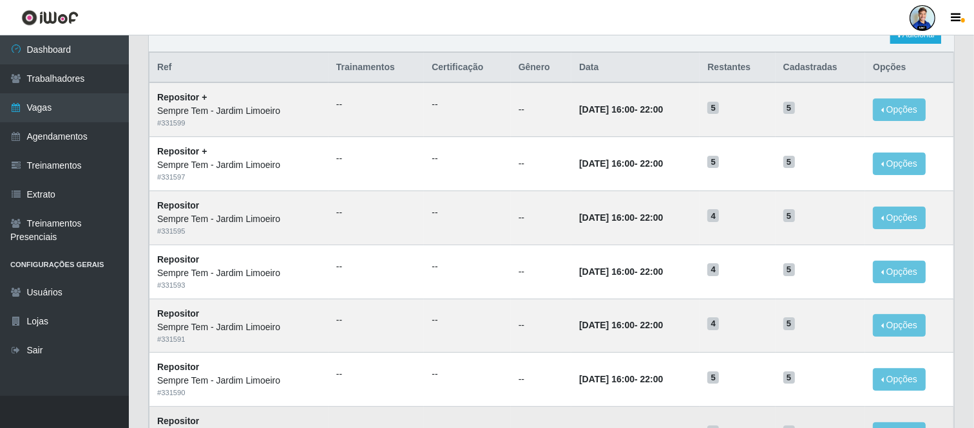
scroll to position [17, 0]
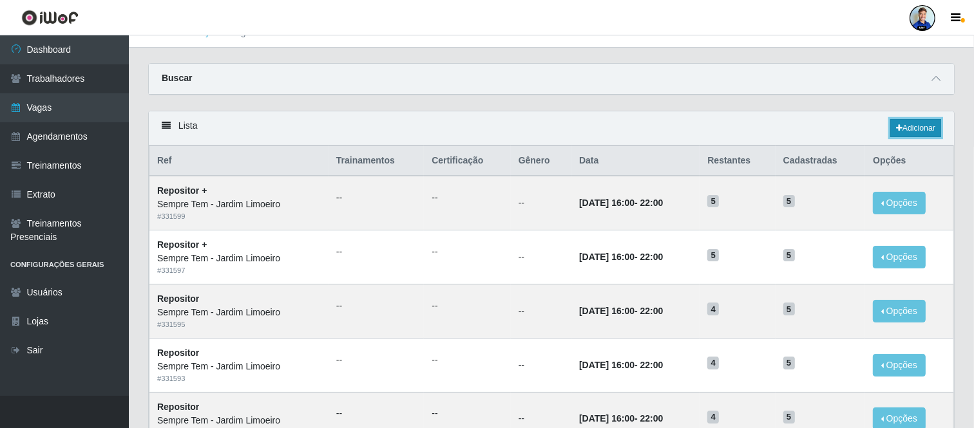
click at [931, 129] on link "Adicionar" at bounding box center [915, 128] width 51 height 18
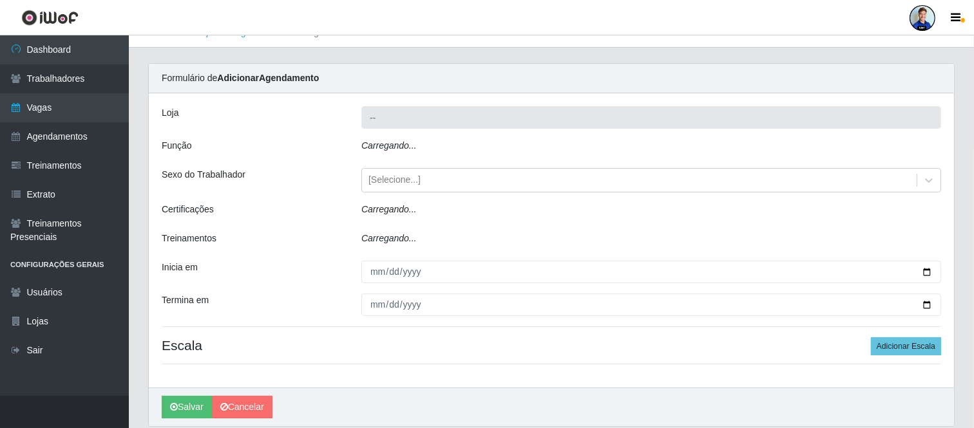
type input "Sempre Tem - Jardim Limoeiro"
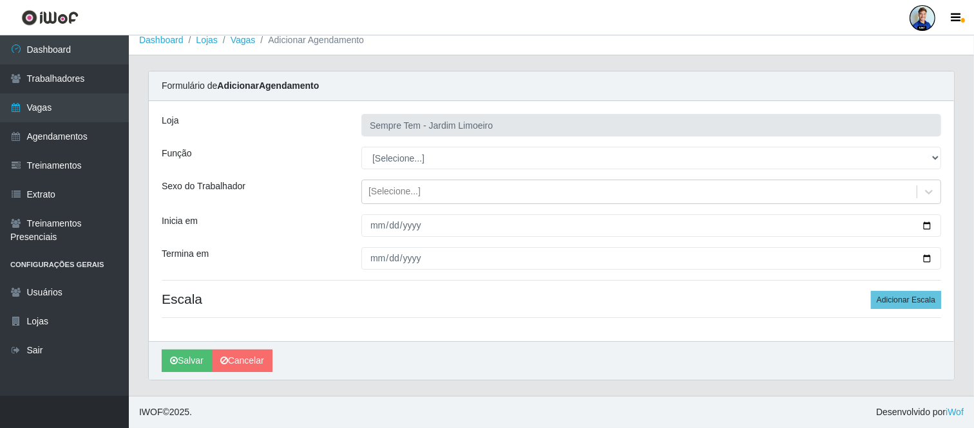
scroll to position [10, 0]
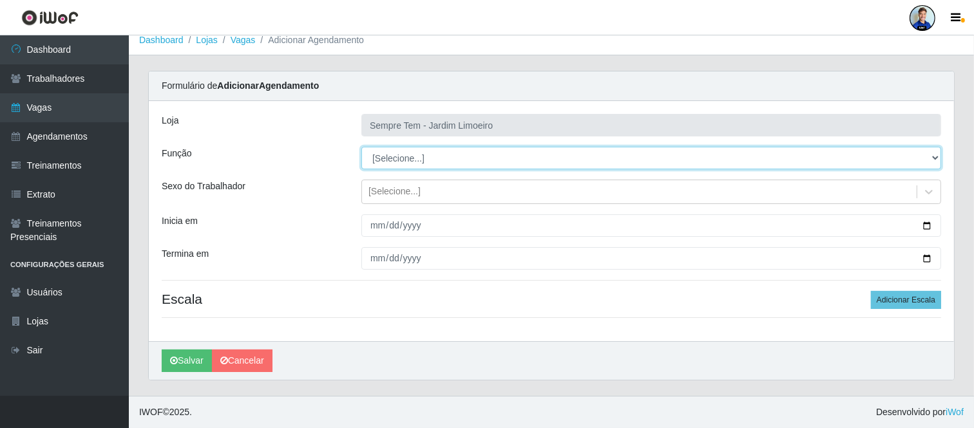
click at [390, 147] on select "[Selecione...] Embalador Embalador + Embalador ++ Repositor Repositor + Reposit…" at bounding box center [651, 158] width 580 height 23
select select "24"
click at [361, 147] on select "[Selecione...] Embalador Embalador + Embalador ++ Repositor Repositor + Reposit…" at bounding box center [651, 158] width 580 height 23
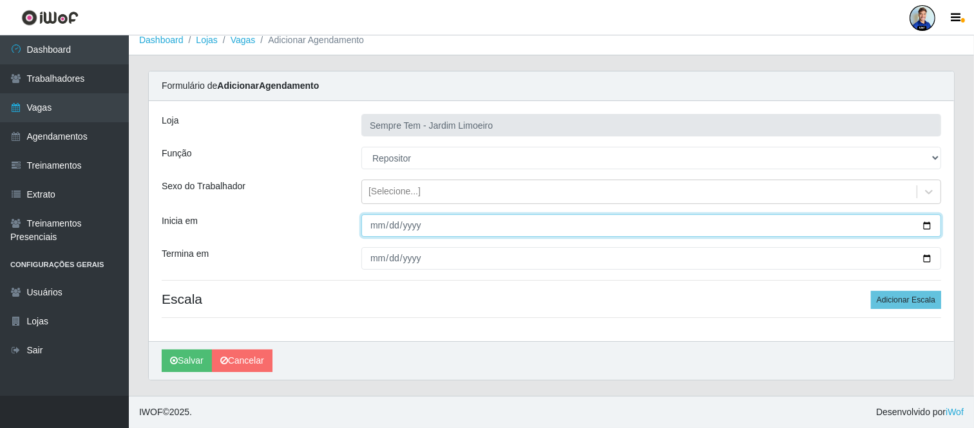
click at [391, 236] on input "Inicia em" at bounding box center [651, 226] width 580 height 23
type input "[DATE]"
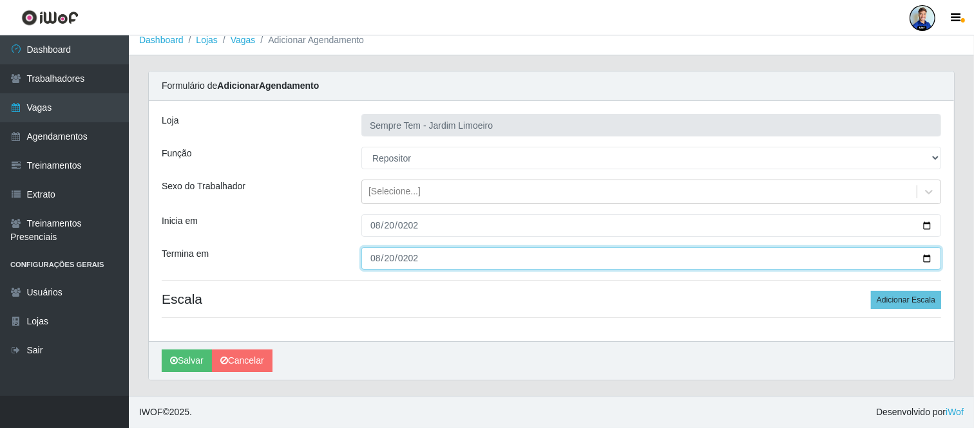
type input "[DATE]"
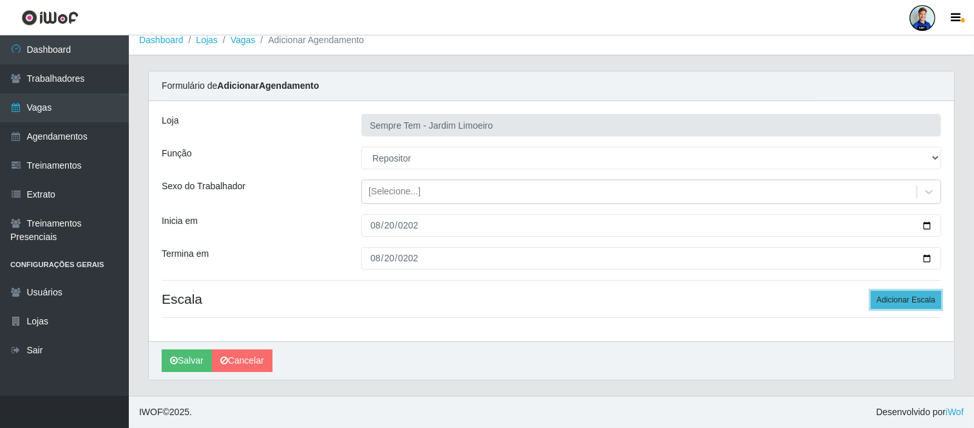
click at [900, 306] on button "Adicionar Escala" at bounding box center [906, 300] width 70 height 18
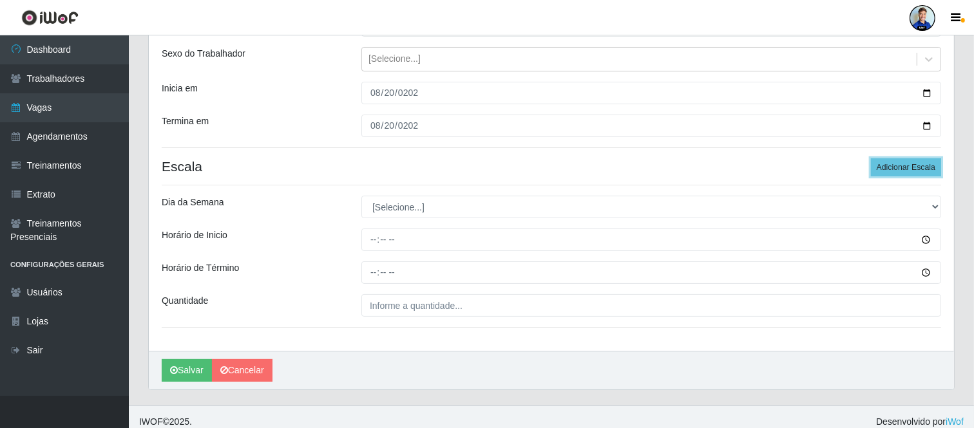
scroll to position [152, 0]
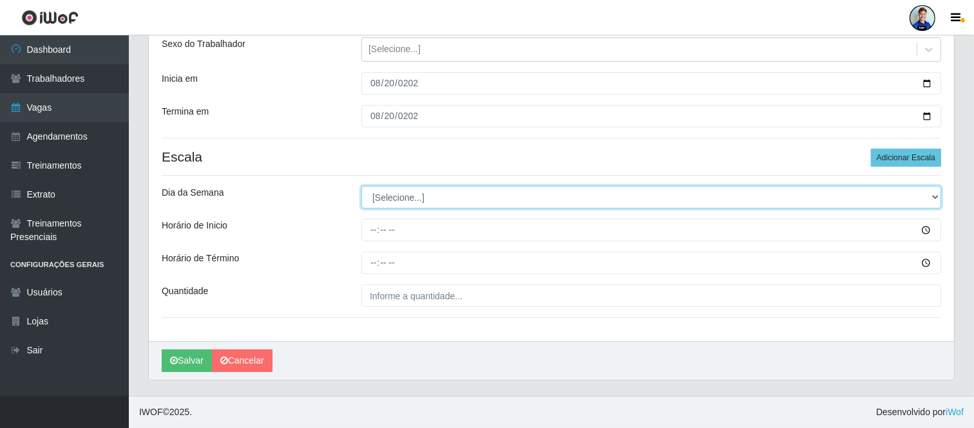
click at [390, 191] on select "[Selecione...] Segunda Terça Quarta Quinta Sexta Sábado Domingo" at bounding box center [651, 197] width 580 height 23
click at [388, 202] on select "[Selecione...] Segunda Terça Quarta Quinta Sexta Sábado Domingo" at bounding box center [651, 197] width 580 height 23
select select "3"
click at [361, 186] on select "[Selecione...] Segunda Terça Quarta Quinta Sexta Sábado Domingo" at bounding box center [651, 197] width 580 height 23
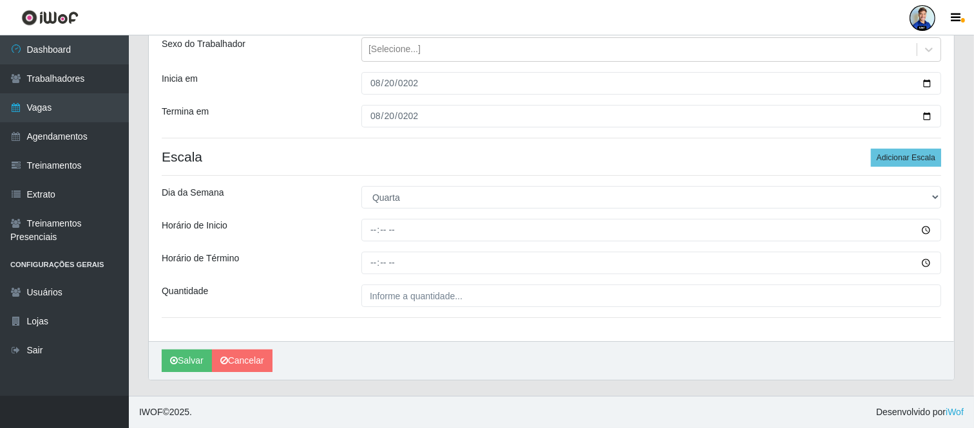
click at [332, 242] on div "Loja Sempre Tem - Jardim Limoeiro Função [Selecione...] Embalador Embalador + E…" at bounding box center [551, 150] width 805 height 383
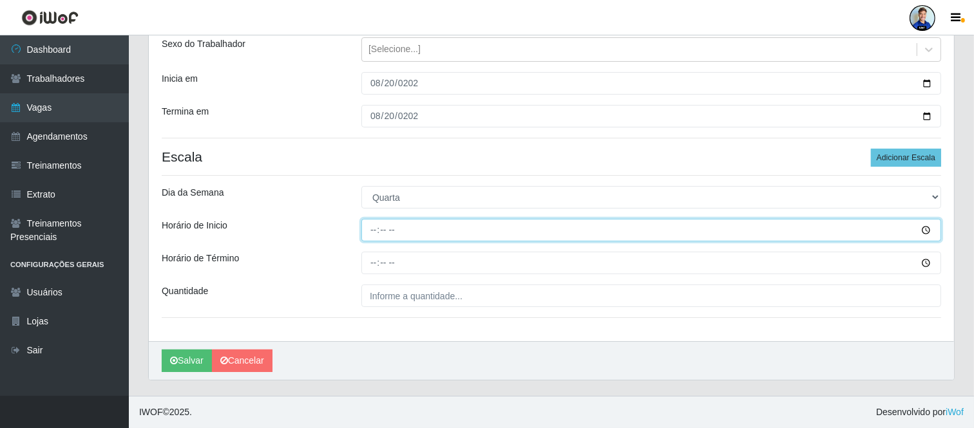
click at [374, 232] on input "Horário de Inicio" at bounding box center [651, 230] width 580 height 23
type input "16:00"
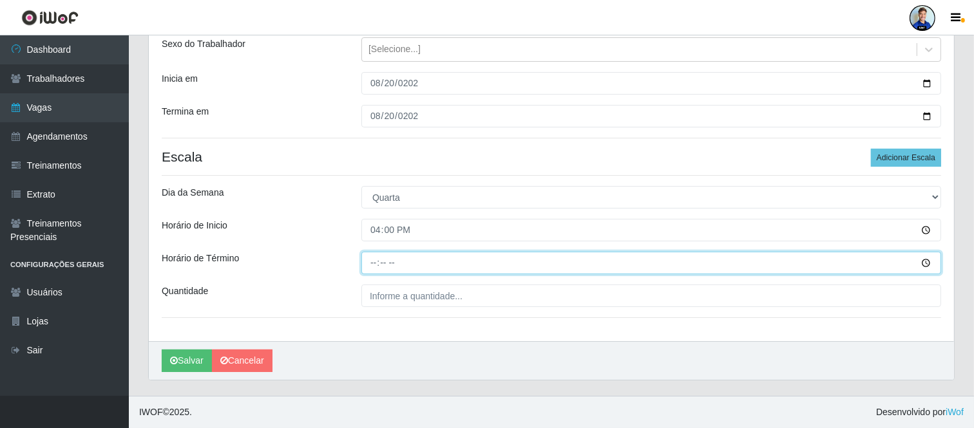
type input "22:00"
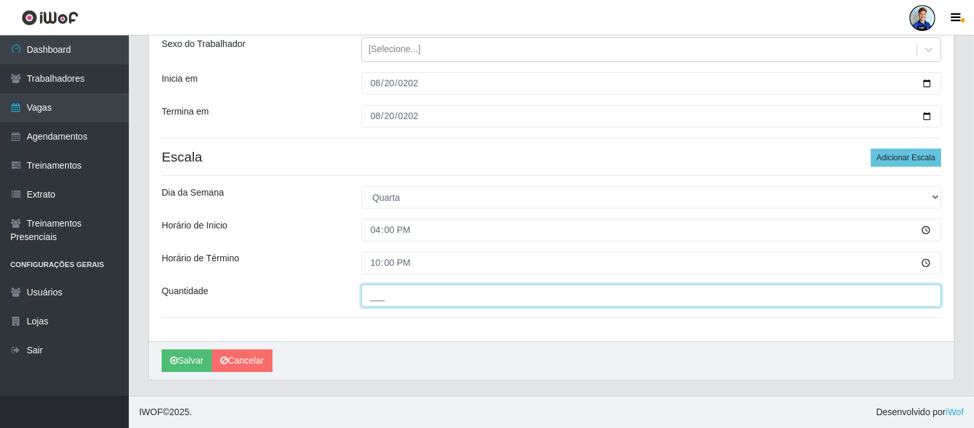
click at [405, 296] on input "___" at bounding box center [651, 296] width 580 height 23
type input "5__"
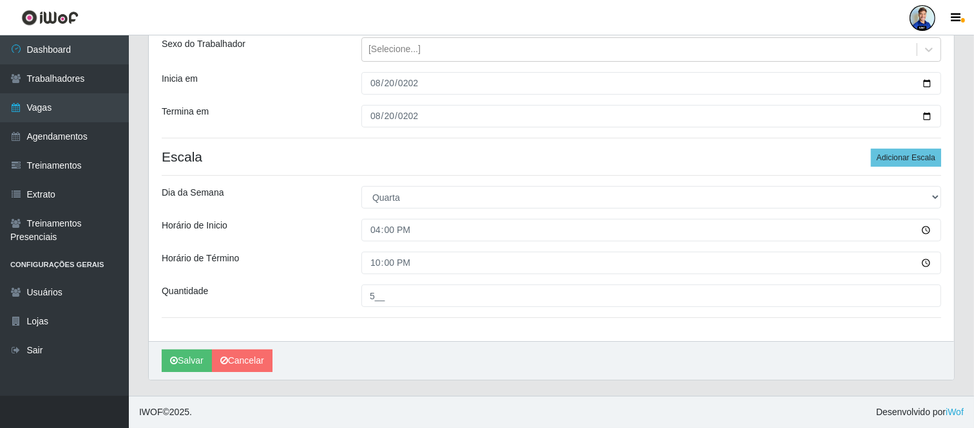
click at [269, 276] on div "Loja Sempre Tem - Jardim Limoeiro Função [Selecione...] Embalador Embalador + E…" at bounding box center [551, 150] width 805 height 383
click at [187, 361] on button "Salvar" at bounding box center [187, 361] width 50 height 23
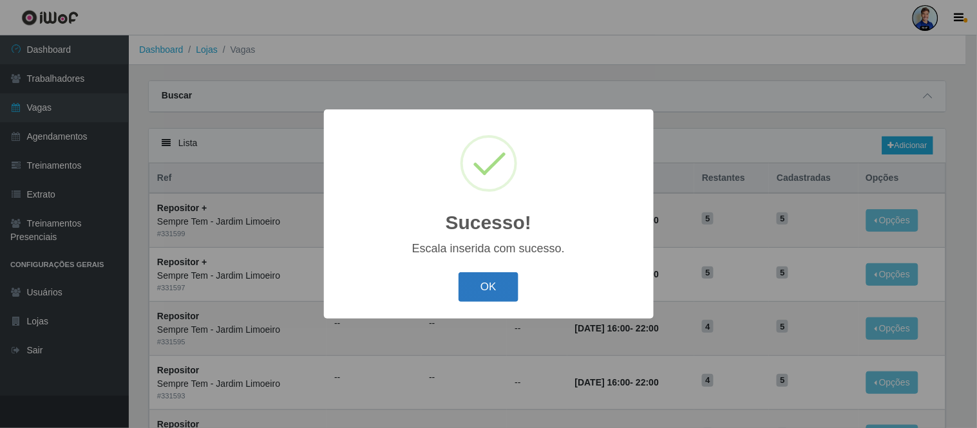
click at [496, 298] on button "OK" at bounding box center [489, 287] width 60 height 30
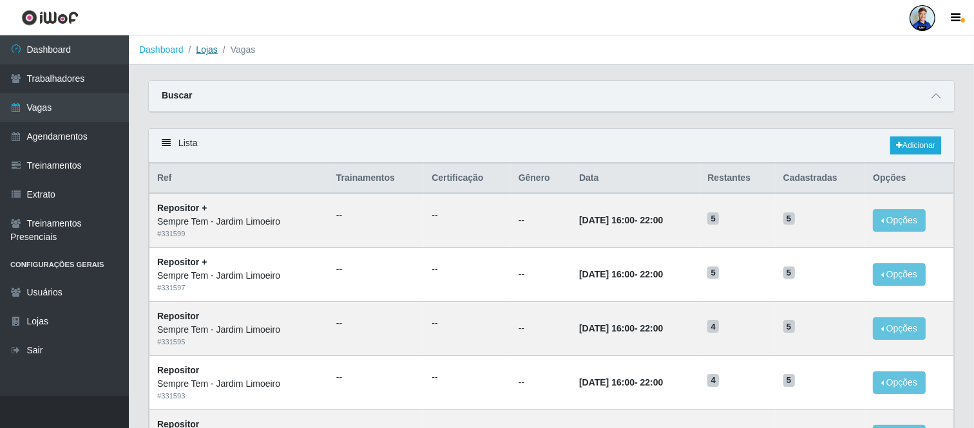
click at [207, 48] on link "Lojas" at bounding box center [206, 49] width 21 height 10
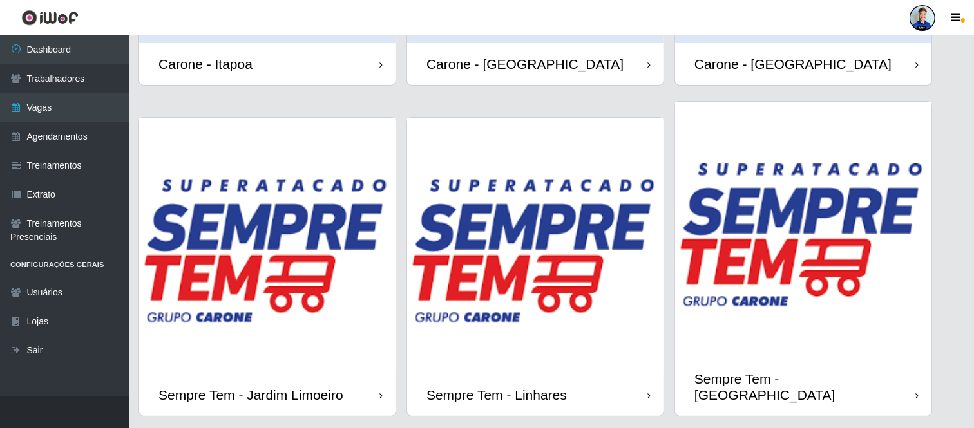
scroll to position [218, 0]
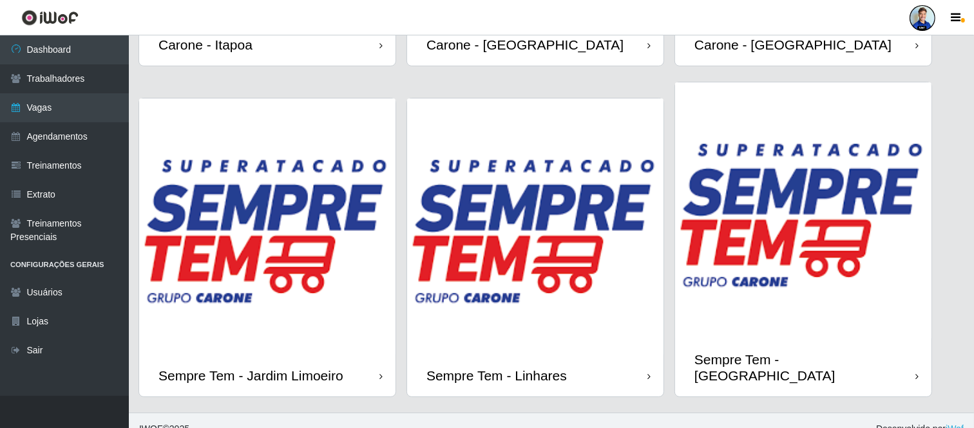
click at [578, 227] on img at bounding box center [535, 227] width 256 height 256
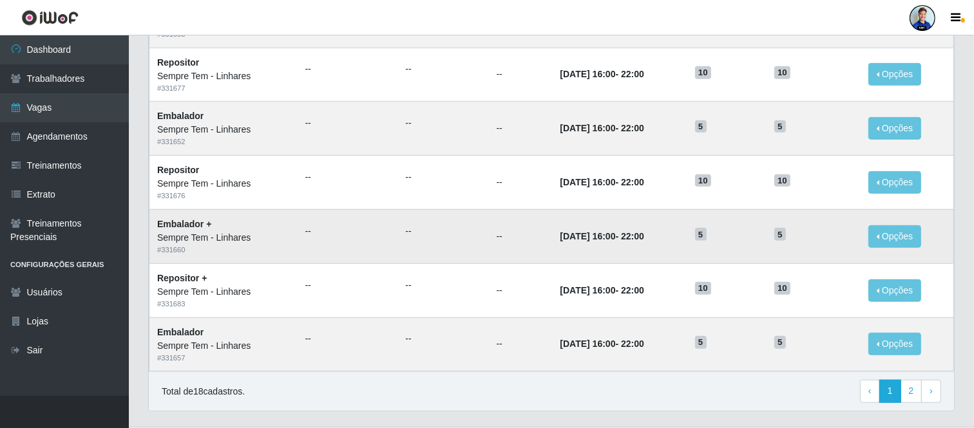
scroll to position [663, 0]
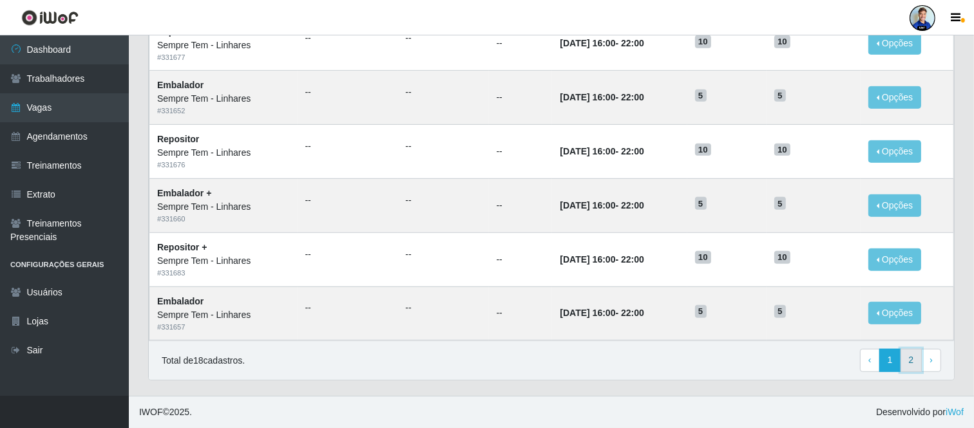
click at [907, 370] on link "2" at bounding box center [912, 360] width 22 height 23
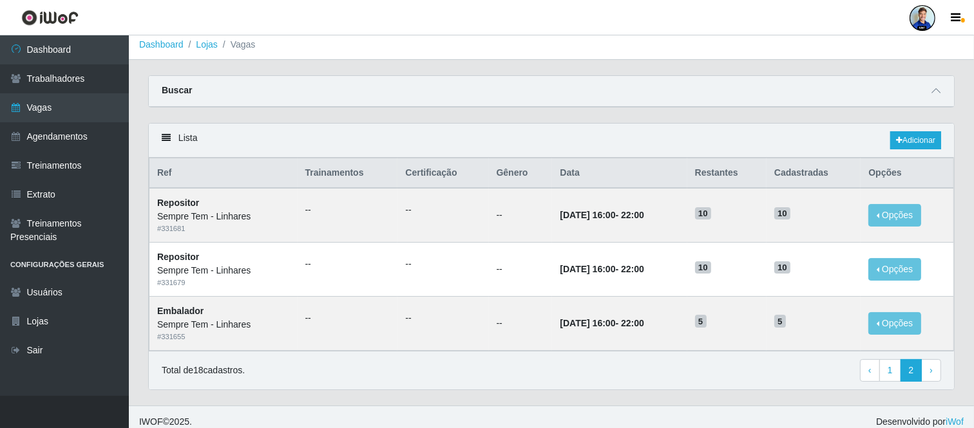
scroll to position [15, 0]
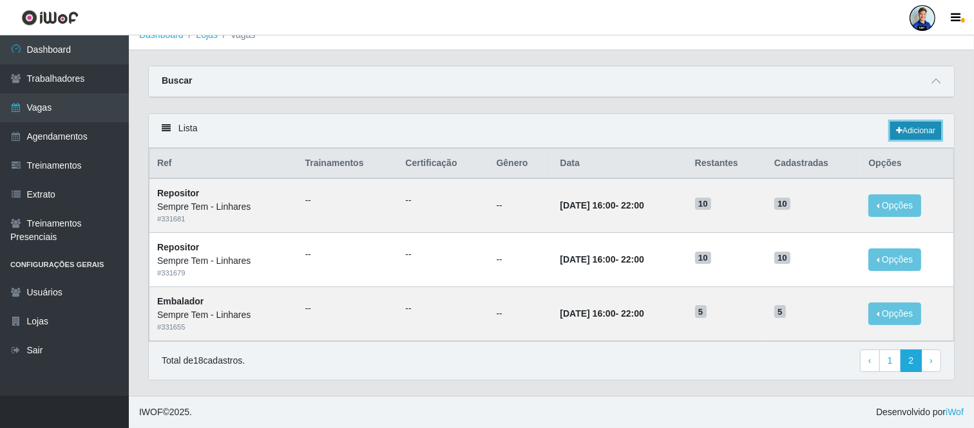
click at [919, 137] on link "Adicionar" at bounding box center [915, 131] width 51 height 18
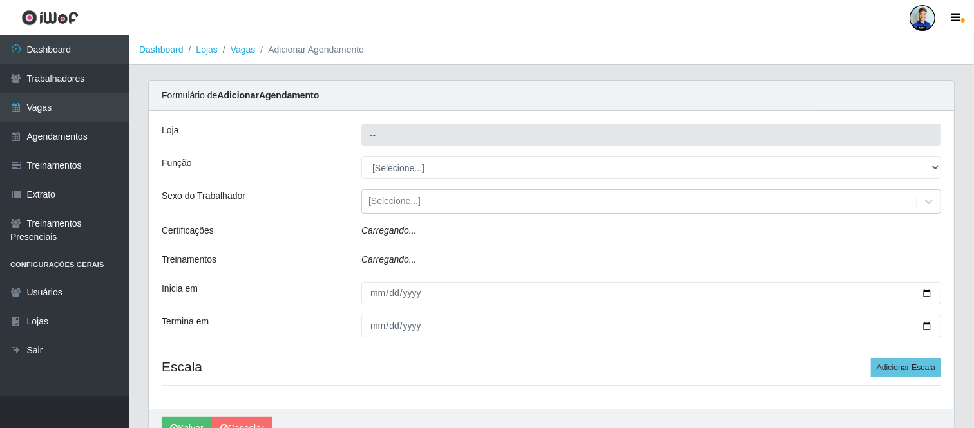
type input "Sempre Tem - Linhares"
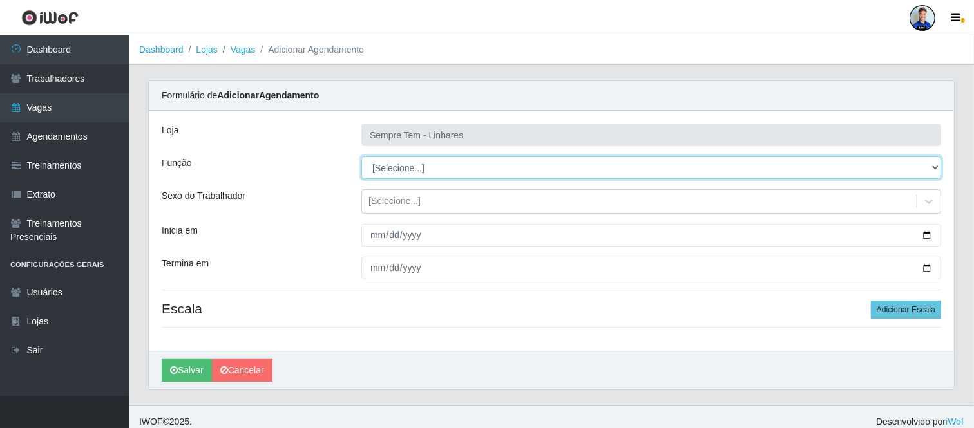
drag, startPoint x: 404, startPoint y: 168, endPoint x: 401, endPoint y: 175, distance: 7.5
click at [401, 175] on select "[Selecione...] Embalador Embalador + Embalador ++ Repositor Repositor + Reposit…" at bounding box center [651, 168] width 580 height 23
select select "1"
click at [361, 157] on select "[Selecione...] Embalador Embalador + Embalador ++ Repositor Repositor + Reposit…" at bounding box center [651, 168] width 580 height 23
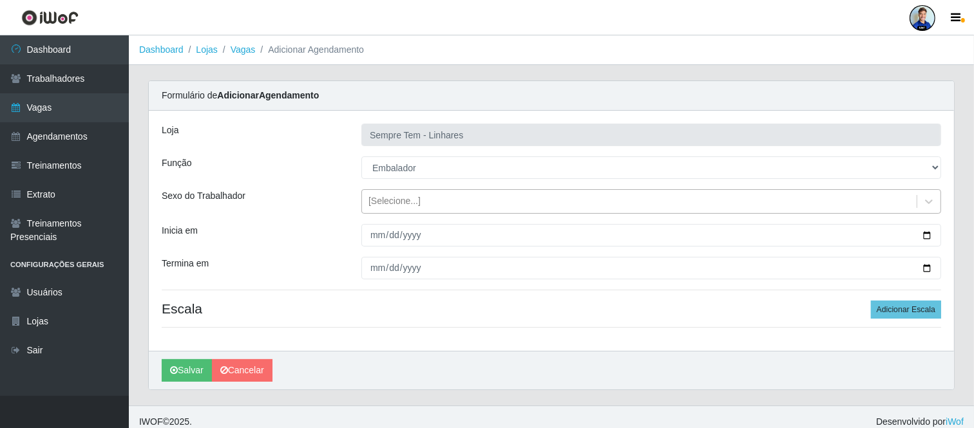
click at [415, 209] on div "[Selecione...]" at bounding box center [639, 201] width 555 height 21
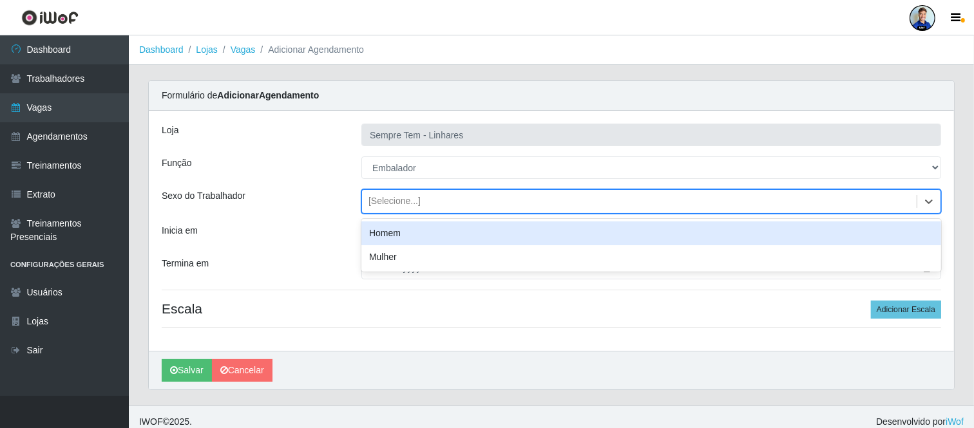
click at [339, 209] on div "Sexo do Trabalhador" at bounding box center [252, 201] width 200 height 24
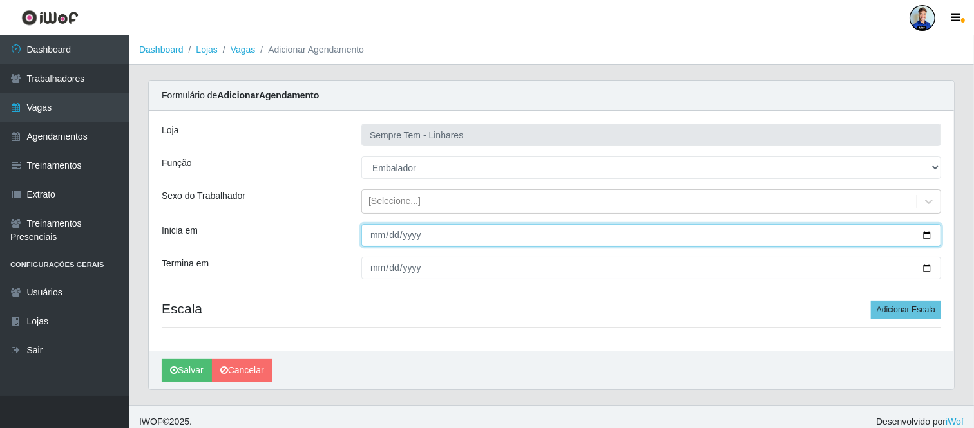
click at [384, 241] on input "Inicia em" at bounding box center [651, 235] width 580 height 23
type input "[DATE]"
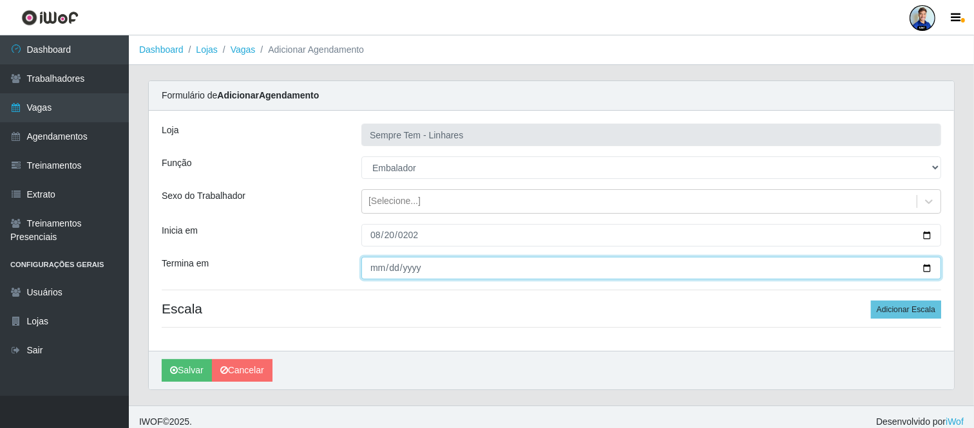
click at [363, 268] on input "Termina em" at bounding box center [651, 268] width 580 height 23
type input "[DATE]"
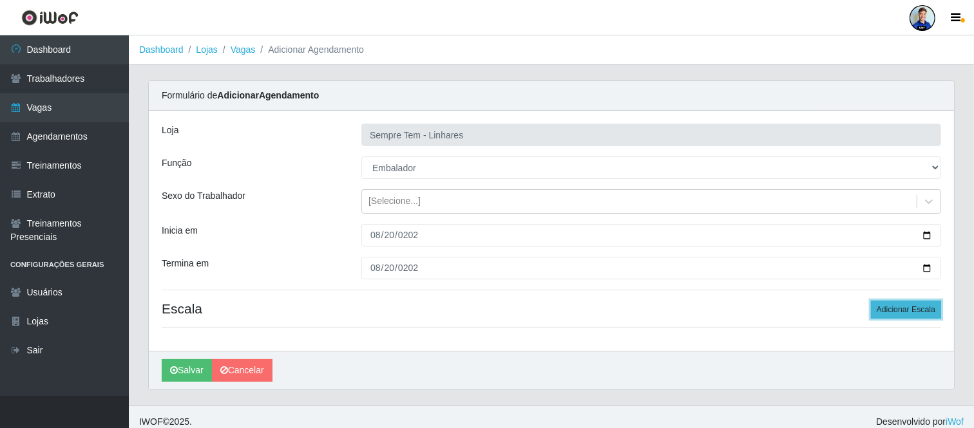
click at [899, 306] on button "Adicionar Escala" at bounding box center [906, 310] width 70 height 18
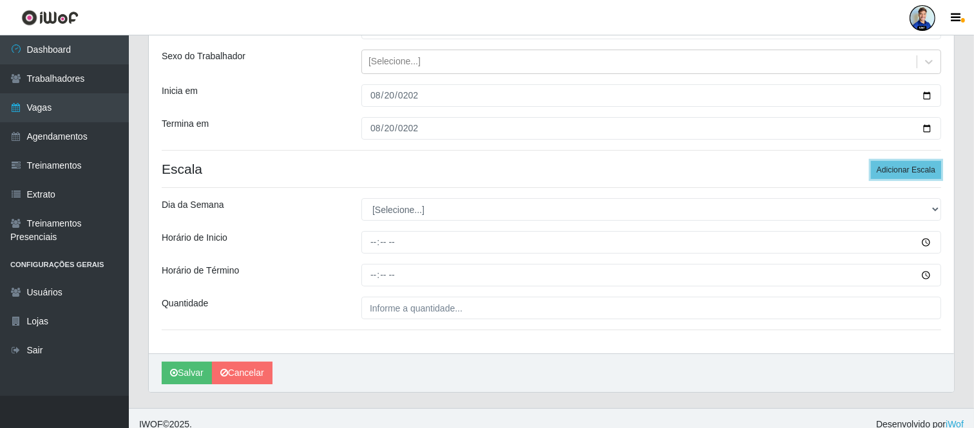
scroll to position [143, 0]
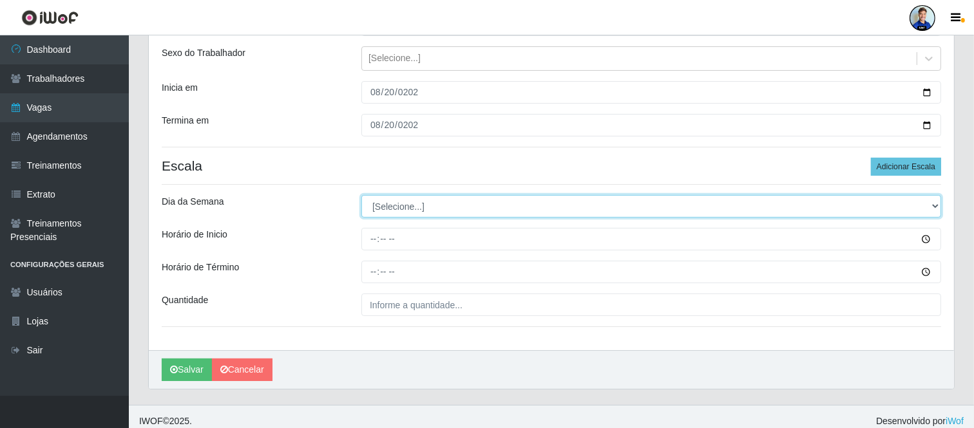
click at [393, 211] on select "[Selecione...] Segunda Terça Quarta Quinta Sexta Sábado Domingo" at bounding box center [651, 206] width 580 height 23
select select "3"
click at [361, 195] on select "[Selecione...] Segunda Terça Quarta Quinta Sexta Sábado Domingo" at bounding box center [651, 206] width 580 height 23
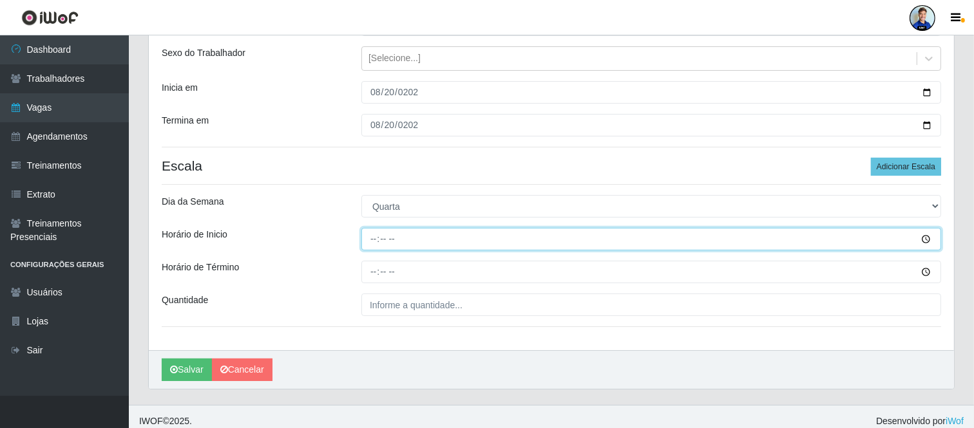
click at [374, 242] on input "Horário de Inicio" at bounding box center [651, 239] width 580 height 23
type input "16:00"
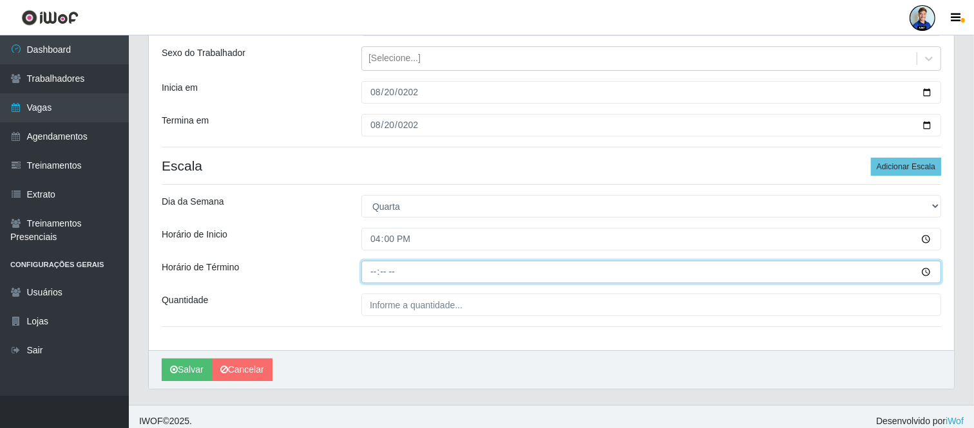
type input "22:00"
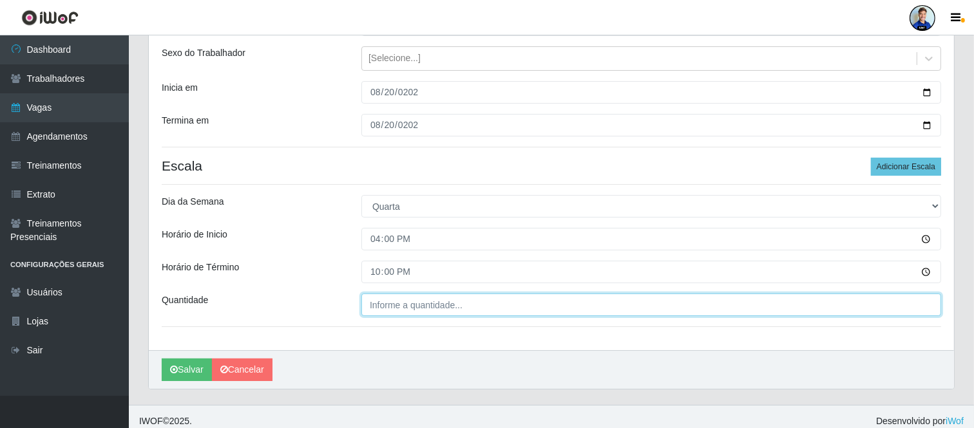
type input "___"
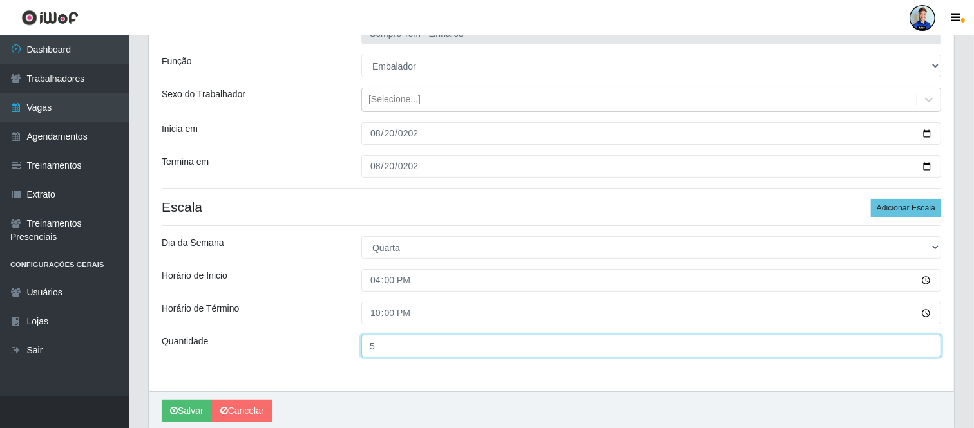
scroll to position [152, 0]
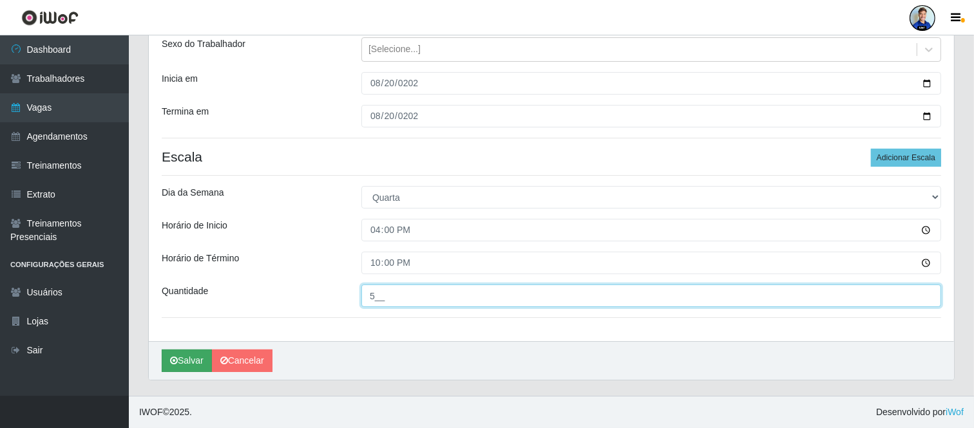
type input "5__"
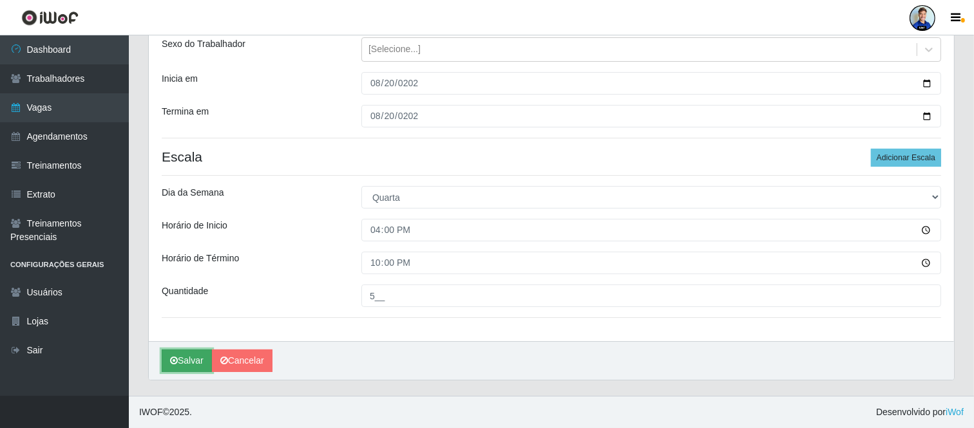
click at [188, 355] on button "Salvar" at bounding box center [187, 361] width 50 height 23
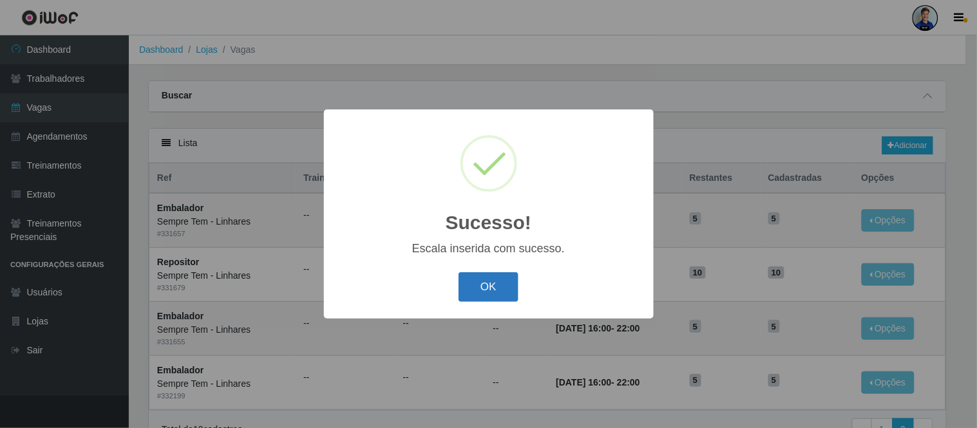
click at [508, 285] on button "OK" at bounding box center [489, 287] width 60 height 30
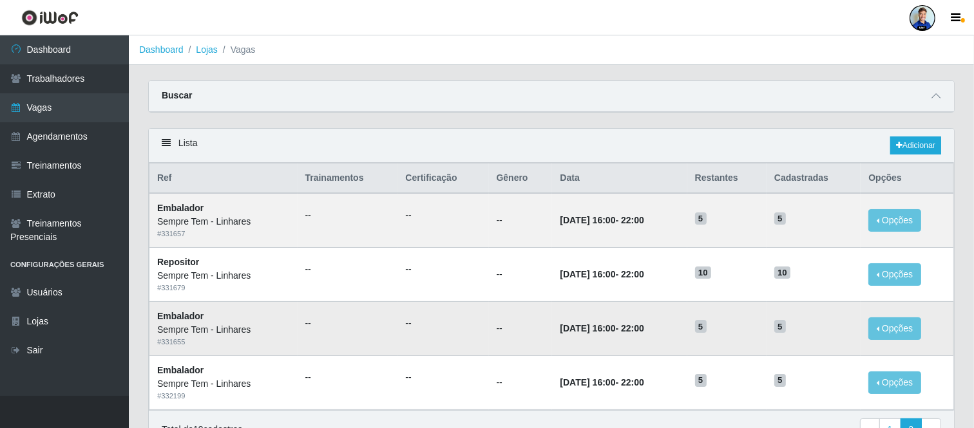
scroll to position [69, 0]
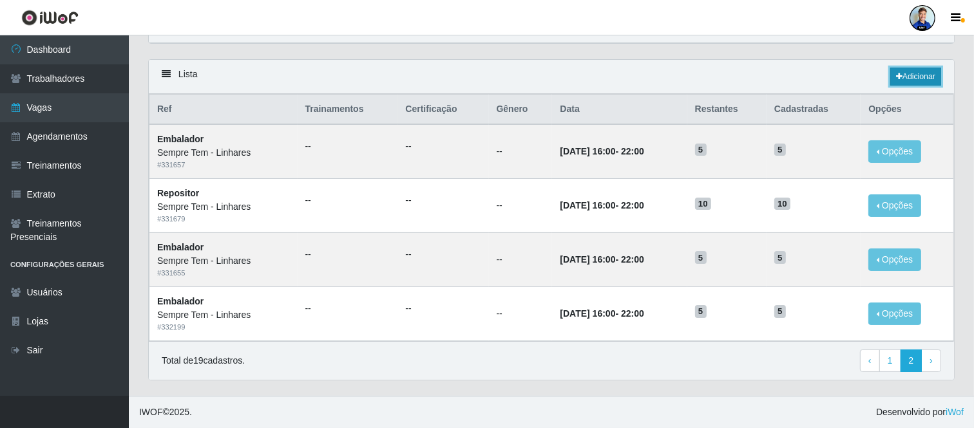
click at [910, 80] on link "Adicionar" at bounding box center [915, 77] width 51 height 18
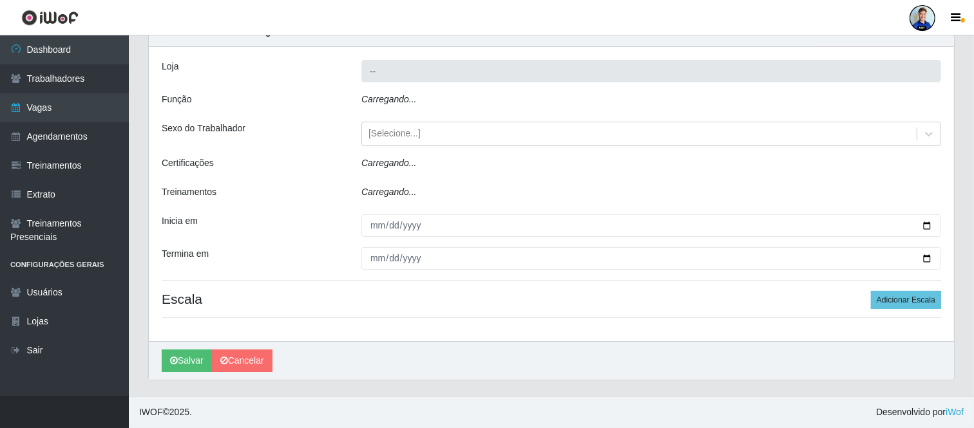
type input "Sempre Tem - Linhares"
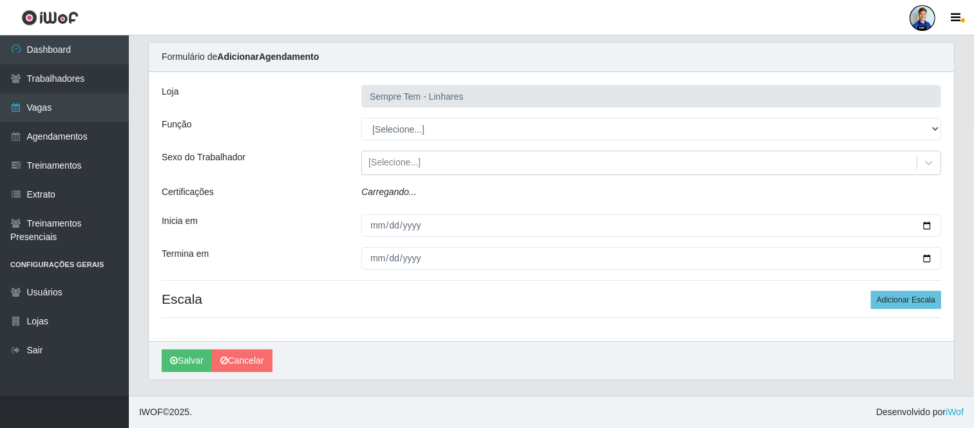
scroll to position [10, 0]
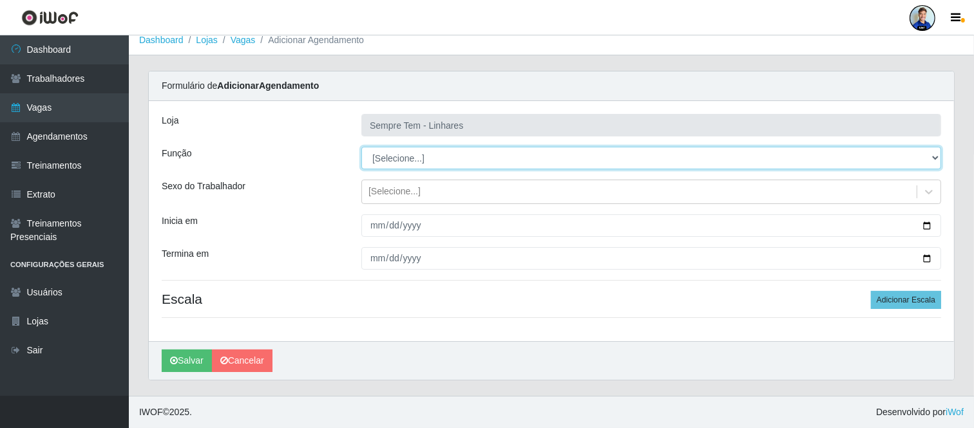
click at [406, 157] on select "[Selecione...] Embalador Embalador + Embalador ++ Repositor Repositor + Reposit…" at bounding box center [651, 158] width 580 height 23
select select "24"
click at [361, 147] on select "[Selecione...] Embalador Embalador + Embalador ++ Repositor Repositor + Reposit…" at bounding box center [651, 158] width 580 height 23
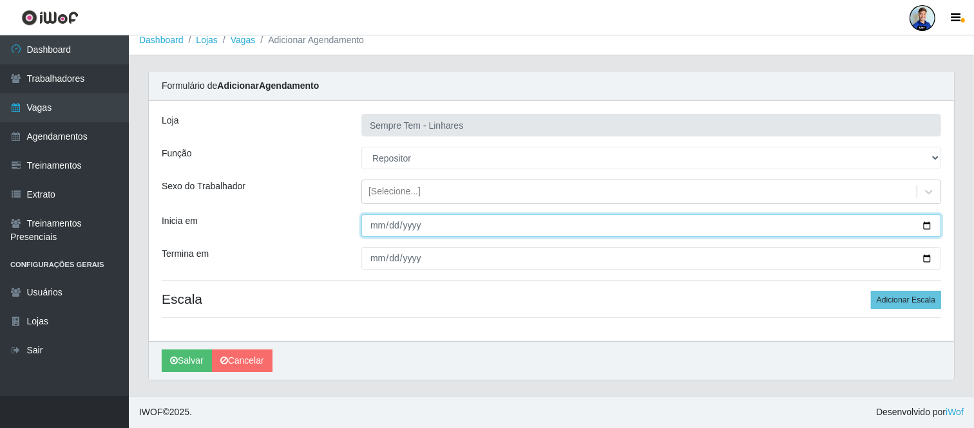
click at [370, 224] on input "Inicia em" at bounding box center [651, 226] width 580 height 23
type input "[DATE]"
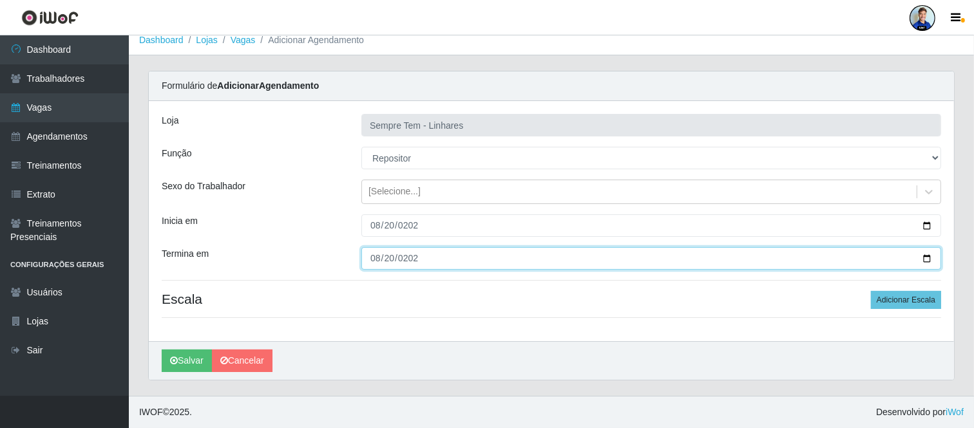
type input "[DATE]"
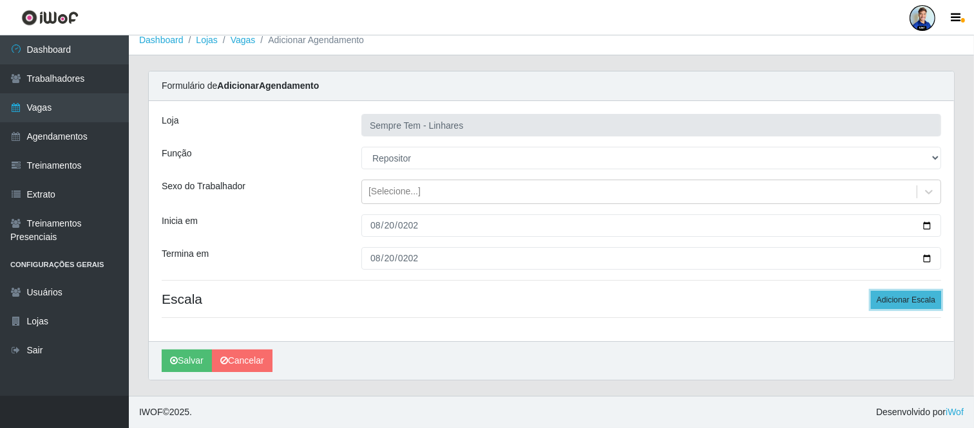
click at [895, 301] on button "Adicionar Escala" at bounding box center [906, 300] width 70 height 18
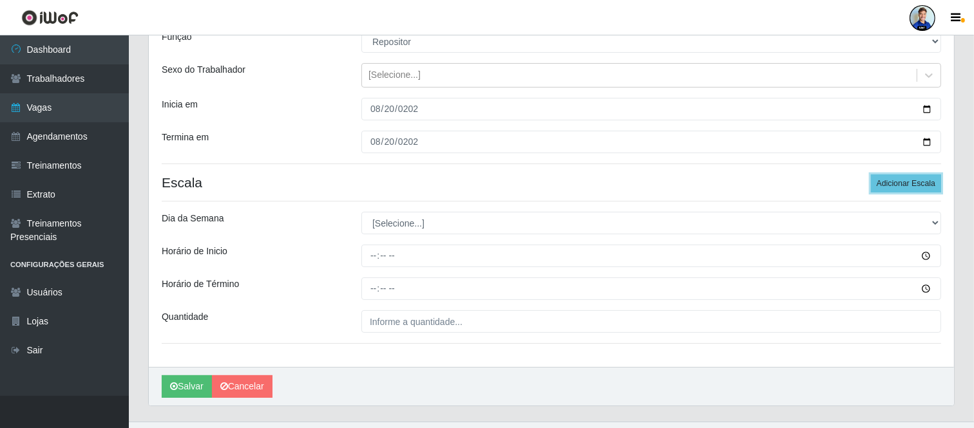
scroll to position [152, 0]
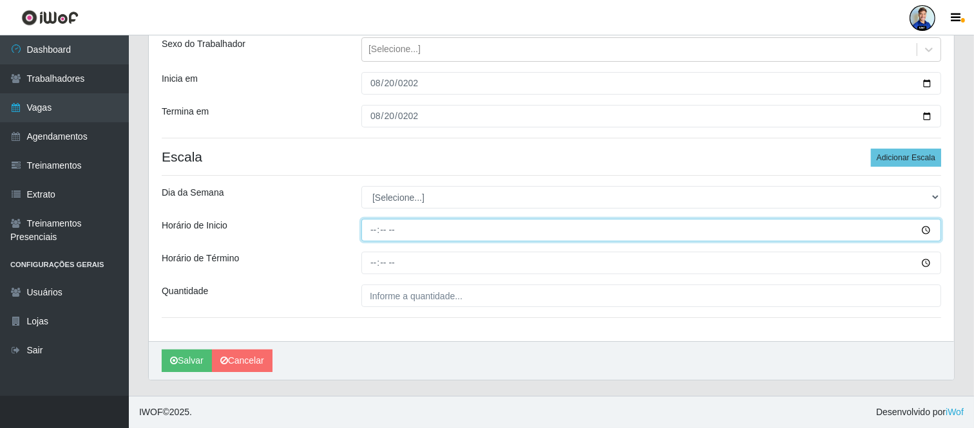
click at [374, 234] on input "Horário de Inicio" at bounding box center [651, 230] width 580 height 23
type input "16:00"
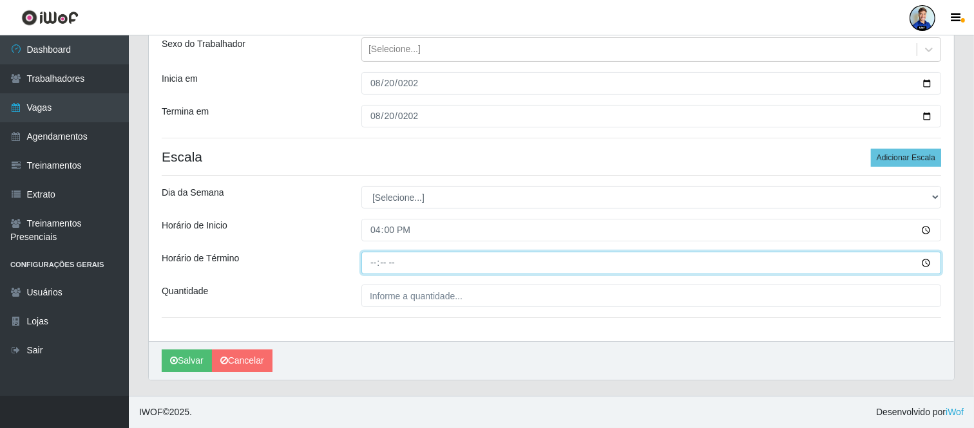
type input "22:00"
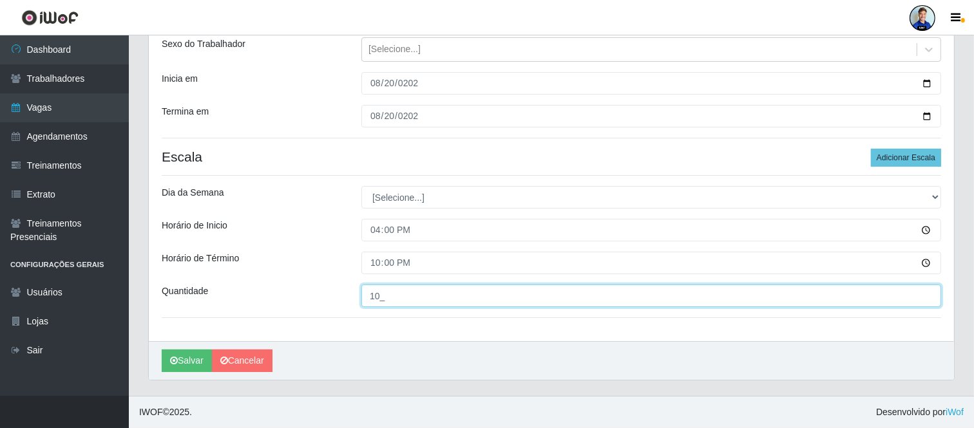
type input "10_"
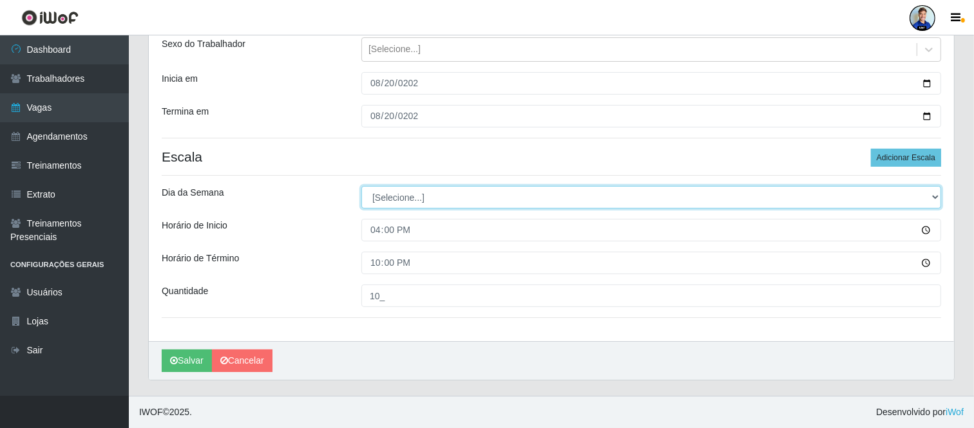
click at [384, 191] on select "[Selecione...] Segunda Terça Quarta Quinta Sexta Sábado Domingo" at bounding box center [651, 197] width 580 height 23
select select "3"
click at [361, 186] on select "[Selecione...] Segunda Terça Quarta Quinta Sexta Sábado Domingo" at bounding box center [651, 197] width 580 height 23
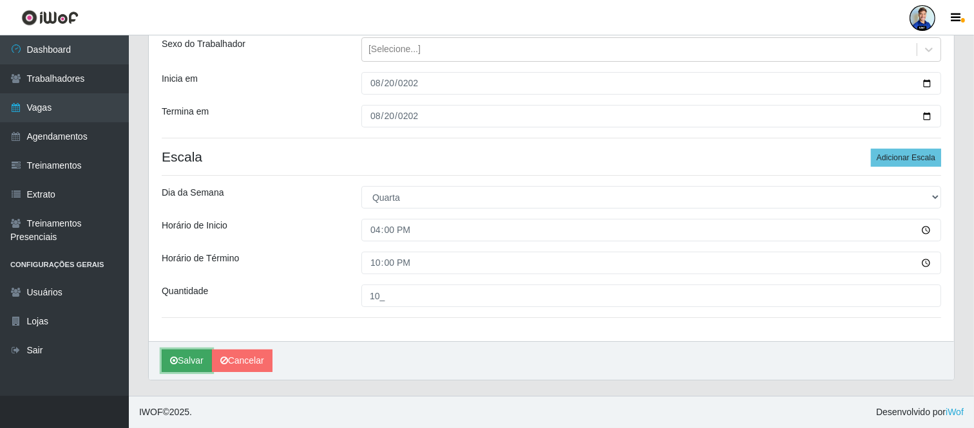
click at [167, 358] on button "Salvar" at bounding box center [187, 361] width 50 height 23
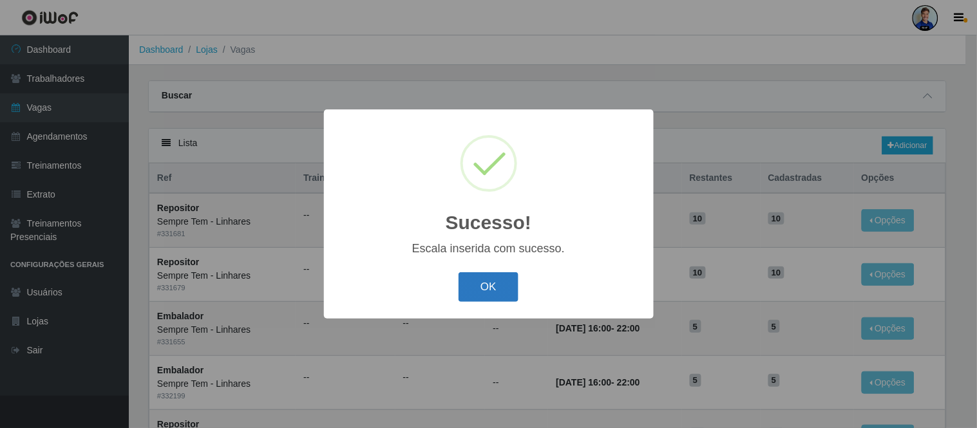
click at [491, 275] on button "OK" at bounding box center [489, 287] width 60 height 30
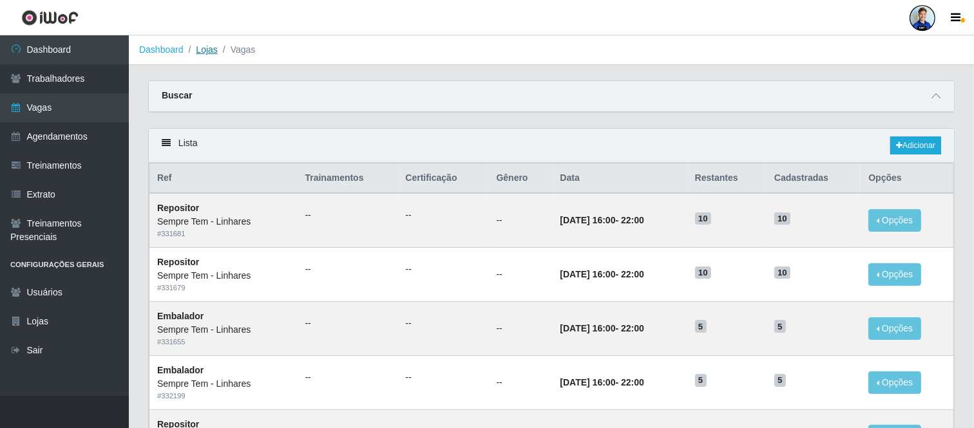
click at [204, 52] on link "Lojas" at bounding box center [206, 49] width 21 height 10
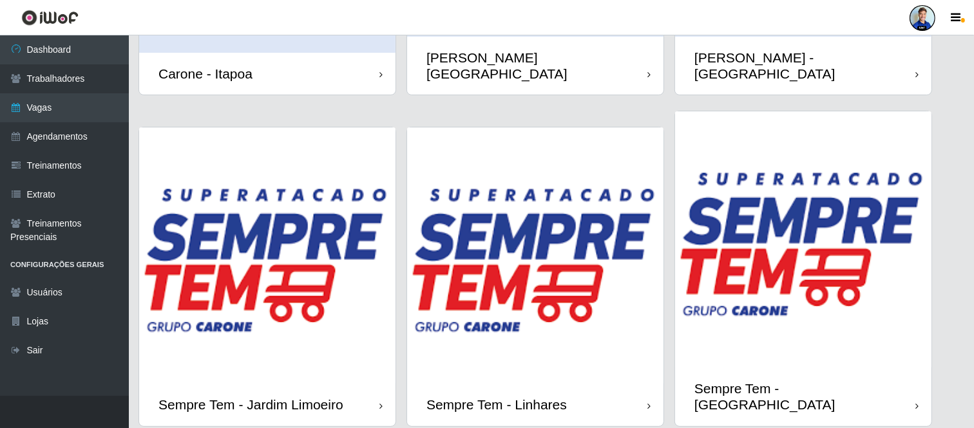
scroll to position [218, 0]
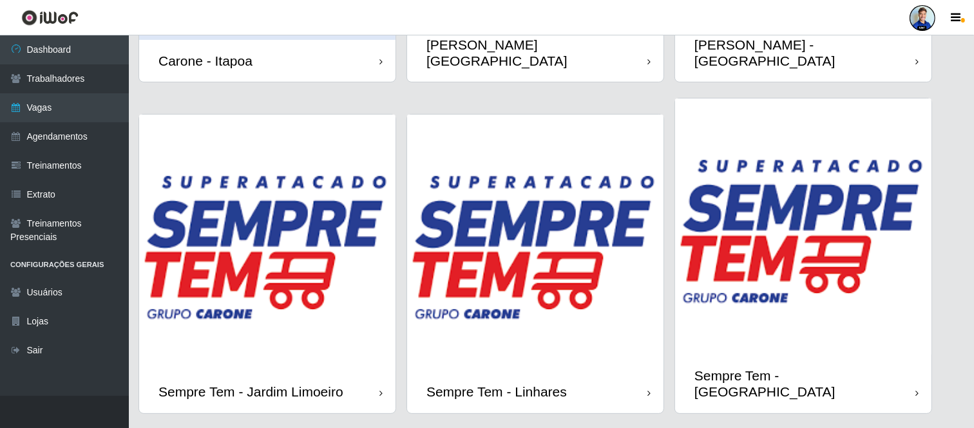
click at [752, 249] on img at bounding box center [803, 227] width 256 height 256
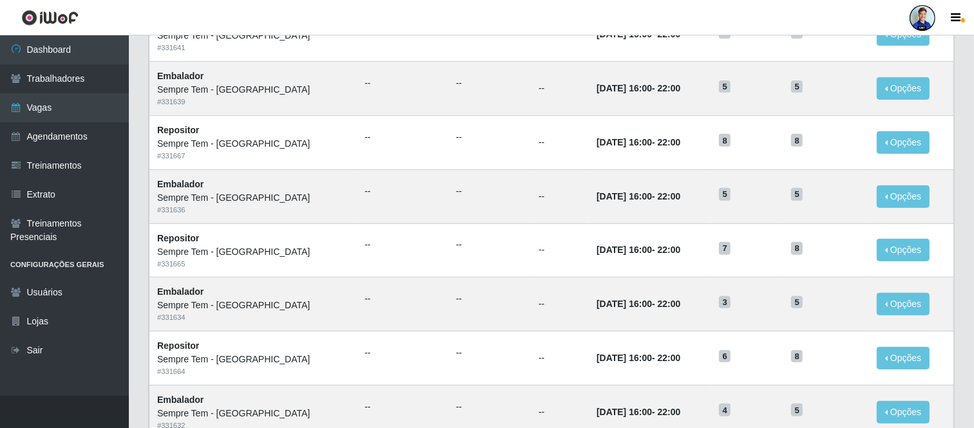
scroll to position [663, 0]
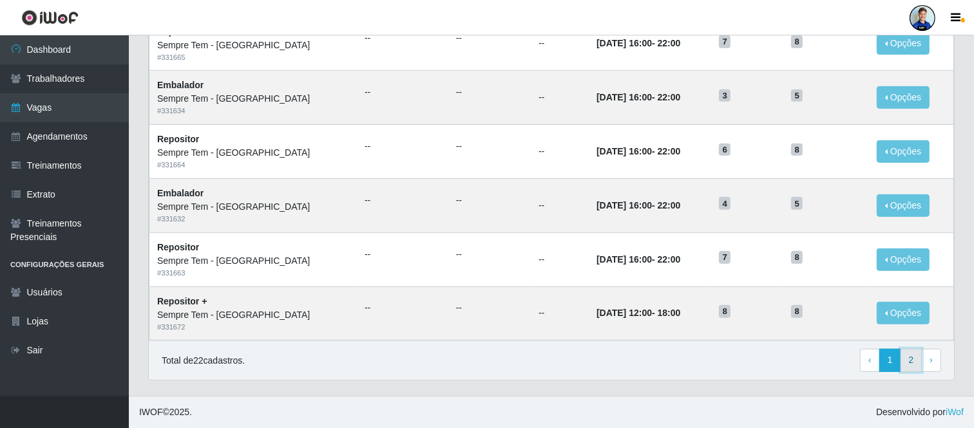
click at [911, 365] on link "2" at bounding box center [912, 360] width 22 height 23
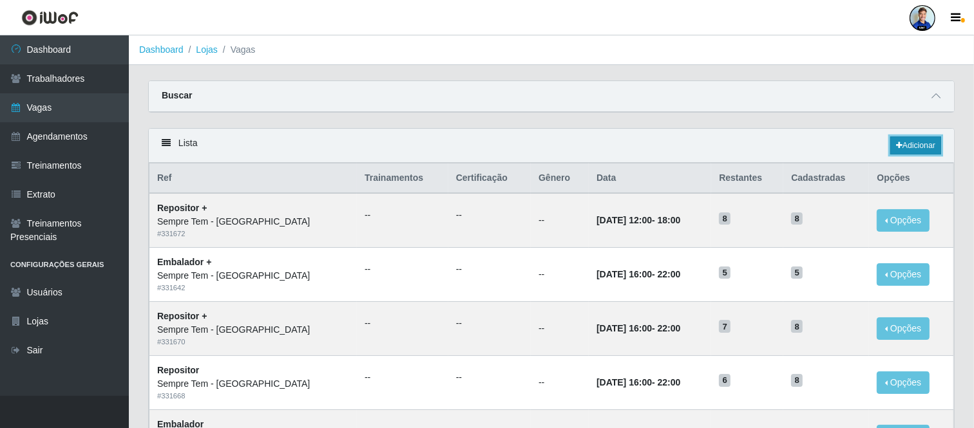
click at [911, 138] on link "Adicionar" at bounding box center [915, 146] width 51 height 18
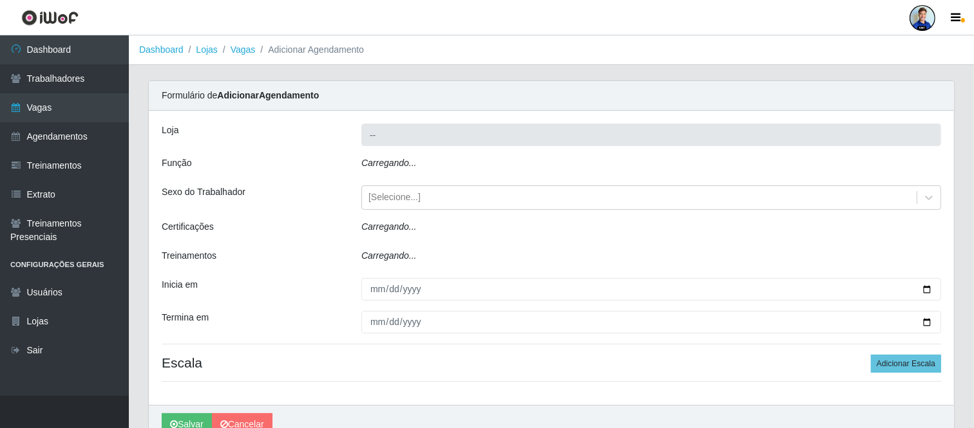
type input "Sempre Tem - [GEOGRAPHIC_DATA]"
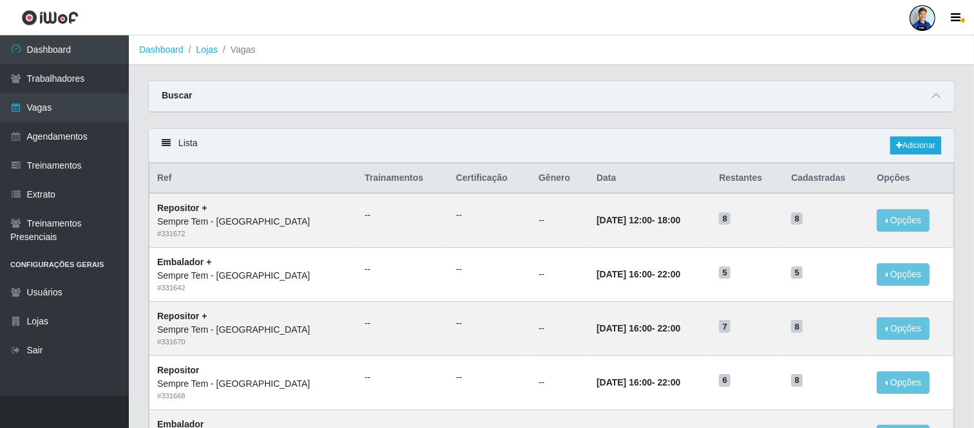
click at [937, 133] on div "Lista Adicionar" at bounding box center [551, 146] width 805 height 34
click at [931, 140] on link "Adicionar" at bounding box center [915, 146] width 51 height 18
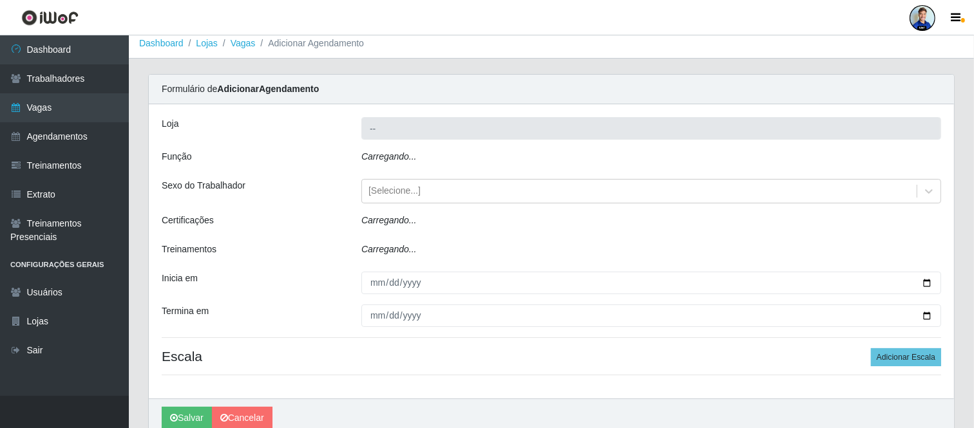
type input "Sempre Tem - [GEOGRAPHIC_DATA]"
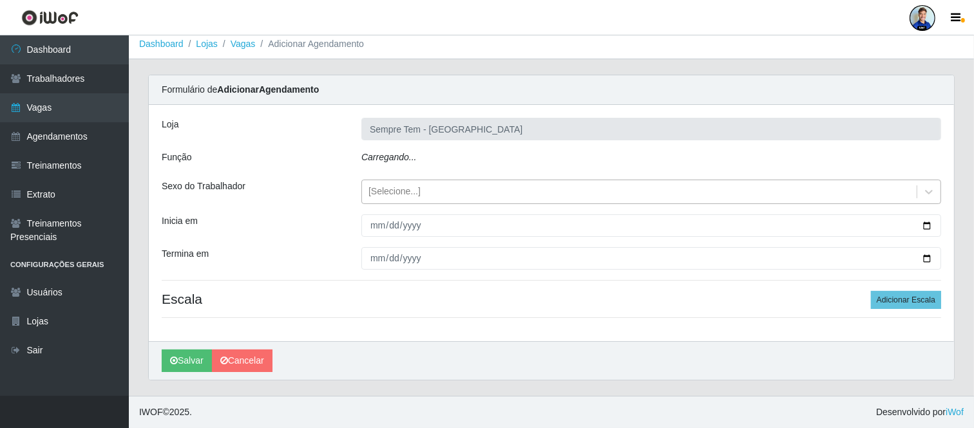
scroll to position [10, 0]
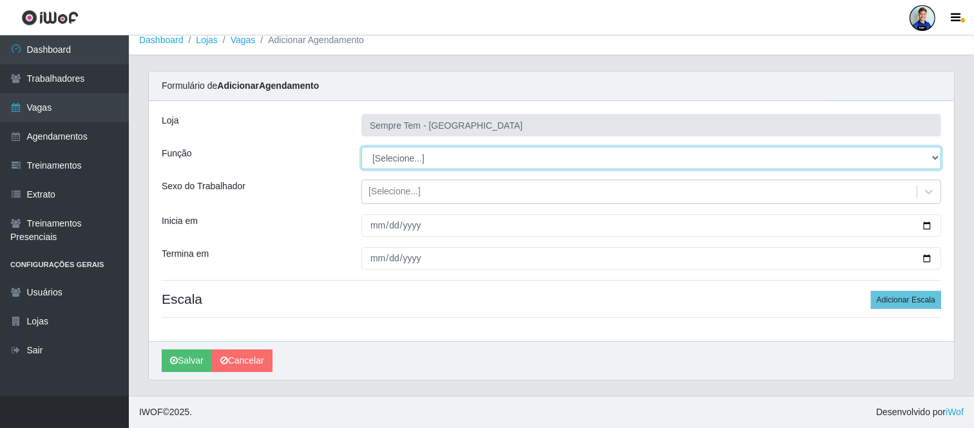
click at [415, 157] on select "[Selecione...] Embalador Embalador + Embalador ++ Repositor Repositor + Reposit…" at bounding box center [651, 158] width 580 height 23
select select "1"
click at [361, 147] on select "[Selecione...] Embalador Embalador + Embalador ++ Repositor Repositor + Reposit…" at bounding box center [651, 158] width 580 height 23
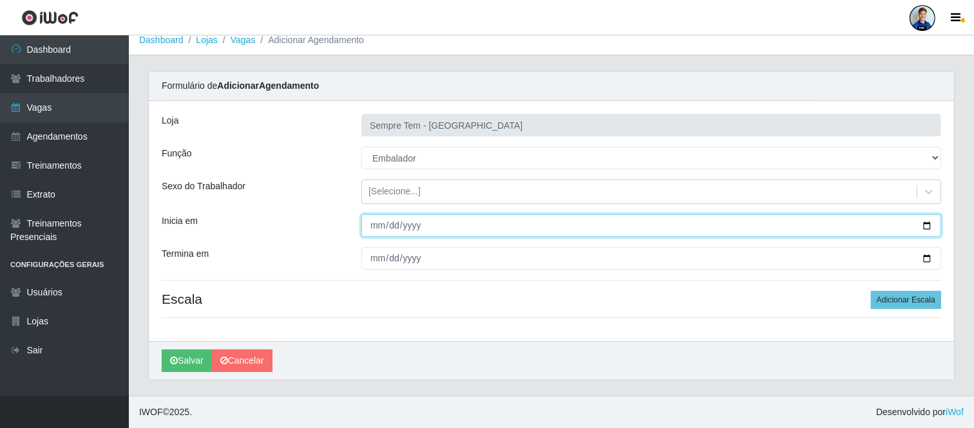
click at [414, 224] on input "Inicia em" at bounding box center [651, 226] width 580 height 23
click at [377, 220] on input "Inicia em" at bounding box center [651, 226] width 580 height 23
type input "[DATE]"
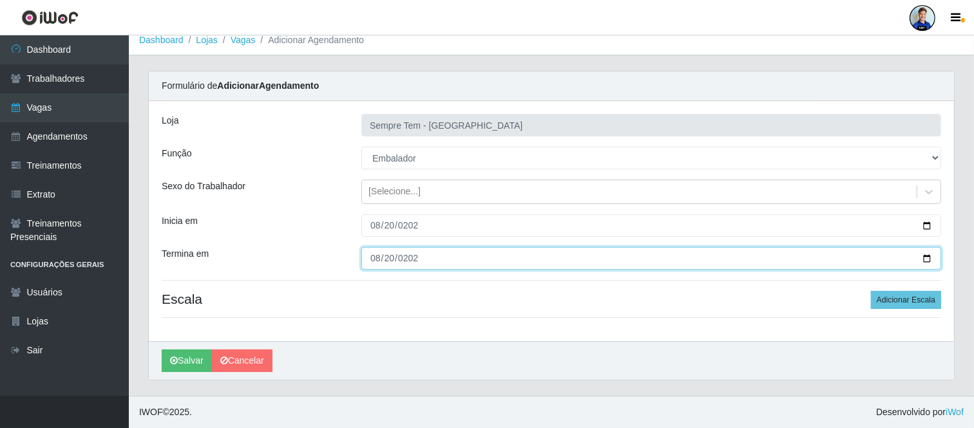
type input "[DATE]"
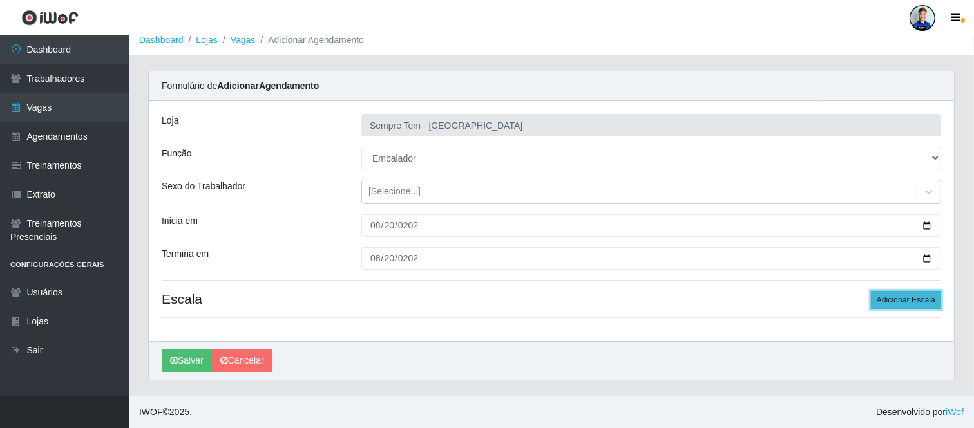
click at [921, 303] on button "Adicionar Escala" at bounding box center [906, 300] width 70 height 18
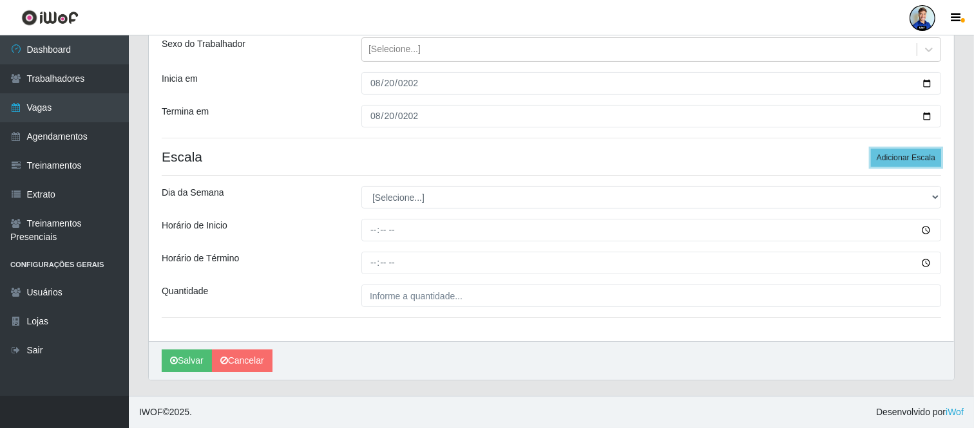
scroll to position [81, 0]
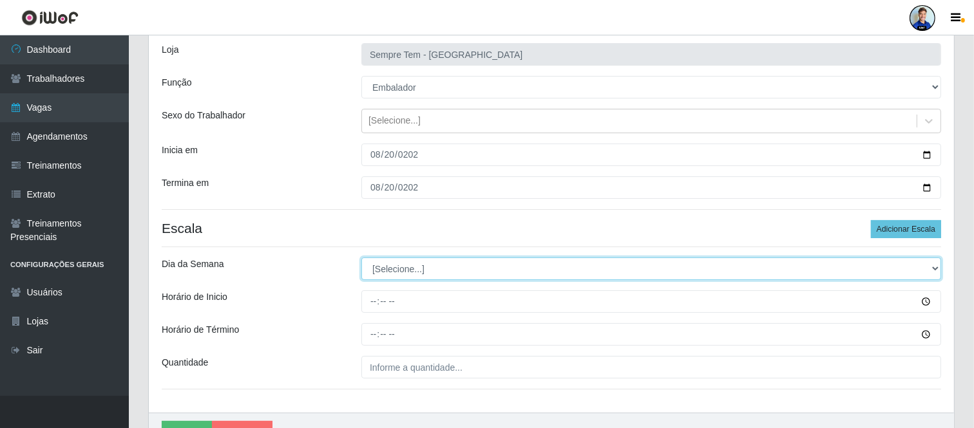
click at [387, 271] on select "[Selecione...] Segunda Terça Quarta Quinta Sexta Sábado Domingo" at bounding box center [651, 269] width 580 height 23
select select "3"
click at [361, 258] on select "[Selecione...] Segunda Terça Quarta Quinta Sexta Sábado Domingo" at bounding box center [651, 269] width 580 height 23
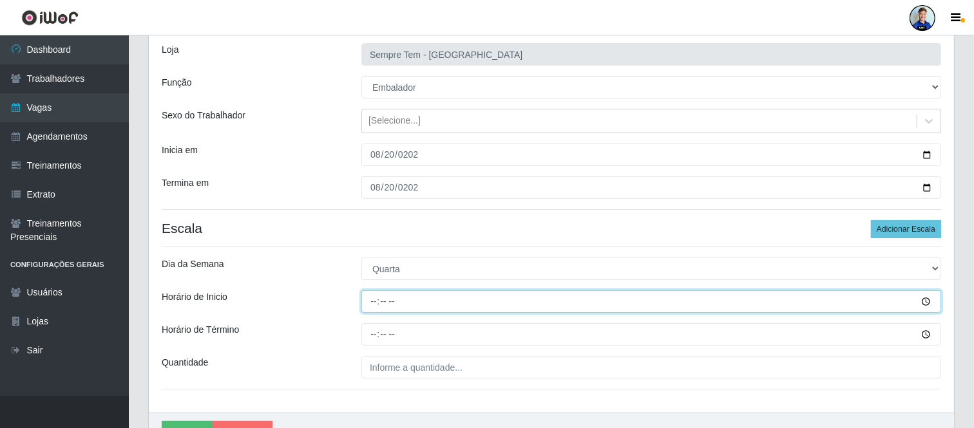
click at [372, 300] on input "Horário de Inicio" at bounding box center [651, 302] width 580 height 23
drag, startPoint x: 377, startPoint y: 299, endPoint x: 377, endPoint y: 310, distance: 11.0
click at [377, 310] on input "22:00" at bounding box center [651, 302] width 580 height 23
type input "16:00"
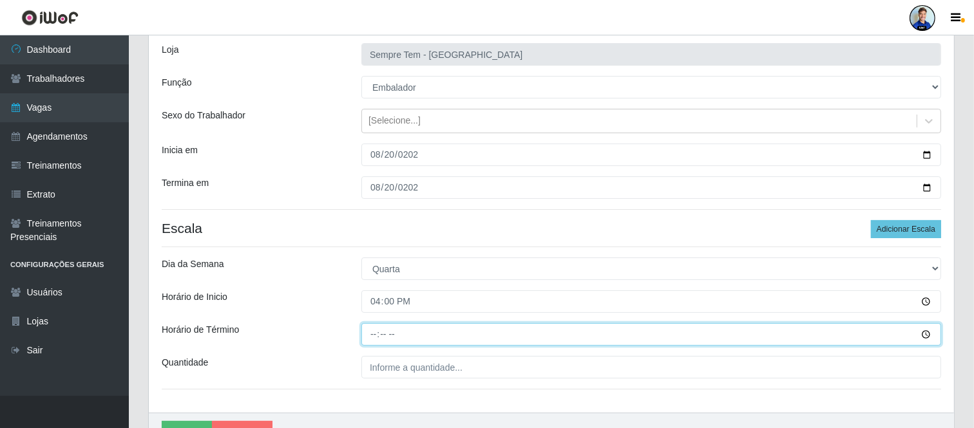
type input "22:00"
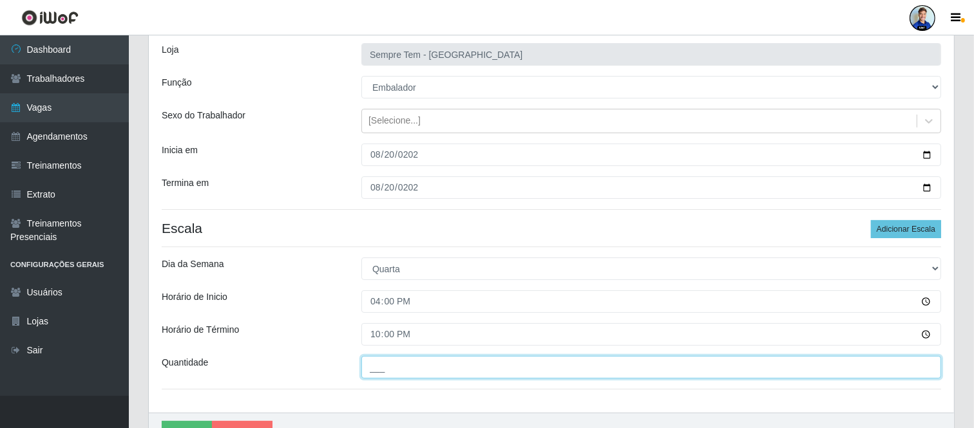
click at [424, 367] on input "___" at bounding box center [651, 367] width 580 height 23
type input "5__"
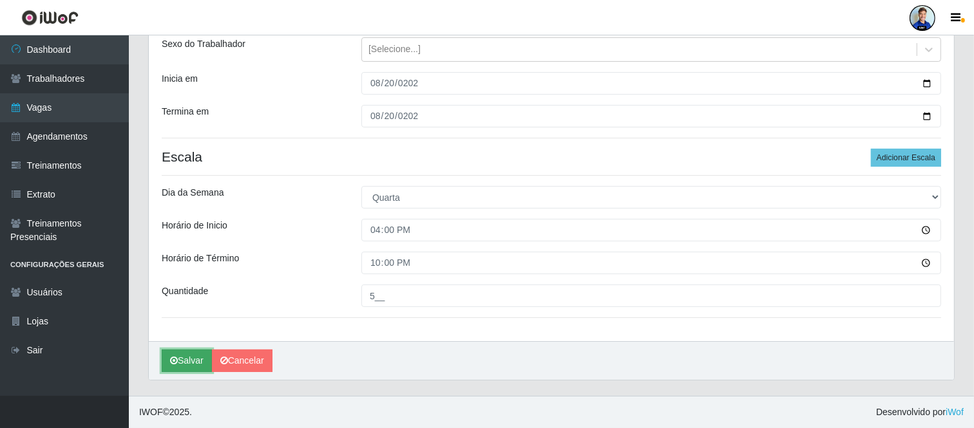
click at [191, 354] on button "Salvar" at bounding box center [187, 361] width 50 height 23
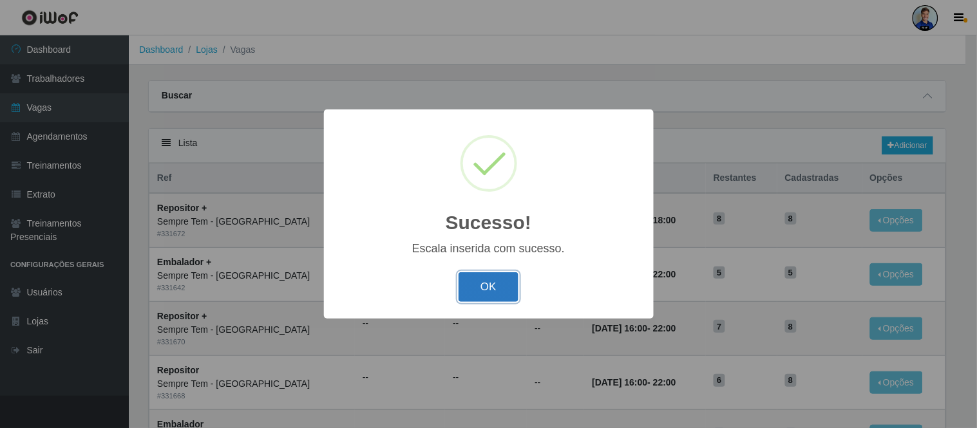
drag, startPoint x: 491, startPoint y: 278, endPoint x: 739, endPoint y: 220, distance: 254.7
click at [491, 278] on button "OK" at bounding box center [489, 287] width 60 height 30
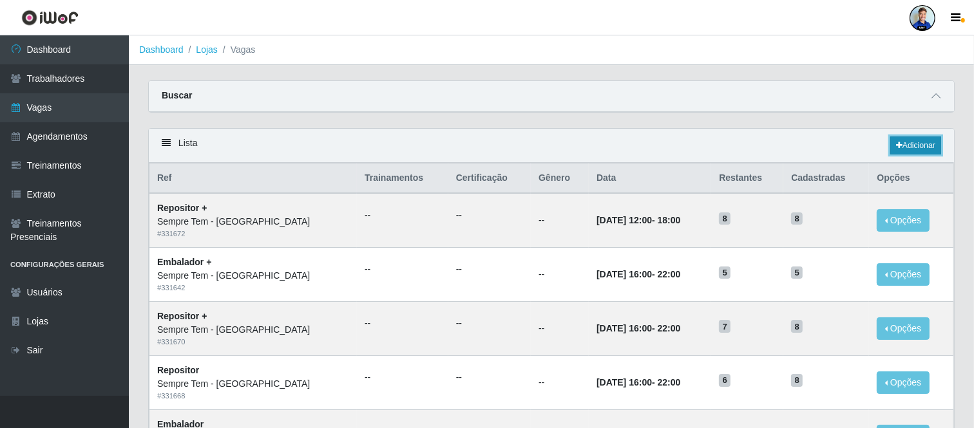
click at [902, 149] on link "Adicionar" at bounding box center [915, 146] width 51 height 18
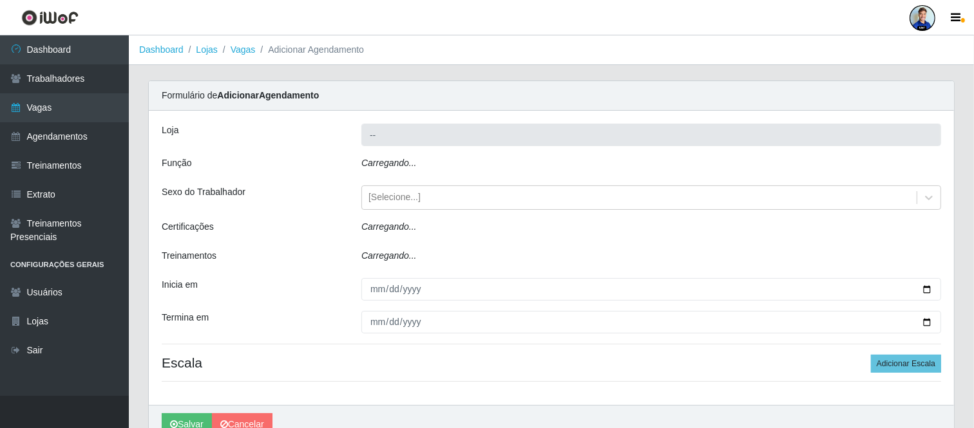
type input "Sempre Tem - [GEOGRAPHIC_DATA]"
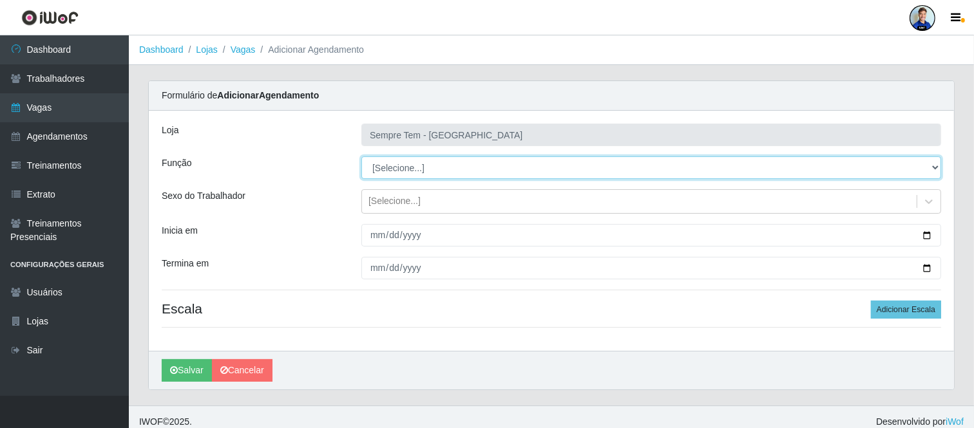
click at [396, 163] on select "[Selecione...] Embalador Embalador + Embalador ++ Repositor Repositor + Reposit…" at bounding box center [651, 168] width 580 height 23
select select "24"
click at [361, 157] on select "[Selecione...] Embalador Embalador + Embalador ++ Repositor Repositor + Reposit…" at bounding box center [651, 168] width 580 height 23
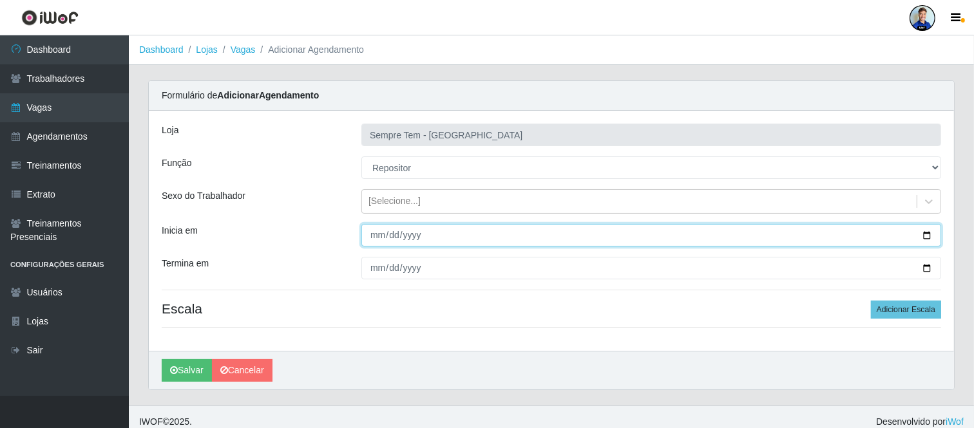
click at [378, 229] on input "Inicia em" at bounding box center [651, 235] width 580 height 23
type input "[DATE]"
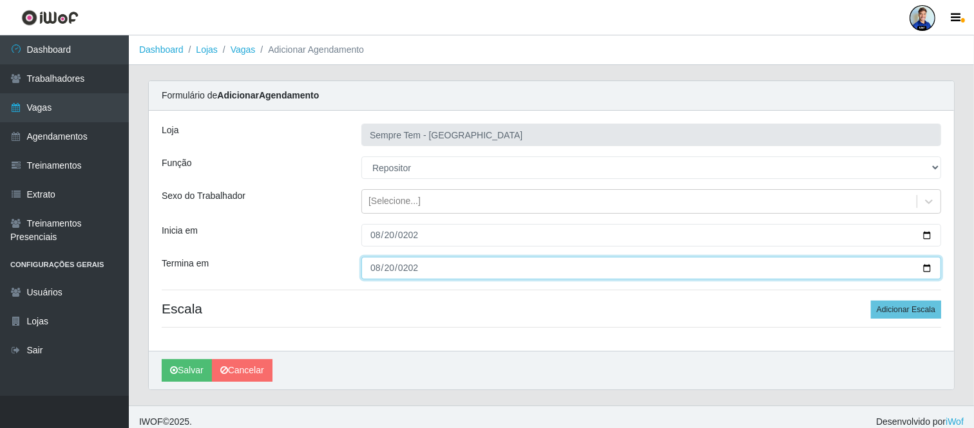
type input "[DATE]"
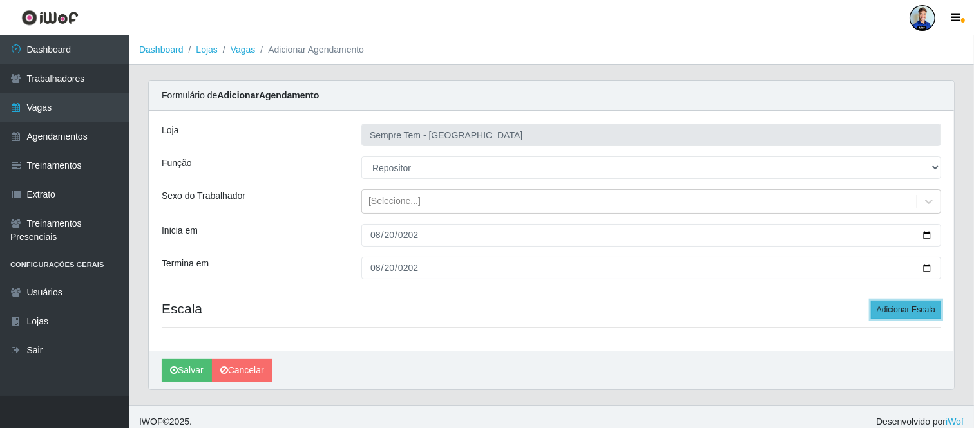
click at [877, 317] on button "Adicionar Escala" at bounding box center [906, 310] width 70 height 18
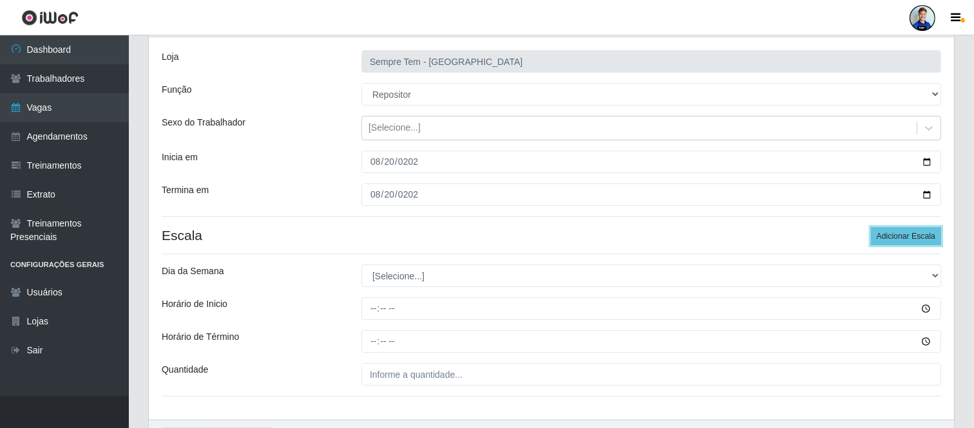
scroll to position [143, 0]
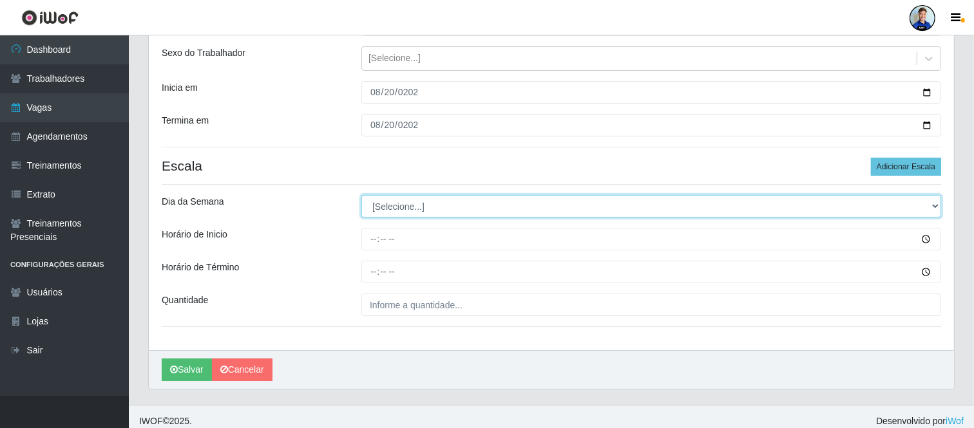
click at [396, 211] on select "[Selecione...] Segunda Terça Quarta Quinta Sexta Sábado Domingo" at bounding box center [651, 206] width 580 height 23
select select "3"
click at [361, 195] on select "[Selecione...] Segunda Terça Quarta Quinta Sexta Sábado Domingo" at bounding box center [651, 206] width 580 height 23
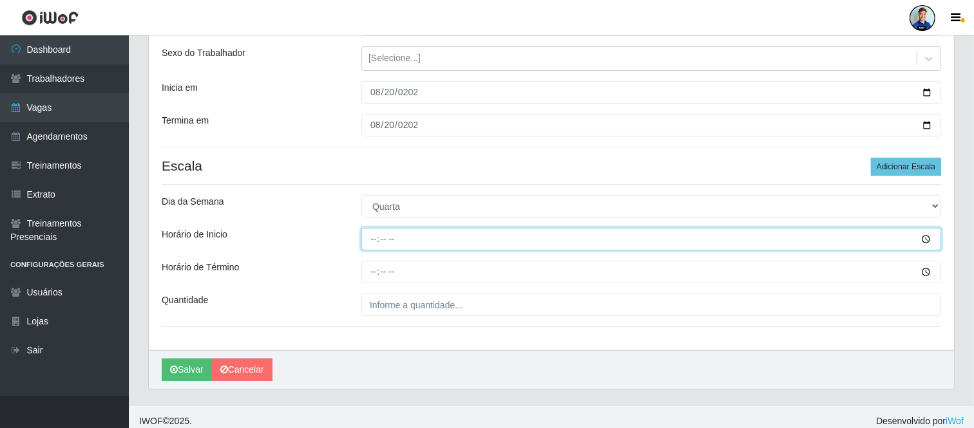
click at [372, 243] on input "Horário de Inicio" at bounding box center [651, 239] width 580 height 23
type input "16:00"
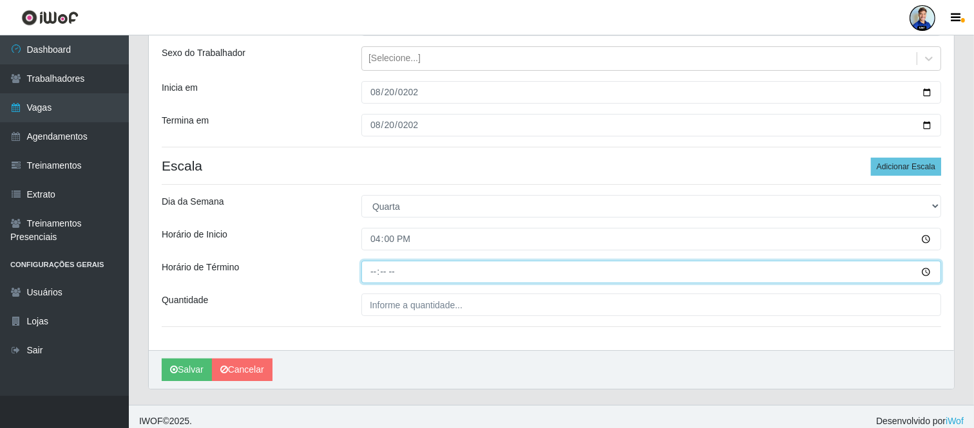
type input "22:00"
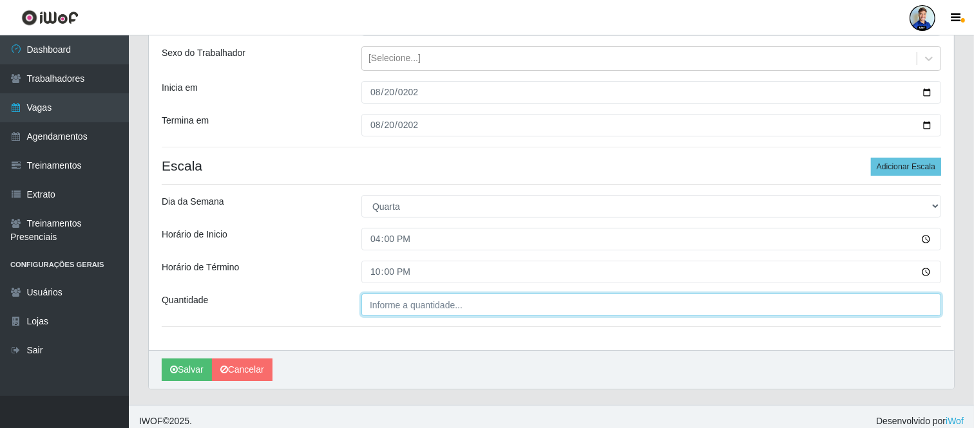
type input "___"
type input "8__"
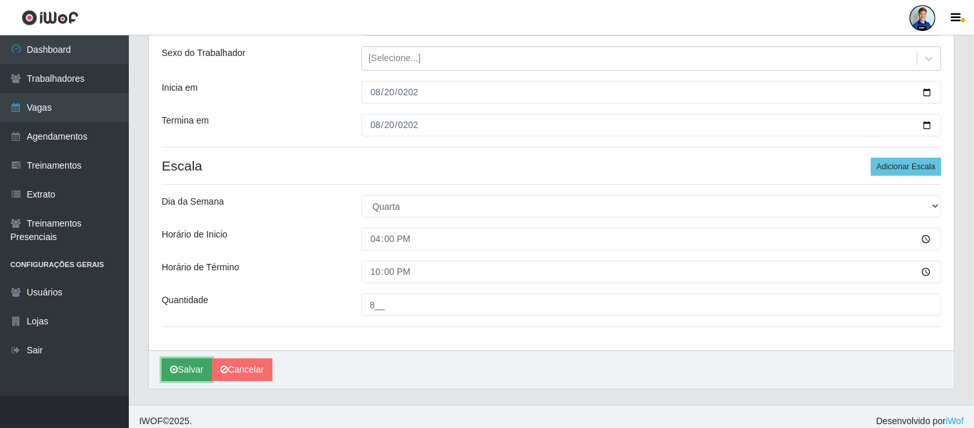
click at [187, 371] on button "Salvar" at bounding box center [187, 370] width 50 height 23
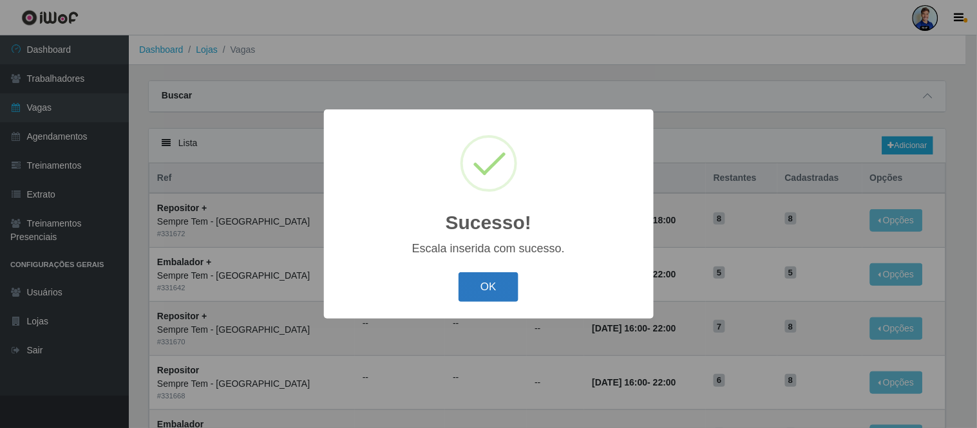
click at [481, 285] on button "OK" at bounding box center [489, 287] width 60 height 30
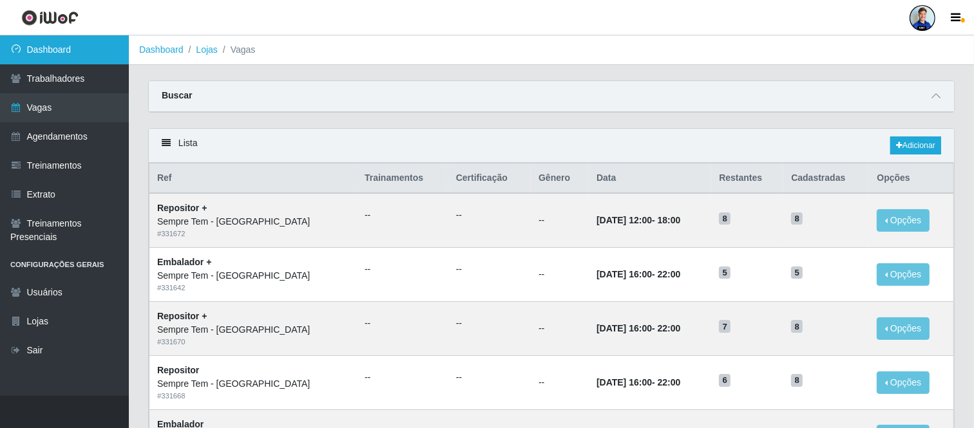
click at [91, 50] on link "Dashboard" at bounding box center [64, 49] width 129 height 29
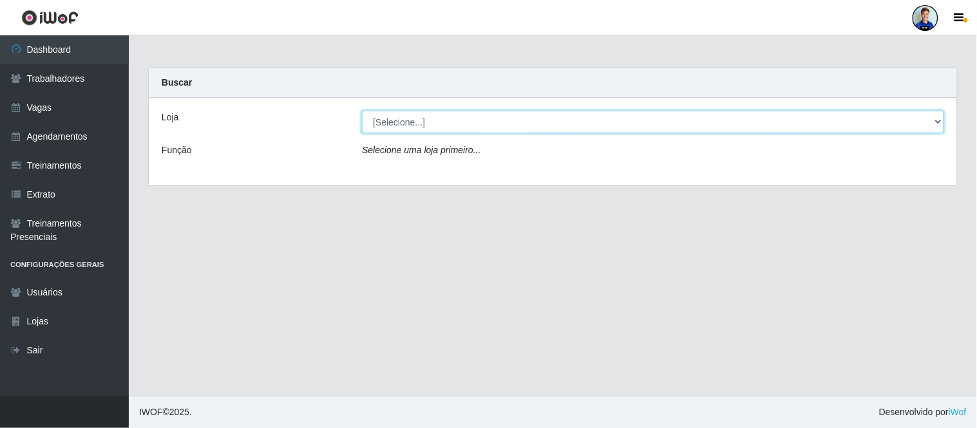
click at [459, 121] on select "[Selecione...] [GEOGRAPHIC_DATA] - [GEOGRAPHIC_DATA] [GEOGRAPHIC_DATA][PERSON_N…" at bounding box center [653, 122] width 582 height 23
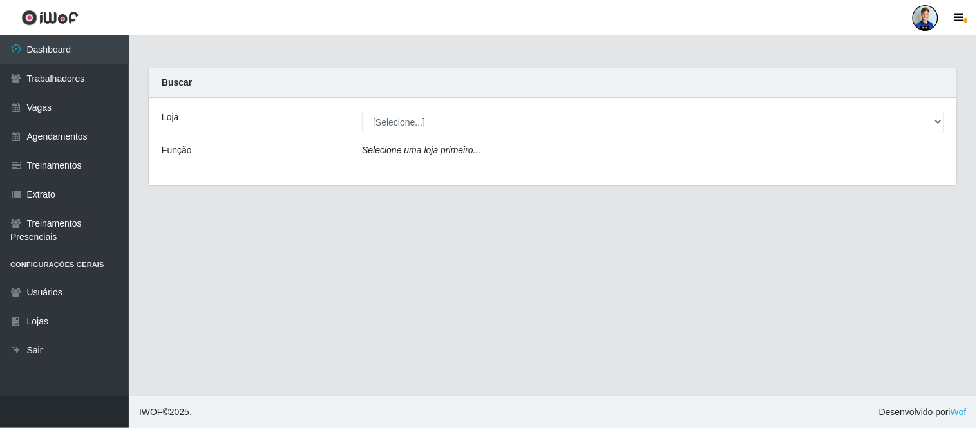
click at [285, 155] on div "Função" at bounding box center [252, 153] width 200 height 19
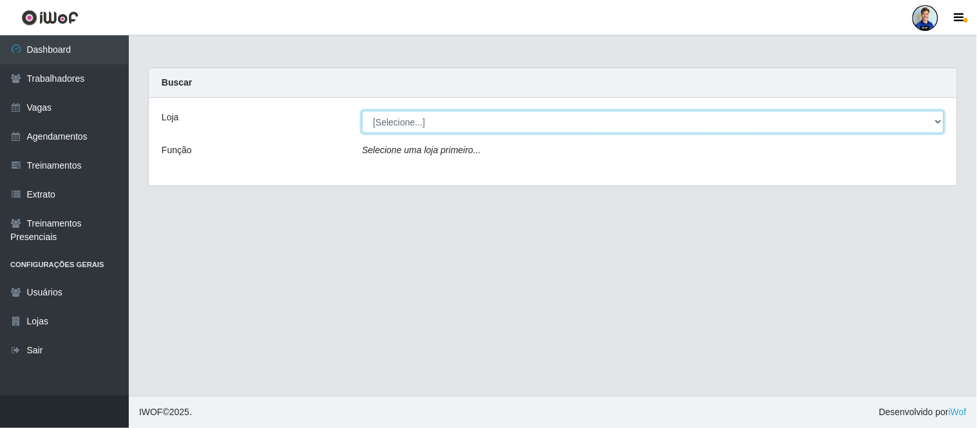
click at [389, 122] on select "[Selecione...] [GEOGRAPHIC_DATA] - [GEOGRAPHIC_DATA] [GEOGRAPHIC_DATA][PERSON_N…" at bounding box center [653, 122] width 582 height 23
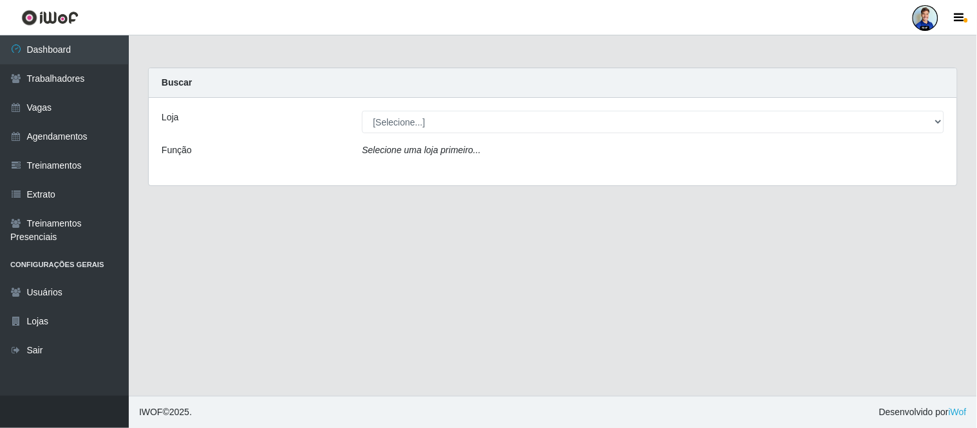
click at [208, 156] on div "Função" at bounding box center [252, 153] width 200 height 19
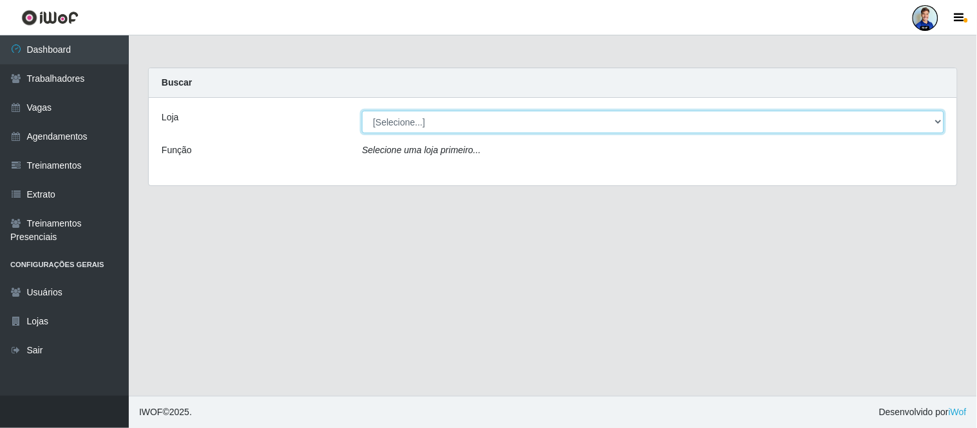
click at [421, 121] on select "[Selecione...] [GEOGRAPHIC_DATA] - [GEOGRAPHIC_DATA] [GEOGRAPHIC_DATA][PERSON_N…" at bounding box center [653, 122] width 582 height 23
select select "506"
click at [362, 111] on select "[Selecione...] [GEOGRAPHIC_DATA] - [GEOGRAPHIC_DATA] [GEOGRAPHIC_DATA][PERSON_N…" at bounding box center [653, 122] width 582 height 23
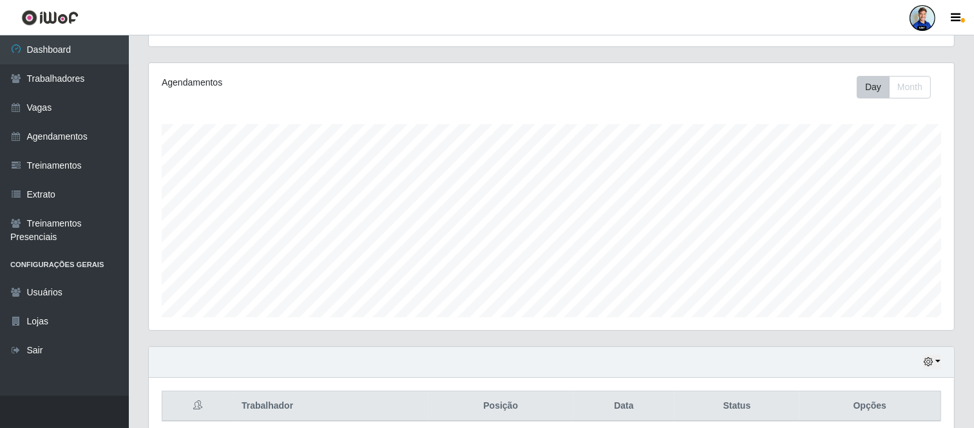
scroll to position [197, 0]
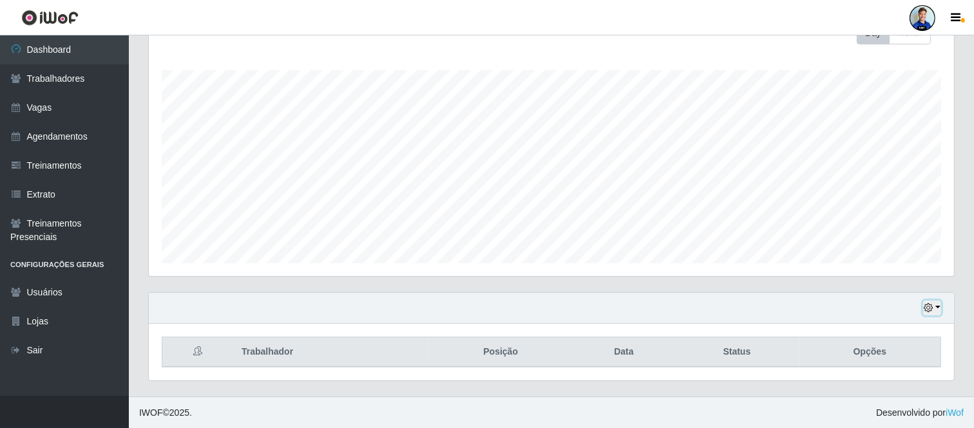
click at [935, 308] on button "button" at bounding box center [932, 308] width 18 height 15
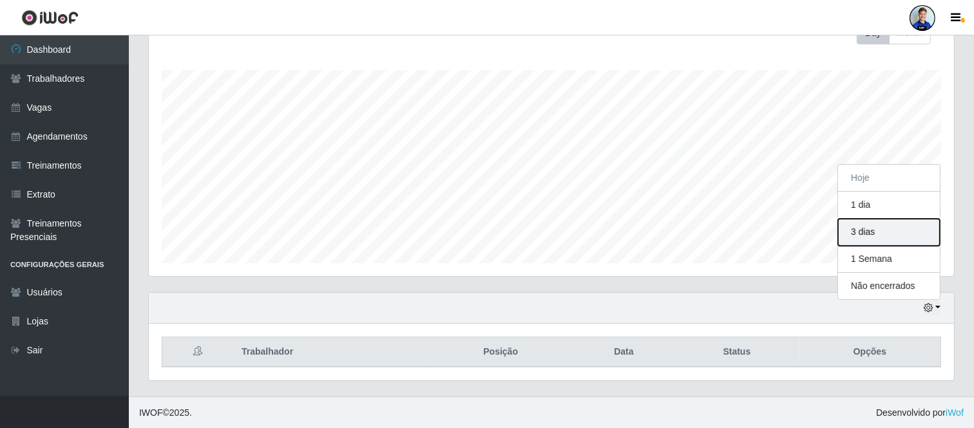
click at [884, 235] on button "3 dias" at bounding box center [889, 232] width 102 height 27
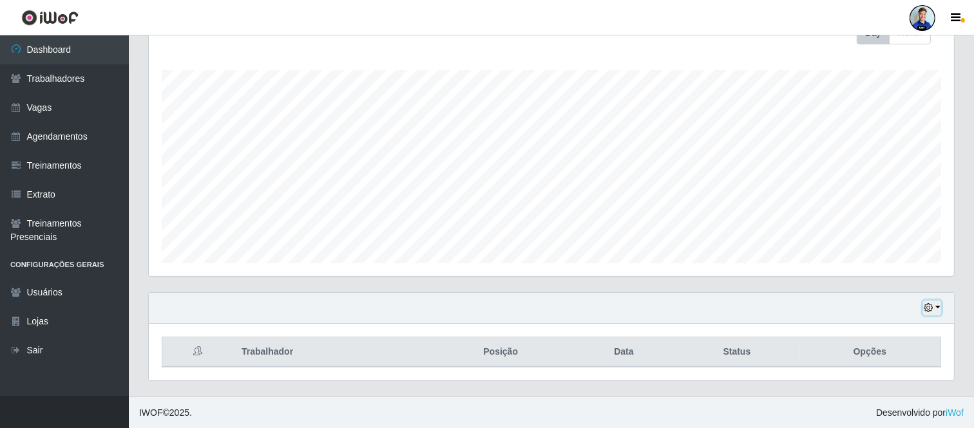
click at [928, 312] on icon "button" at bounding box center [928, 307] width 9 height 9
click at [897, 265] on button "1 Semana" at bounding box center [889, 259] width 102 height 27
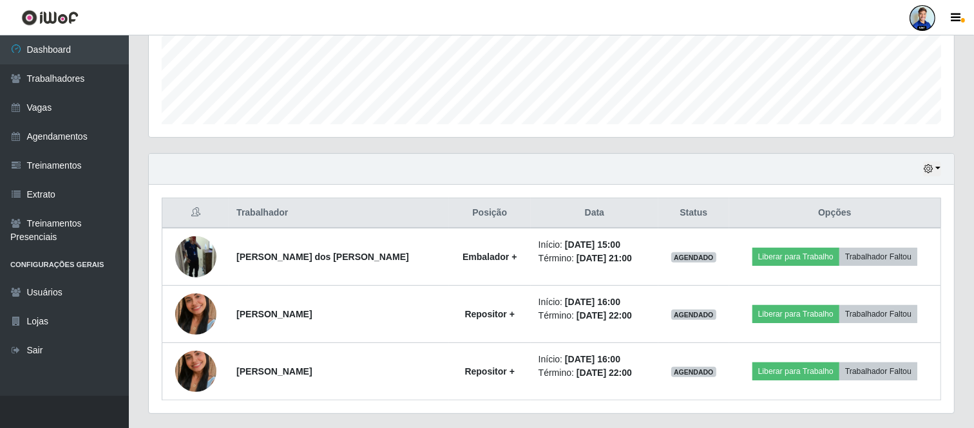
scroll to position [370, 0]
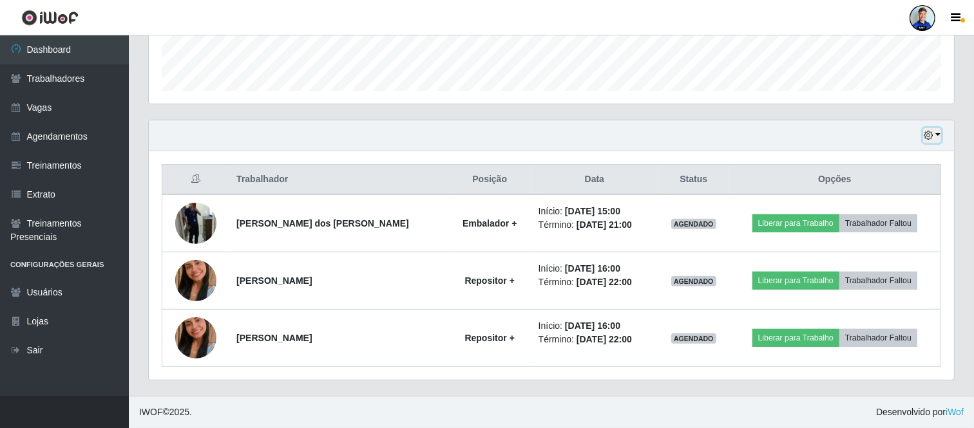
click at [935, 132] on button "button" at bounding box center [932, 135] width 18 height 15
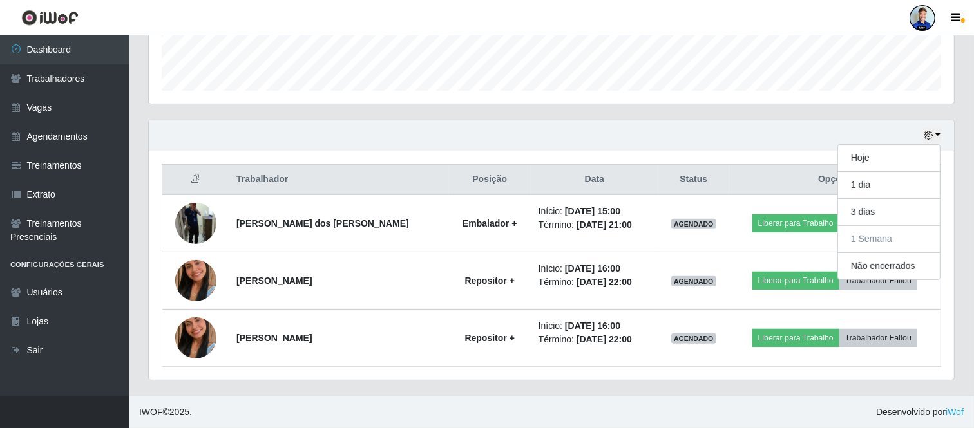
click at [933, 120] on div "Hoje 1 dia 3 dias 1 Semana Não encerrados" at bounding box center [551, 135] width 805 height 31
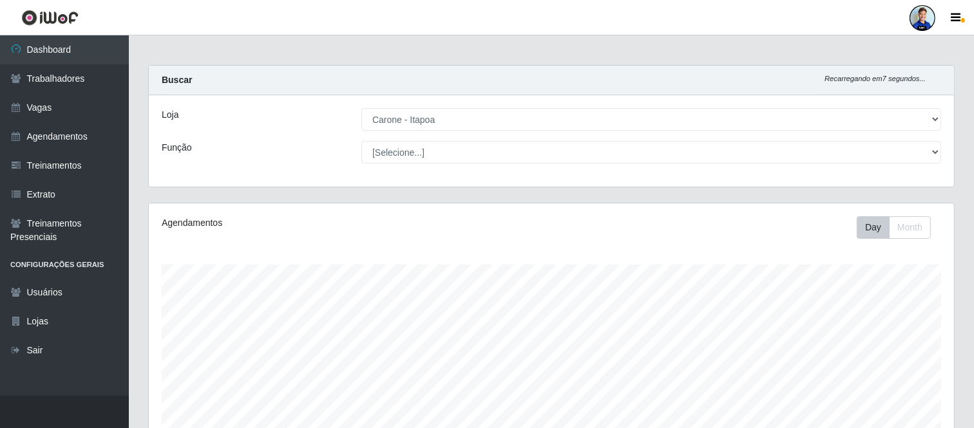
scroll to position [0, 0]
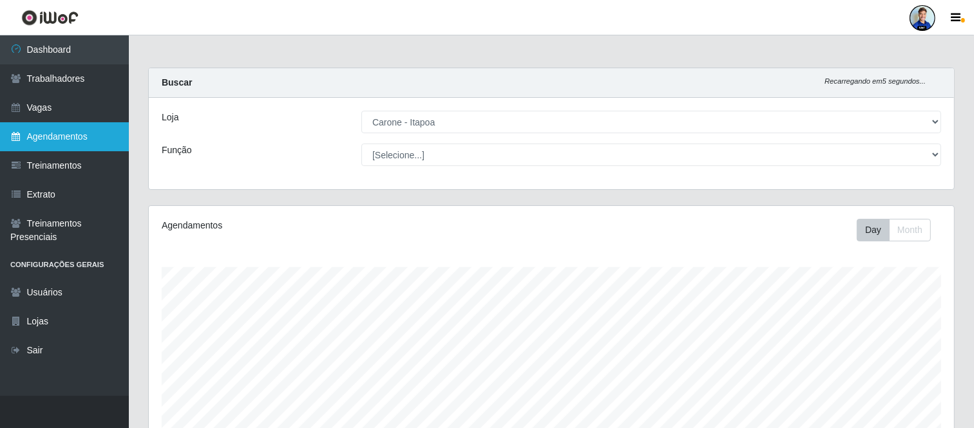
click at [75, 128] on link "Agendamentos" at bounding box center [64, 136] width 129 height 29
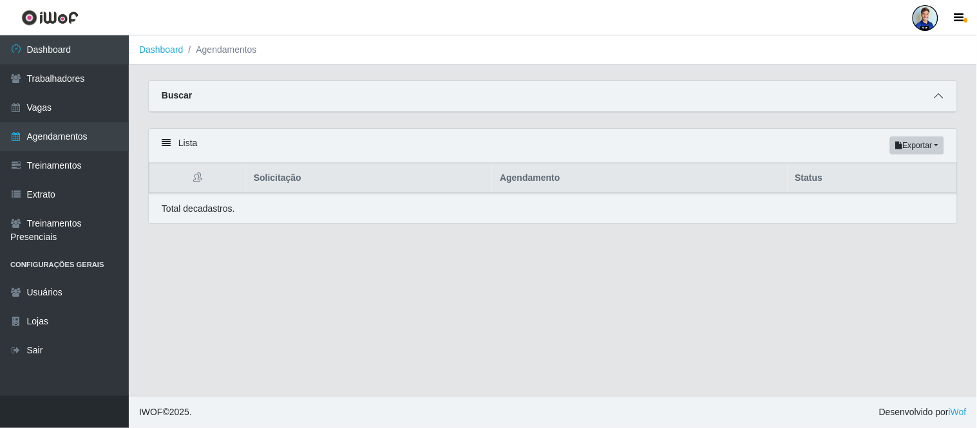
click at [936, 95] on icon at bounding box center [939, 95] width 9 height 9
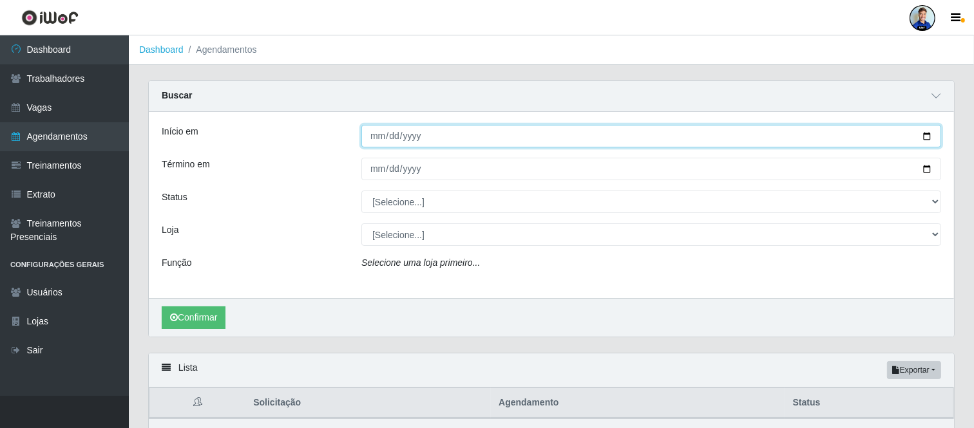
click at [372, 134] on input "Início em" at bounding box center [651, 136] width 580 height 23
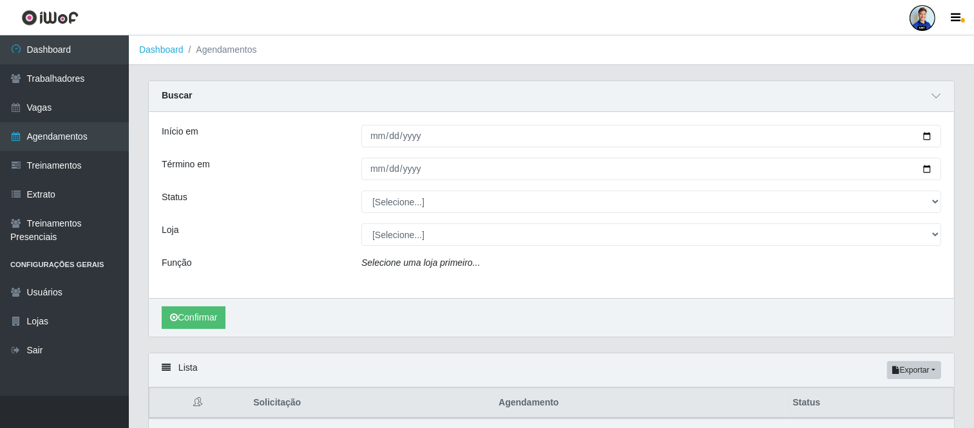
click at [688, 79] on main "Dashboard Agendamentos Carregando... Buscar Início em [GEOGRAPHIC_DATA] em Stat…" at bounding box center [551, 249] width 845 height 429
